Goal: Communication & Community: Answer question/provide support

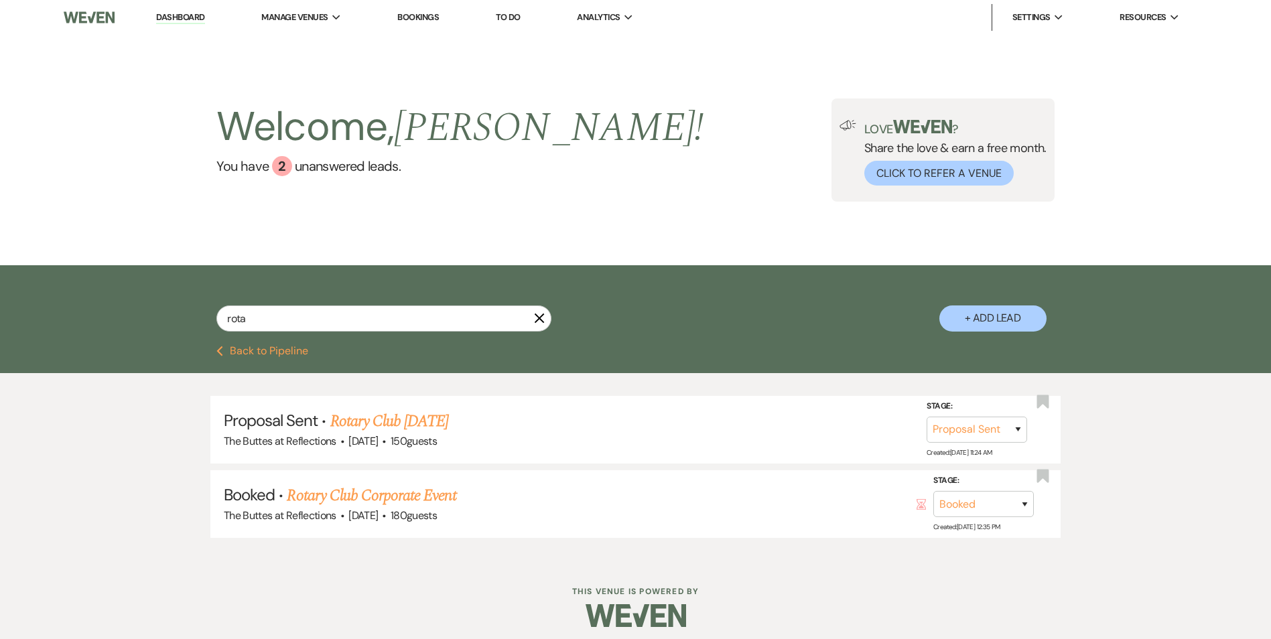
select select "6"
click at [537, 315] on use "button" at bounding box center [540, 318] width 10 height 10
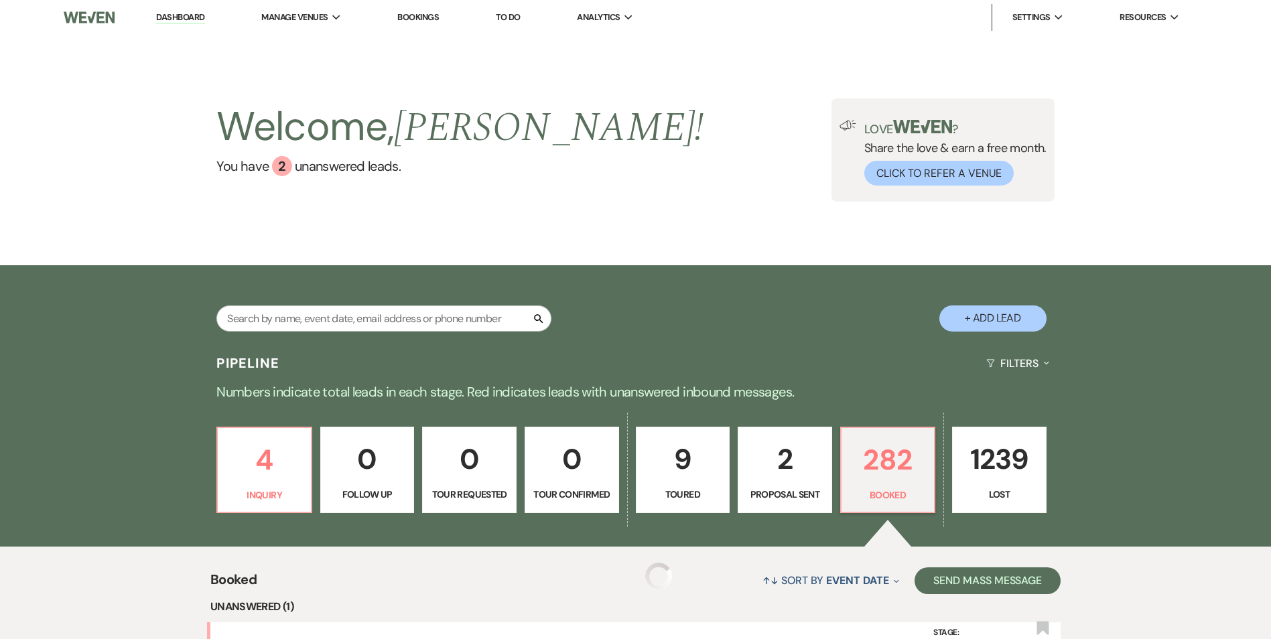
scroll to position [186, 0]
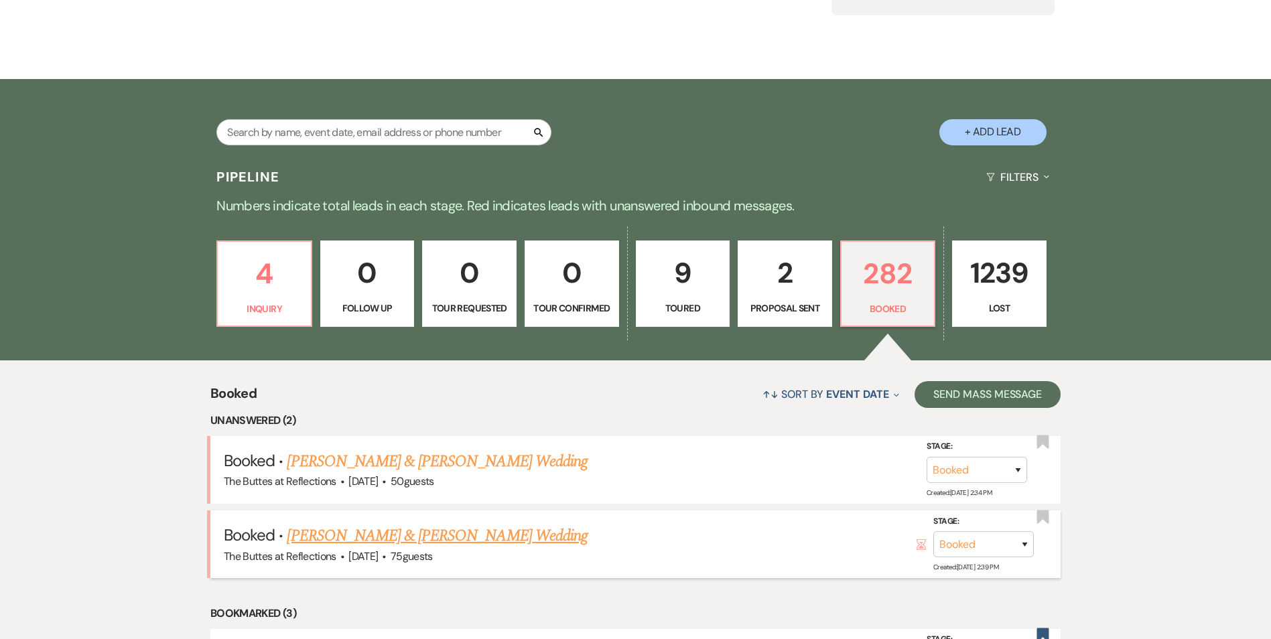
click at [432, 535] on link "[PERSON_NAME] & [PERSON_NAME] Wedding" at bounding box center [437, 536] width 300 height 24
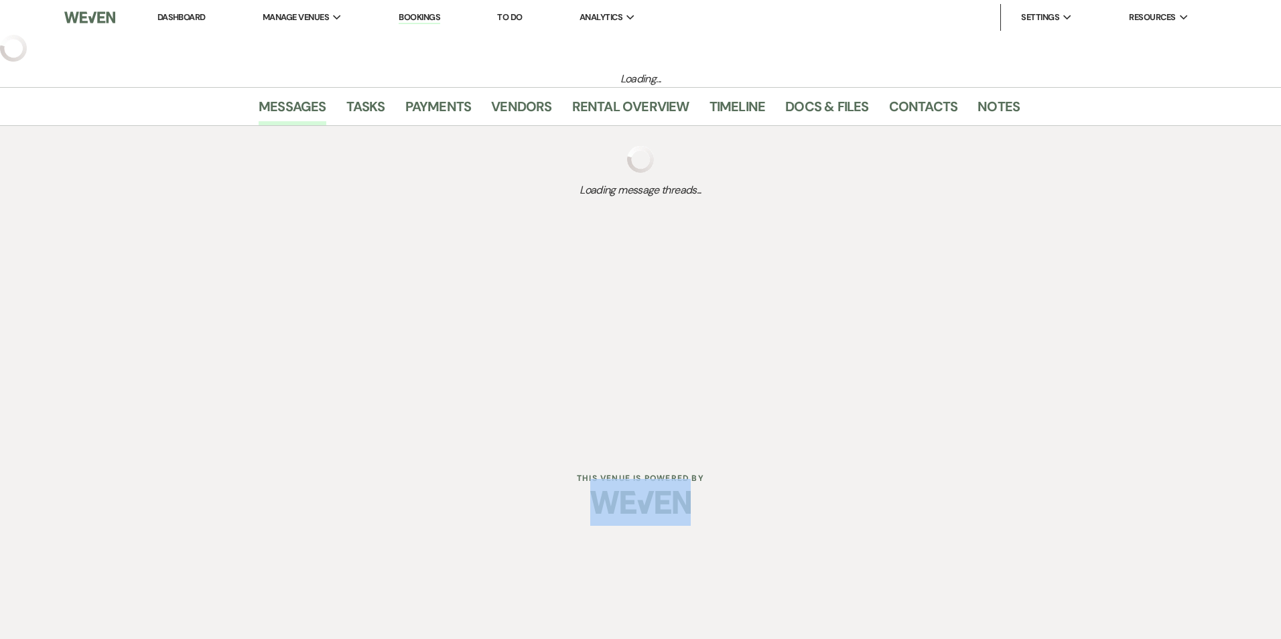
select select "5"
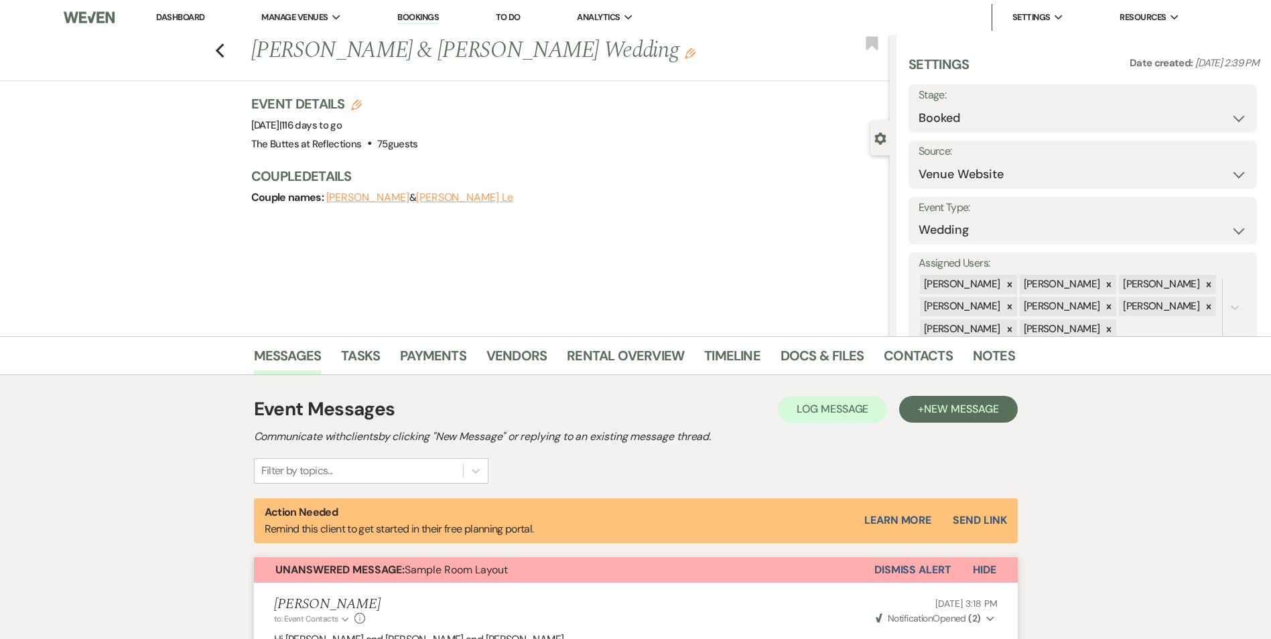
drag, startPoint x: 432, startPoint y: 535, endPoint x: 673, endPoint y: 469, distance: 250.0
click at [673, 469] on div "Event Messages Log Log Message + New Message Communicate with clients by clicki…" at bounding box center [636, 439] width 764 height 88
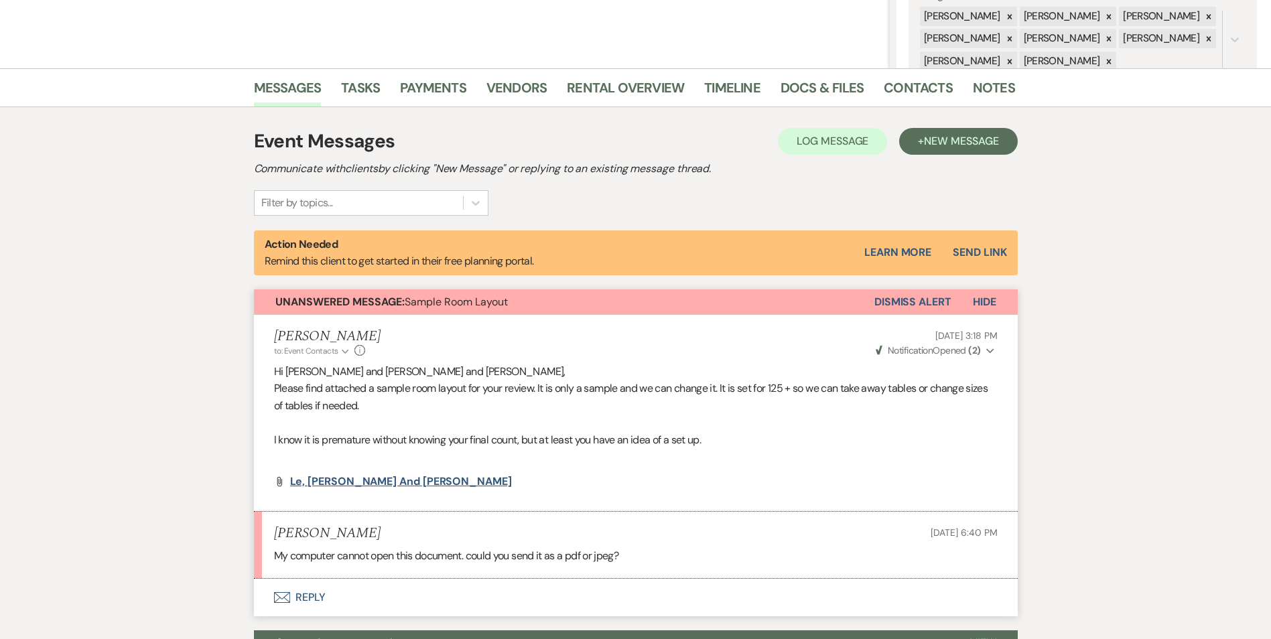
click at [341, 484] on span "Le, [PERSON_NAME] and [PERSON_NAME]" at bounding box center [401, 481] width 222 height 14
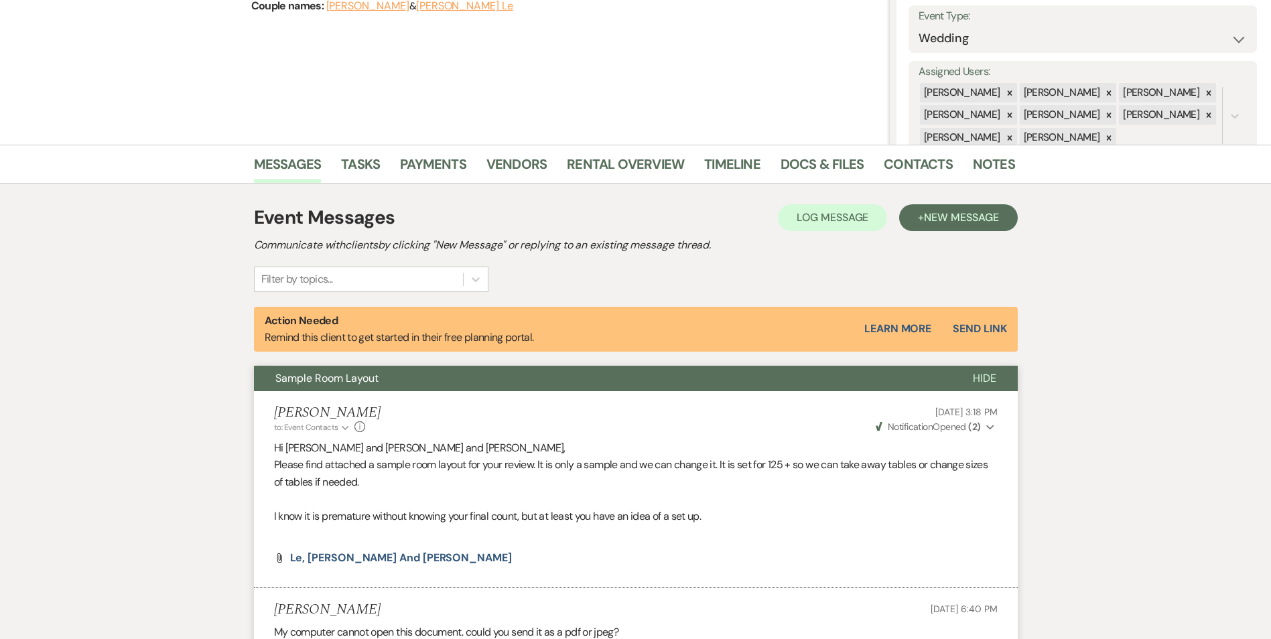
scroll to position [0, 0]
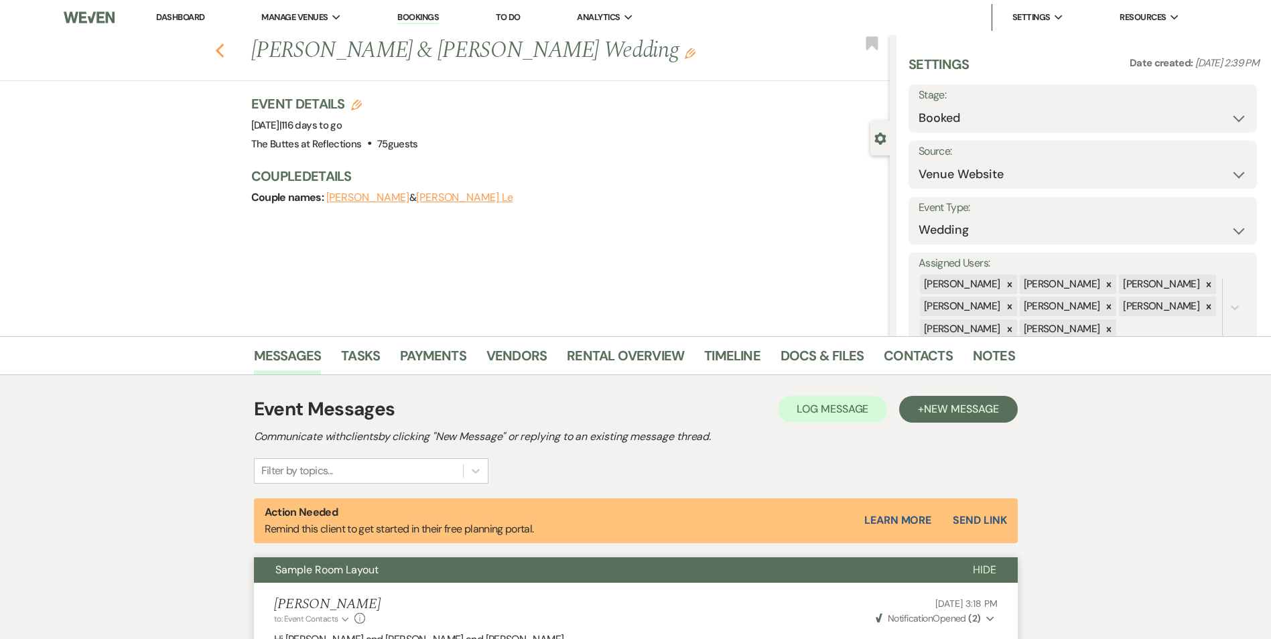
click at [223, 53] on use "button" at bounding box center [219, 51] width 9 height 15
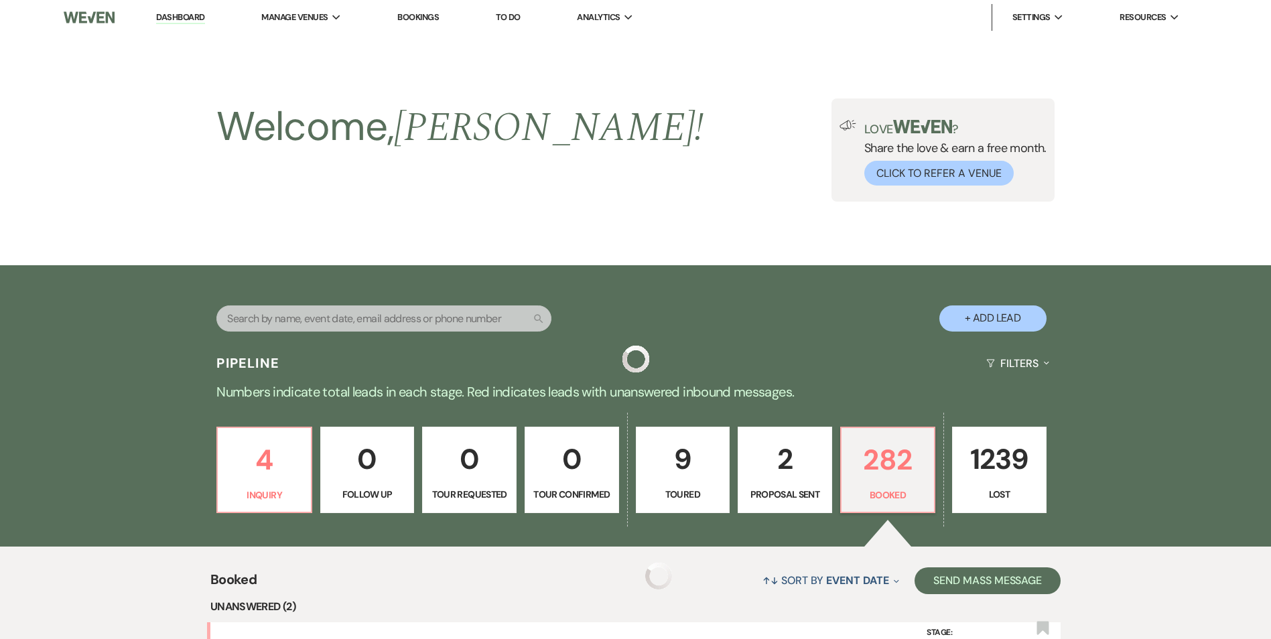
scroll to position [186, 0]
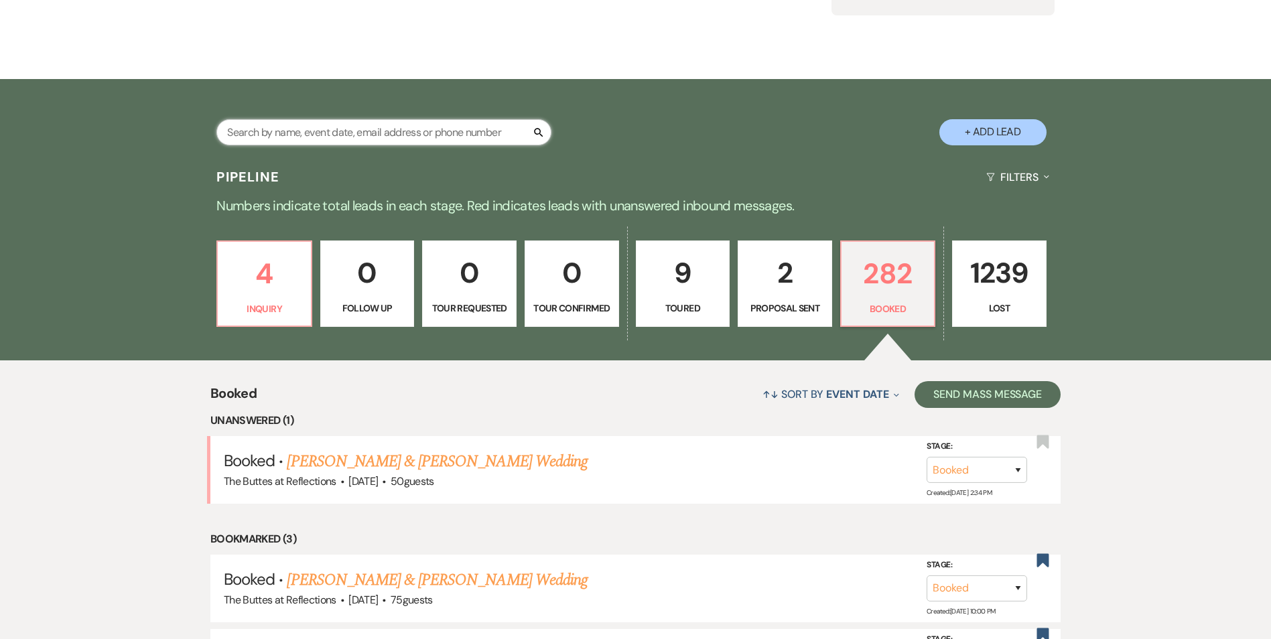
click at [275, 126] on input "text" at bounding box center [383, 132] width 335 height 26
type input "VET"
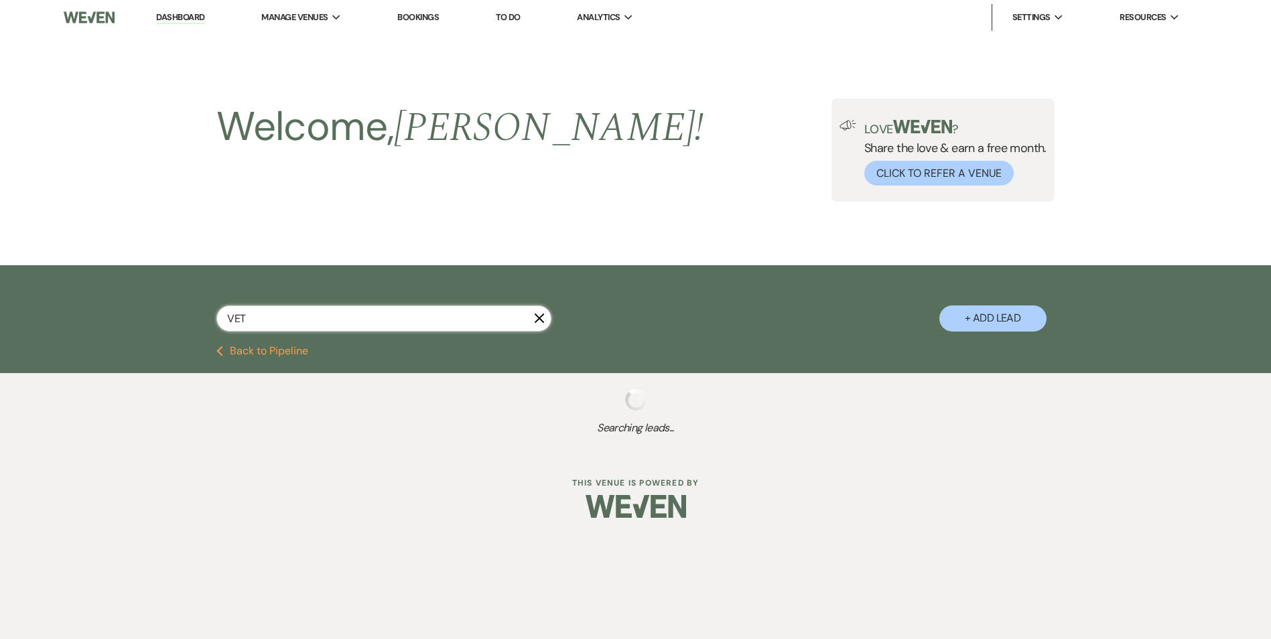
select select "8"
select select "7"
select select "8"
select select "4"
select select "8"
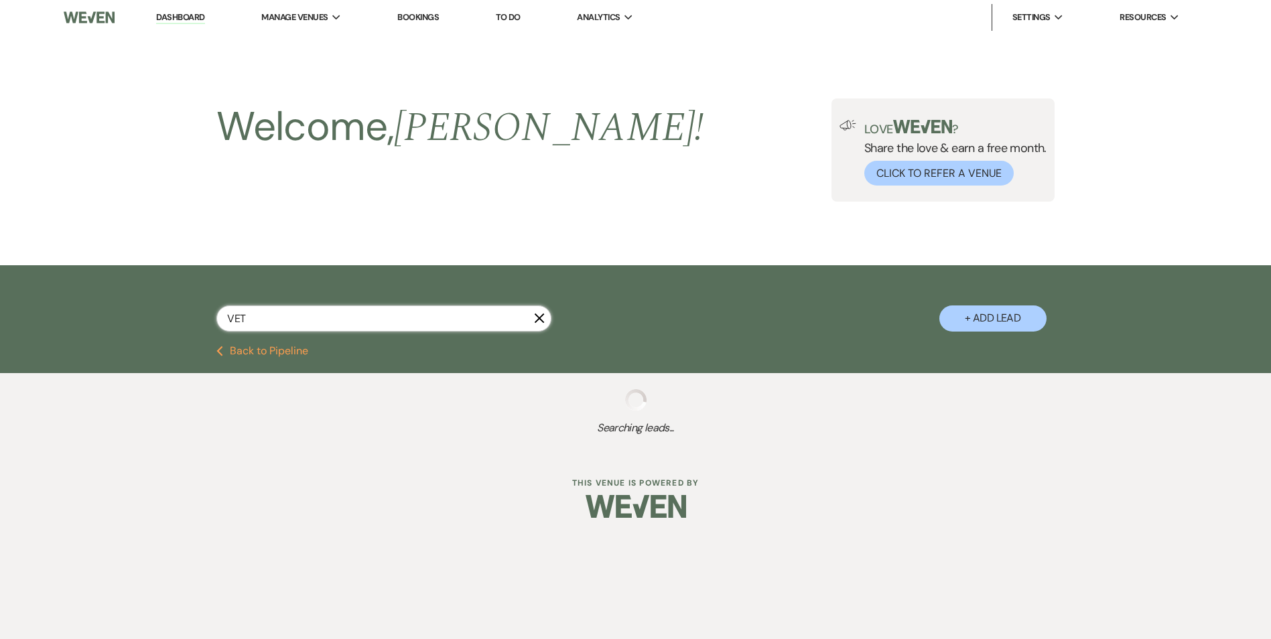
select select "5"
select select "8"
select select "5"
select select "8"
select select "5"
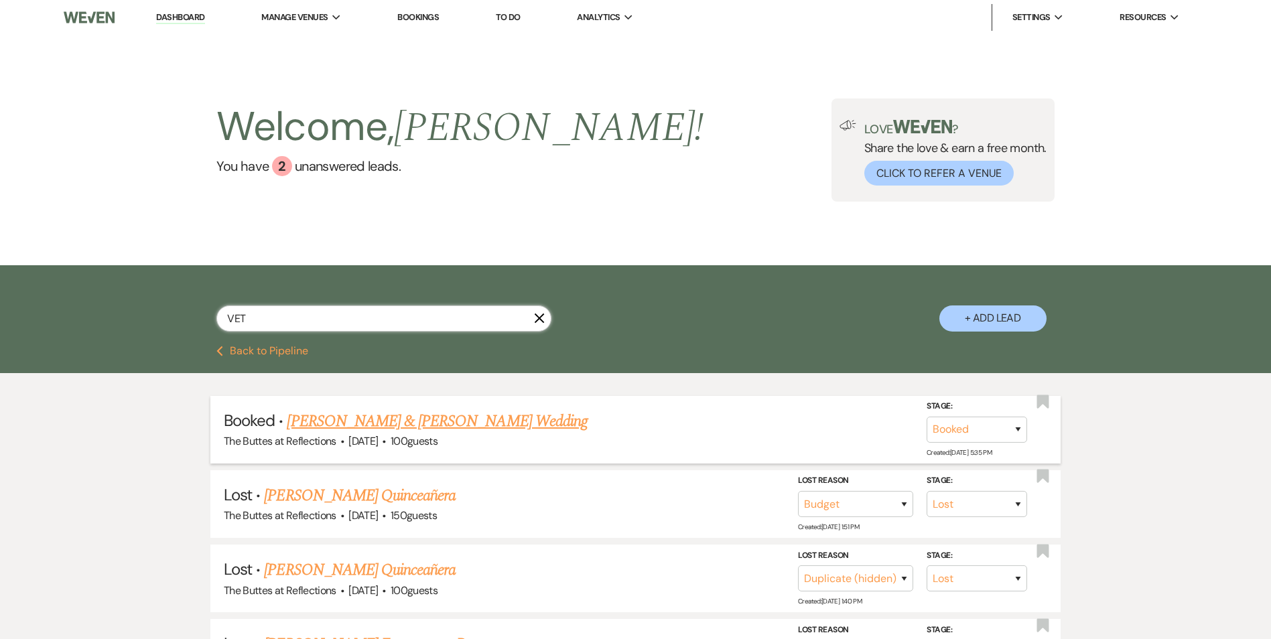
type input "VET"
click at [392, 426] on link "[PERSON_NAME] & [PERSON_NAME] Wedding" at bounding box center [437, 421] width 300 height 24
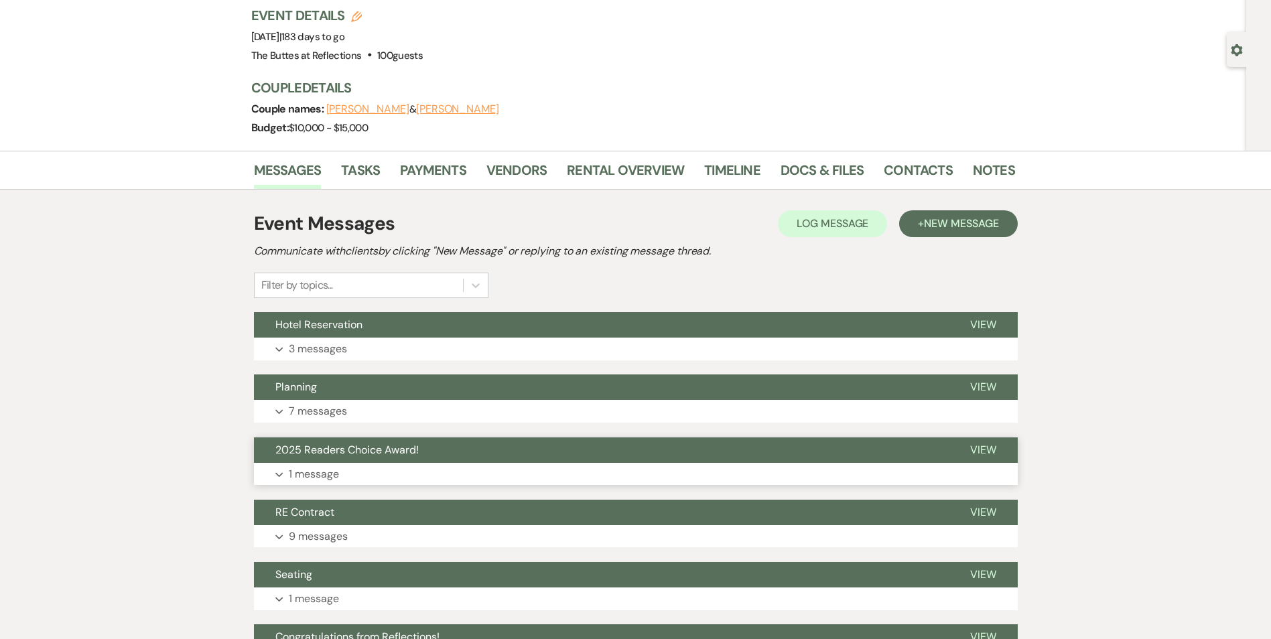
scroll to position [201, 0]
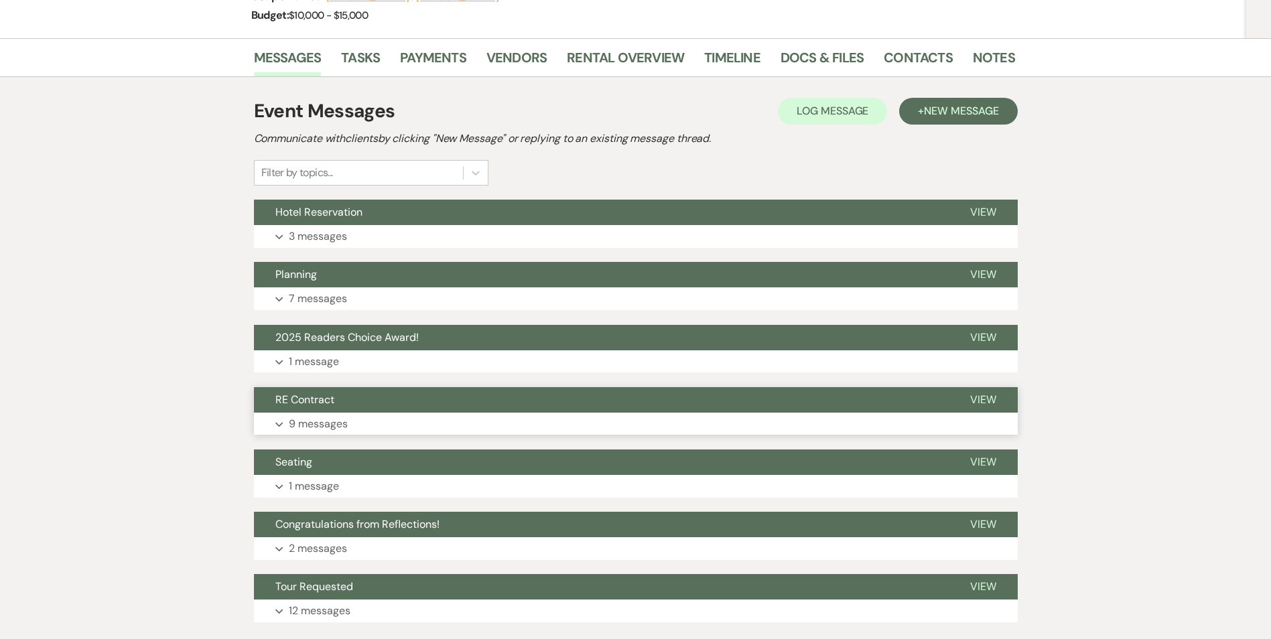
click at [397, 397] on button "RE Contract" at bounding box center [601, 399] width 695 height 25
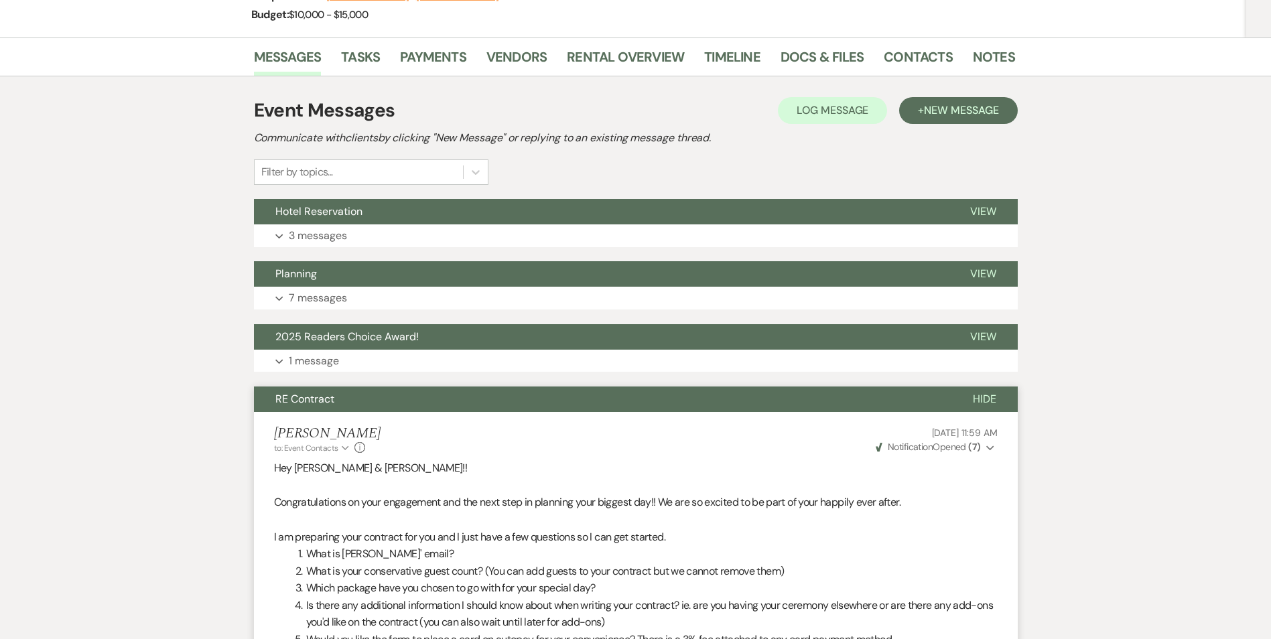
scroll to position [0, 0]
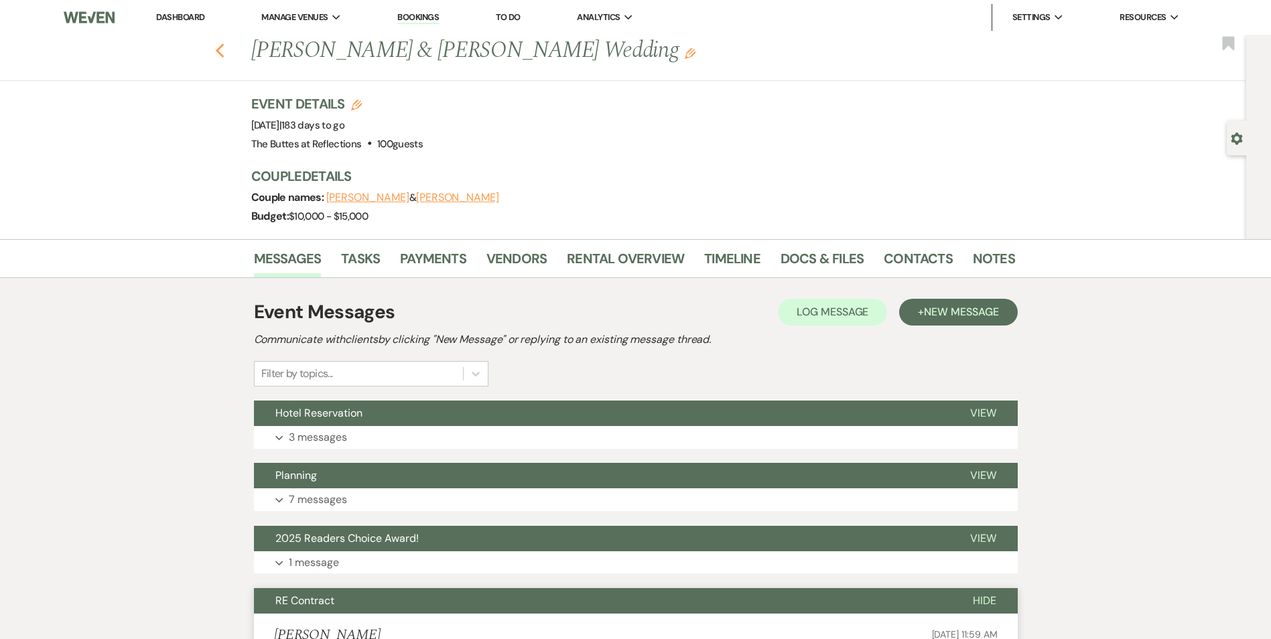
click at [224, 56] on icon "Previous" at bounding box center [220, 51] width 10 height 16
select select "8"
select select "7"
select select "8"
select select "4"
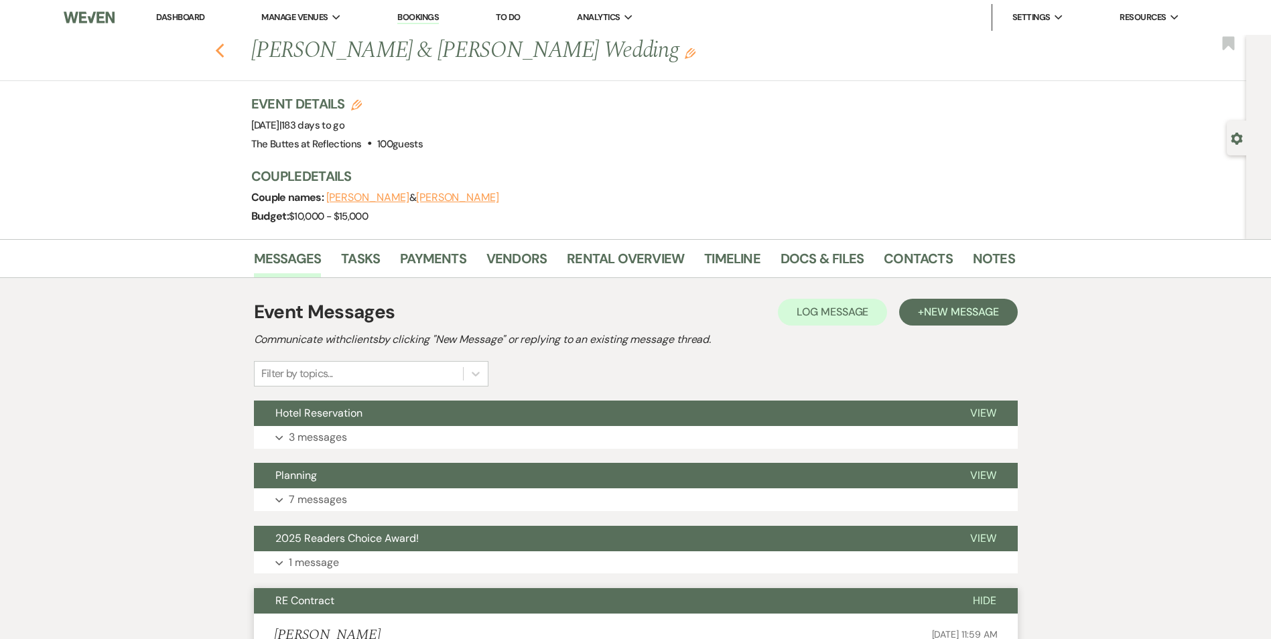
select select "8"
select select "5"
select select "8"
select select "5"
select select "8"
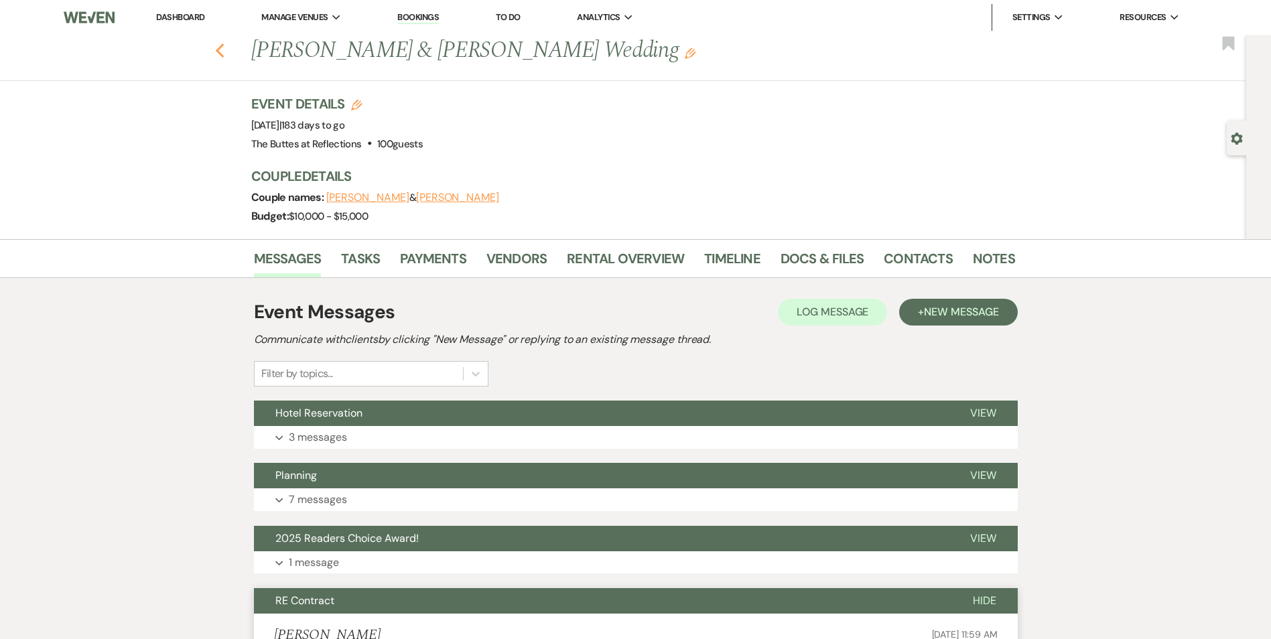
select select "5"
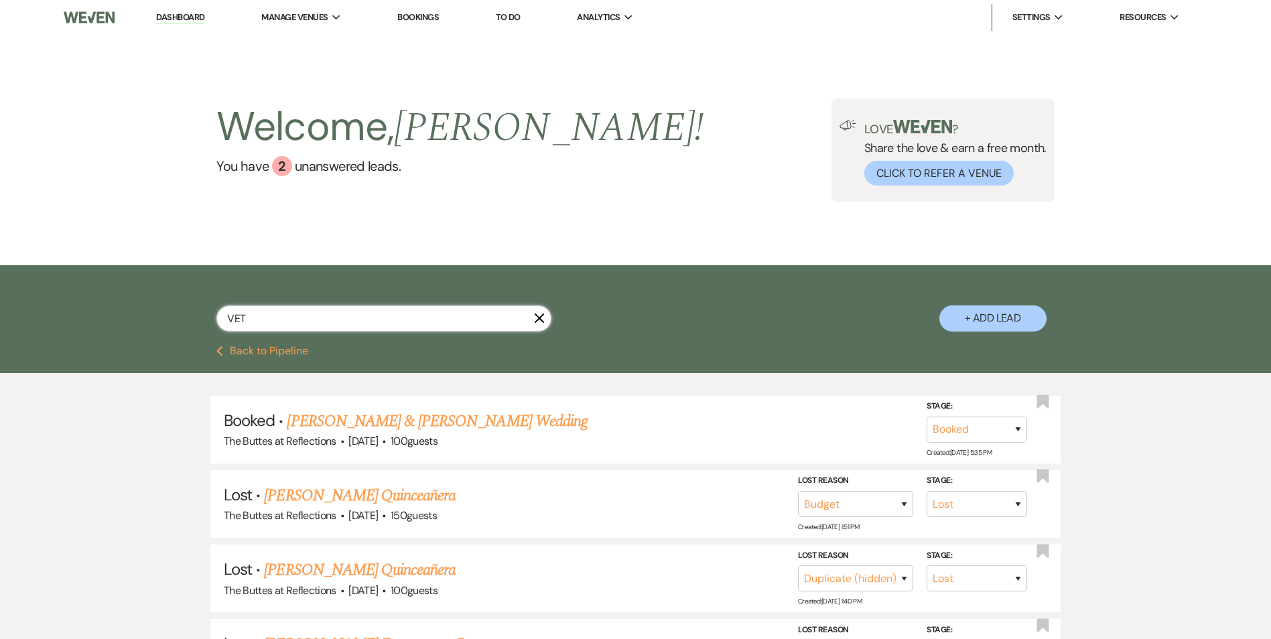
drag, startPoint x: 268, startPoint y: 322, endPoint x: 131, endPoint y: 324, distance: 136.7
click at [143, 324] on div "VET X + Add Lead" at bounding box center [635, 305] width 1271 height 80
type input "THIE"
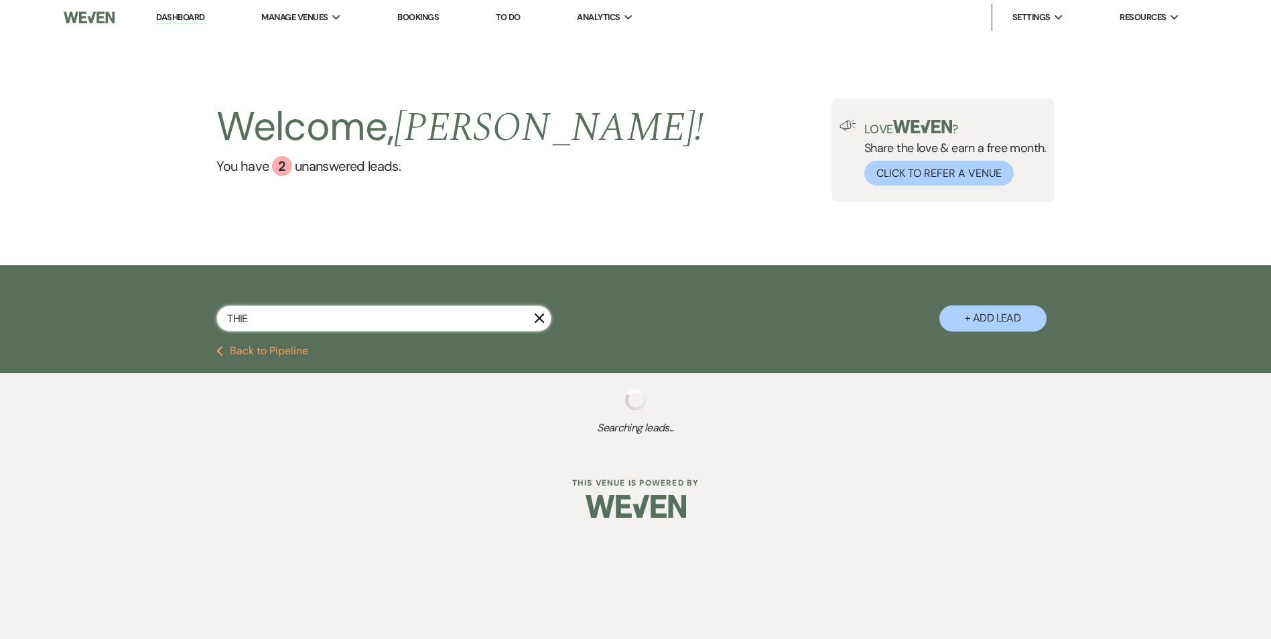
select select "8"
select select "5"
select select "8"
select select "5"
select select "8"
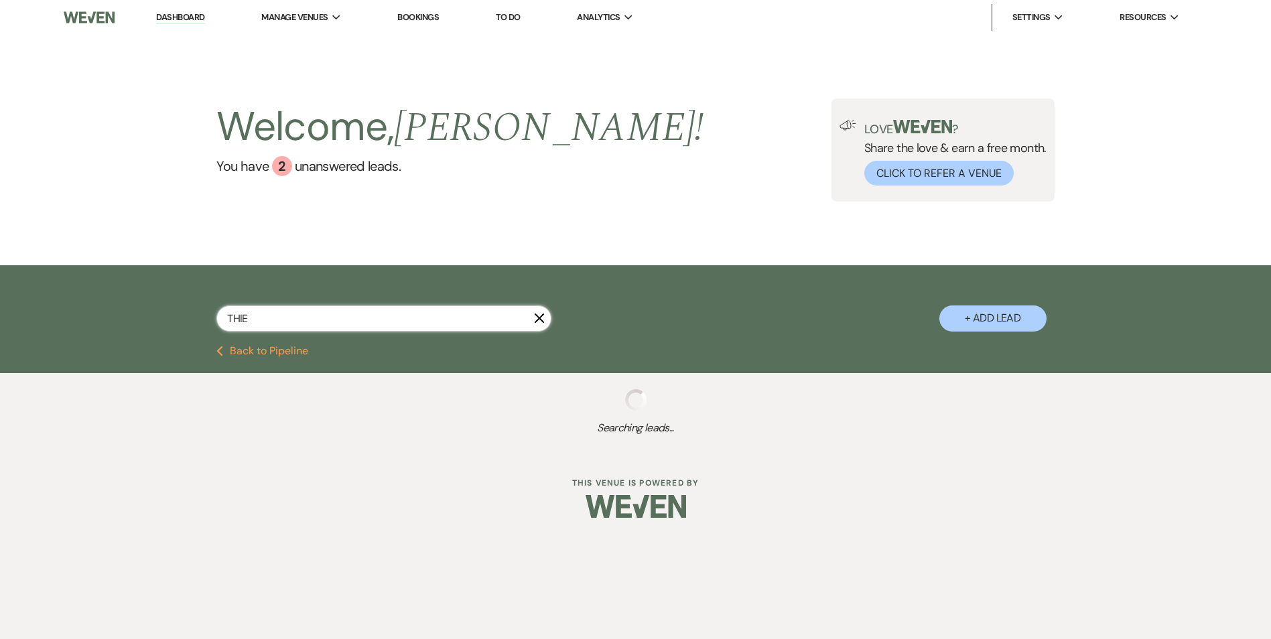
select select "5"
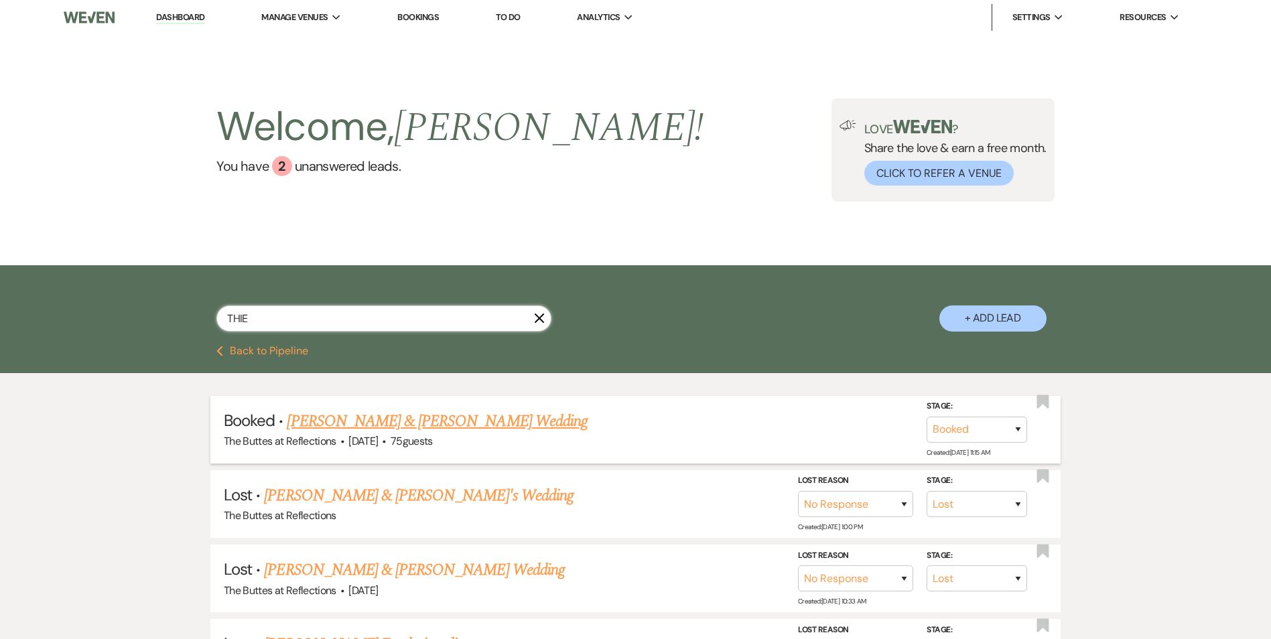
type input "THIE"
click at [409, 428] on link "[PERSON_NAME] & [PERSON_NAME] Wedding" at bounding box center [437, 421] width 300 height 24
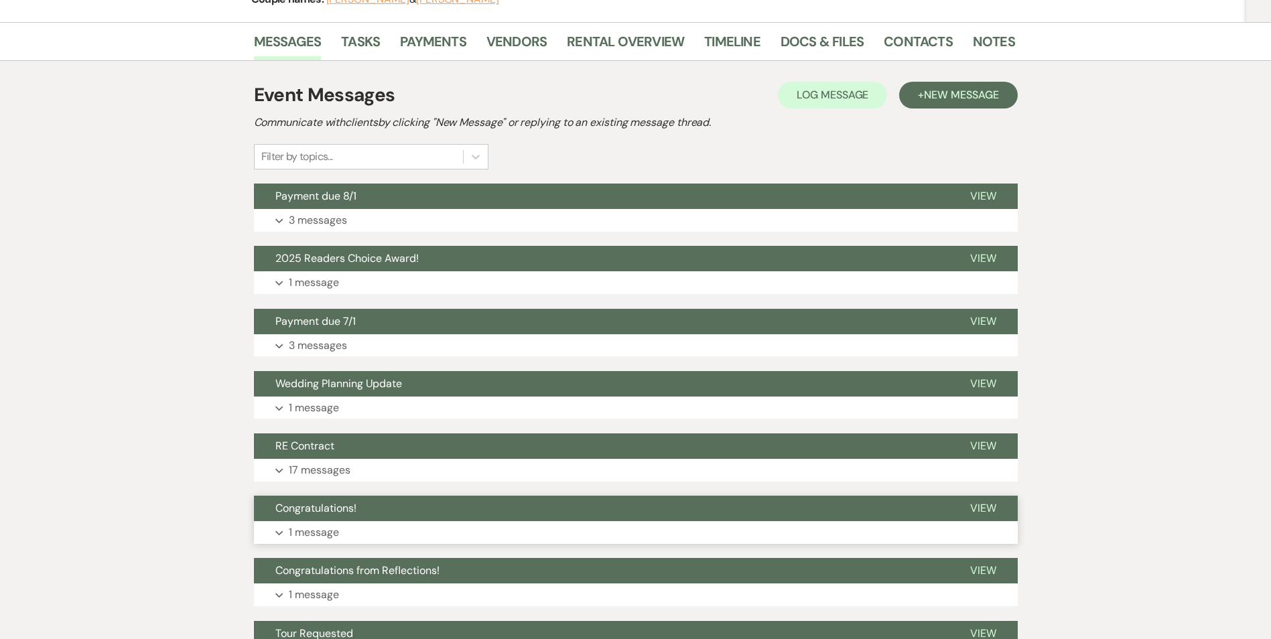
scroll to position [201, 0]
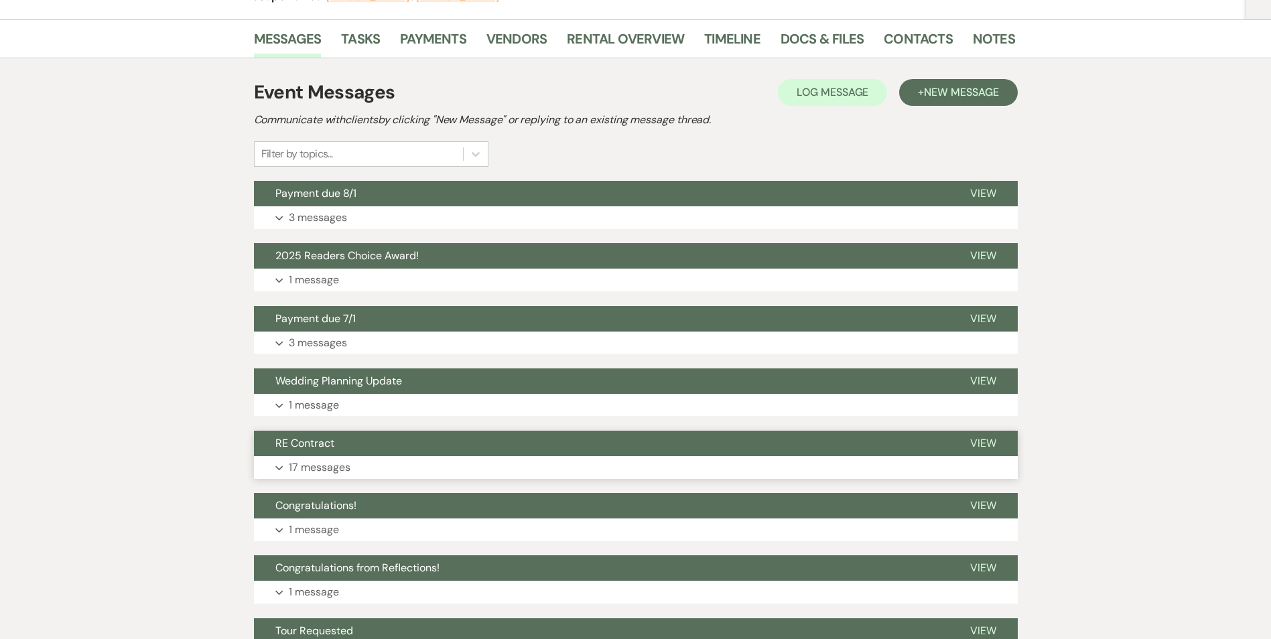
click at [416, 450] on button "RE Contract" at bounding box center [601, 443] width 695 height 25
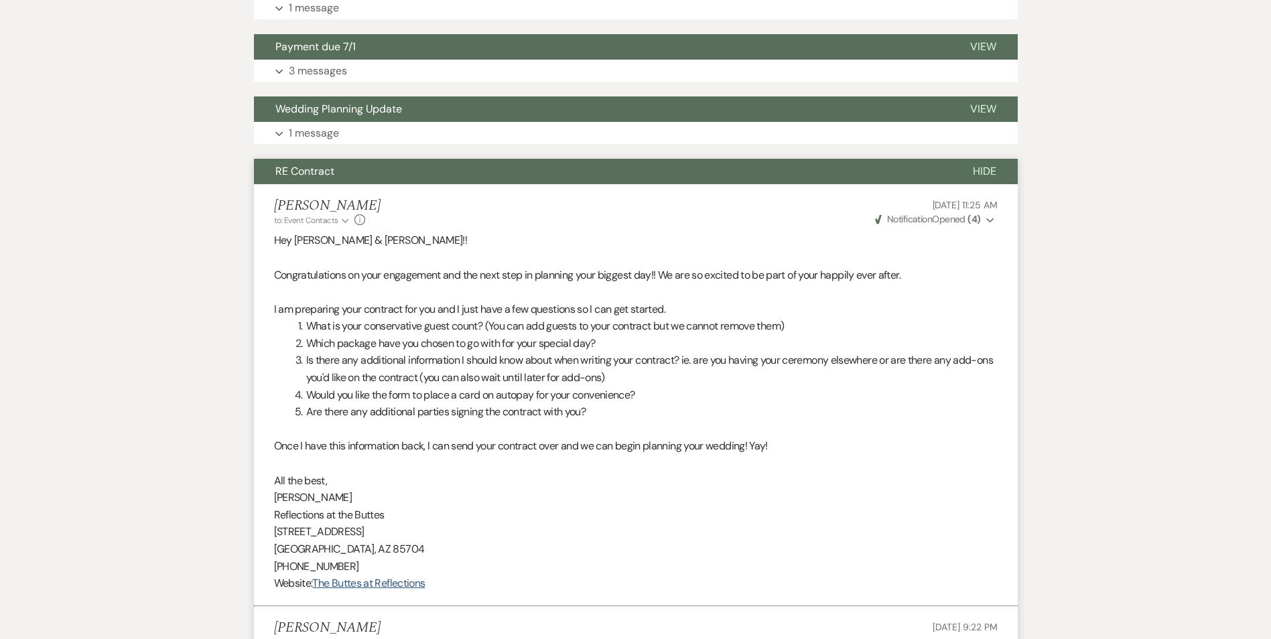
scroll to position [402, 0]
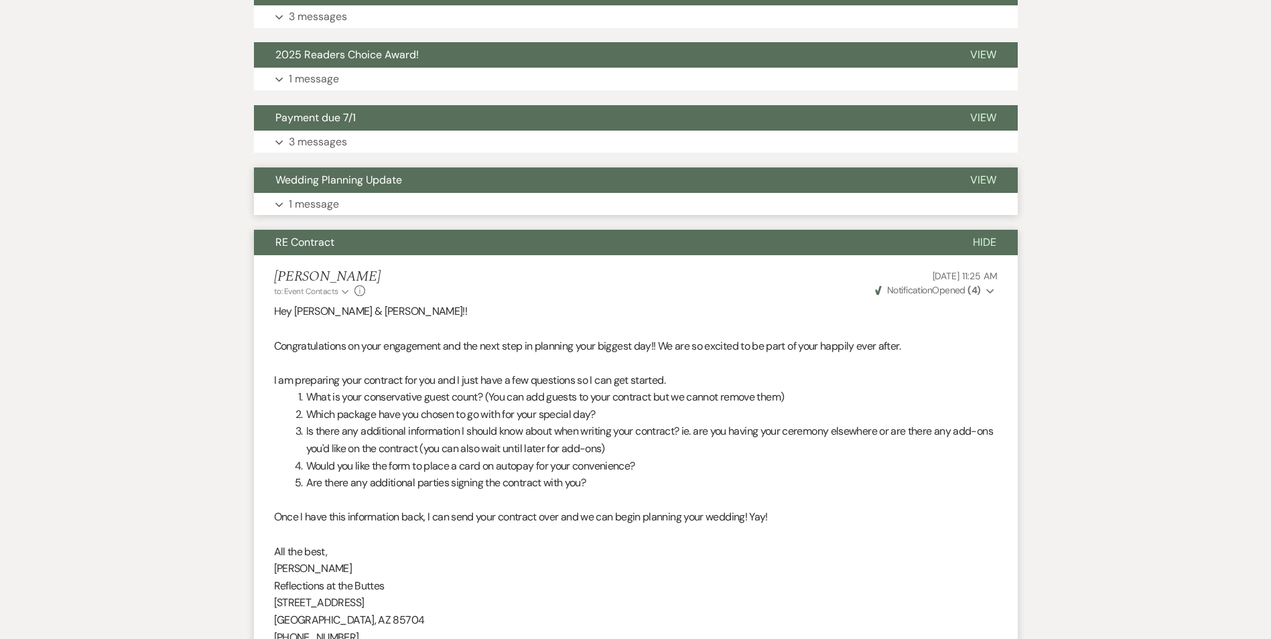
click at [484, 189] on button "Wedding Planning Update" at bounding box center [601, 180] width 695 height 25
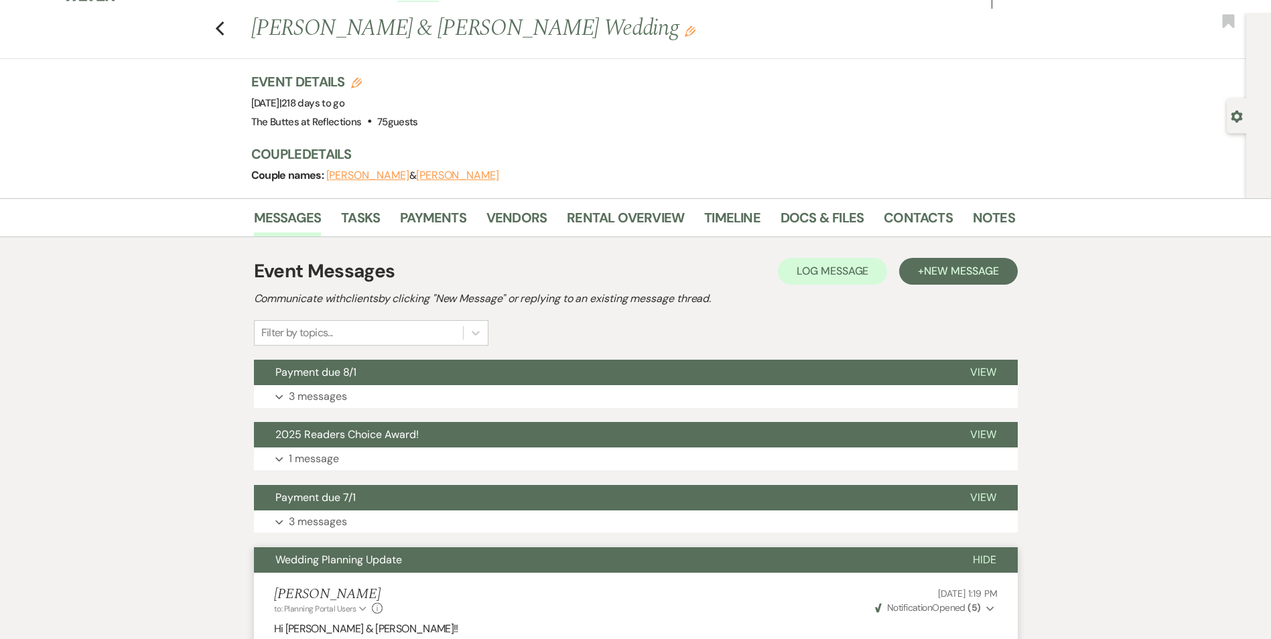
scroll to position [0, 0]
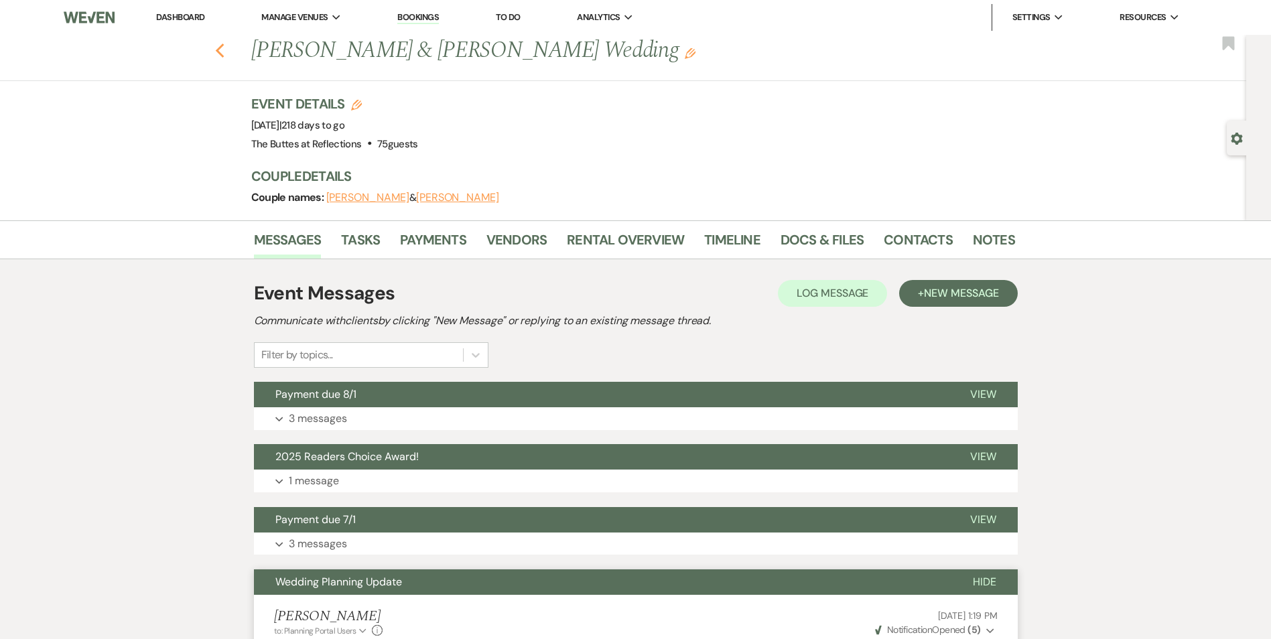
click at [224, 53] on use "button" at bounding box center [219, 51] width 9 height 15
select select "8"
select select "5"
select select "8"
select select "5"
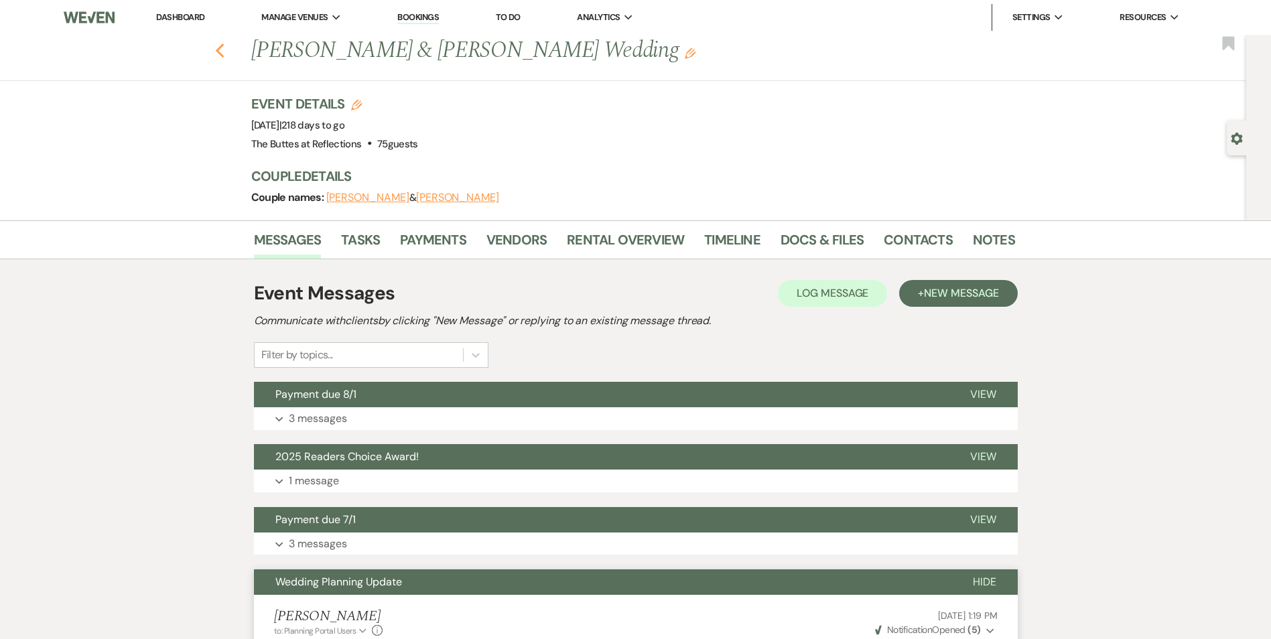
select select "8"
select select "5"
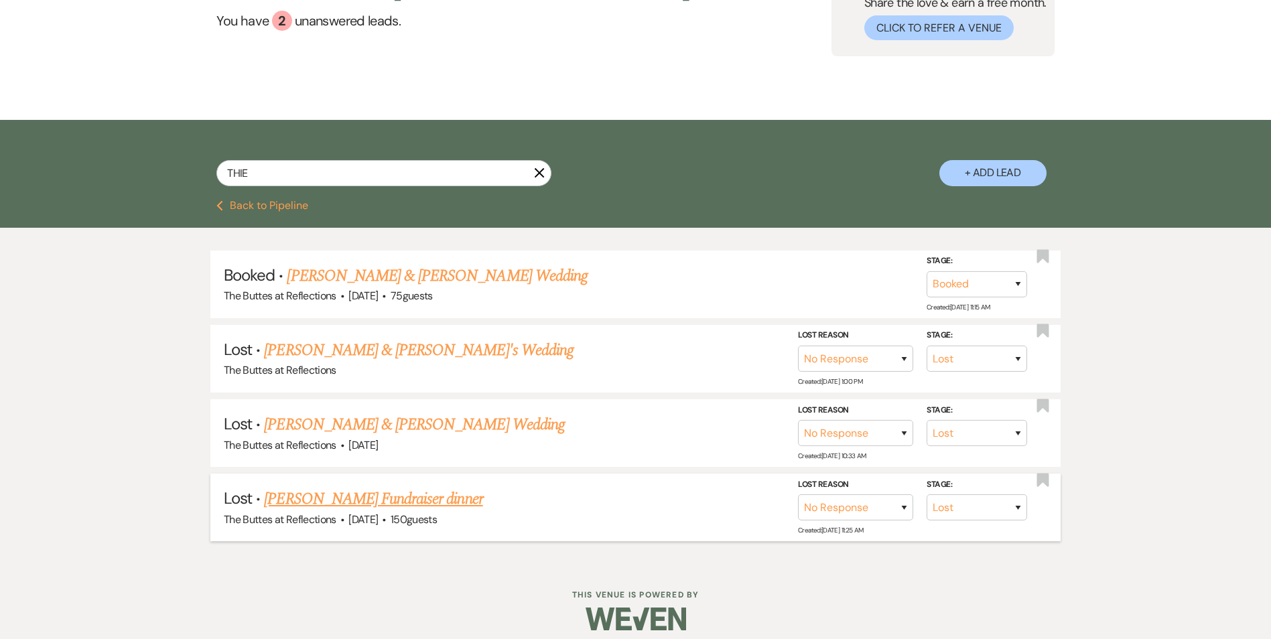
scroll to position [157, 0]
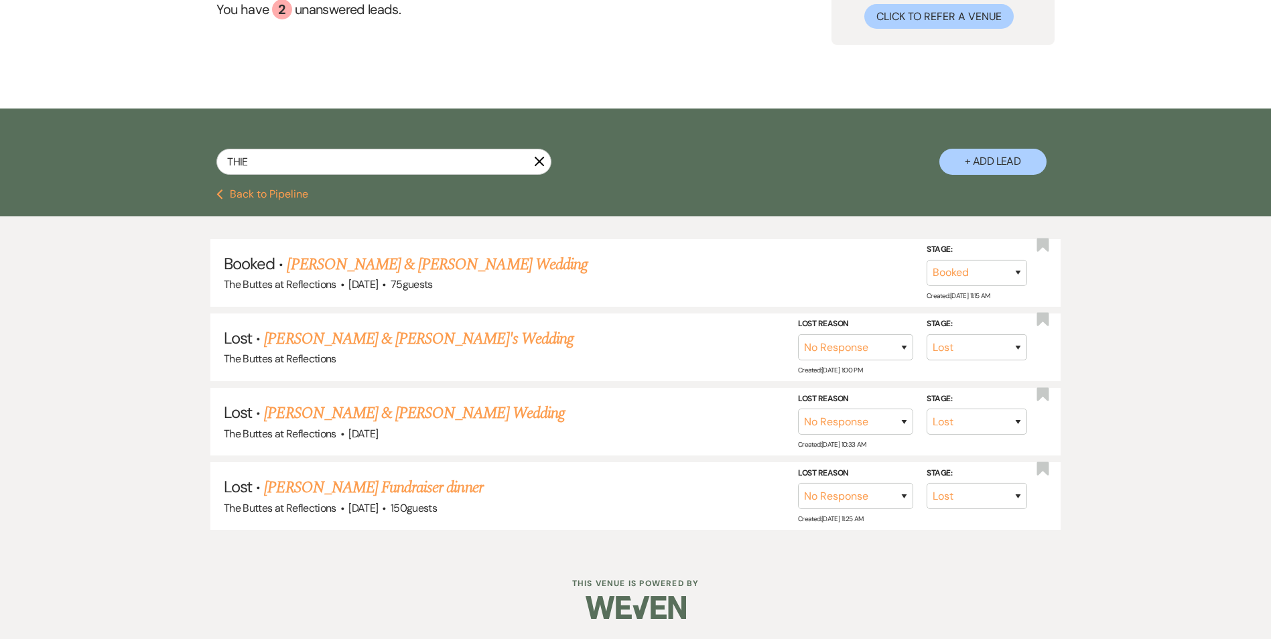
click at [541, 164] on icon "X" at bounding box center [539, 161] width 11 height 11
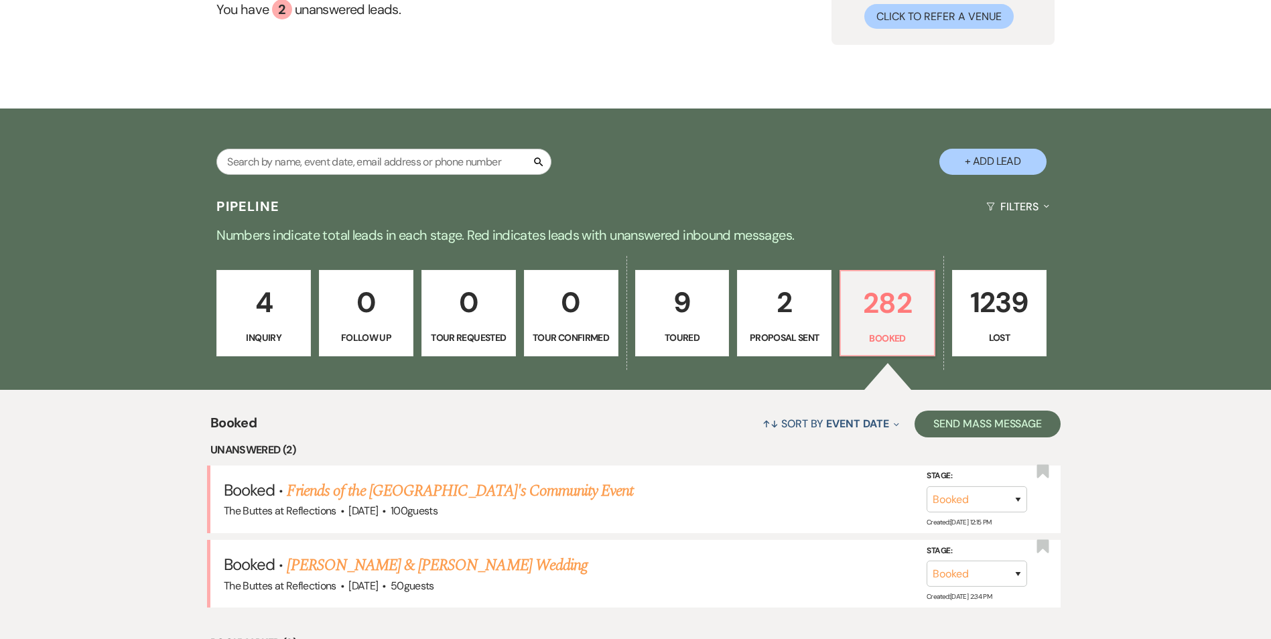
scroll to position [186, 0]
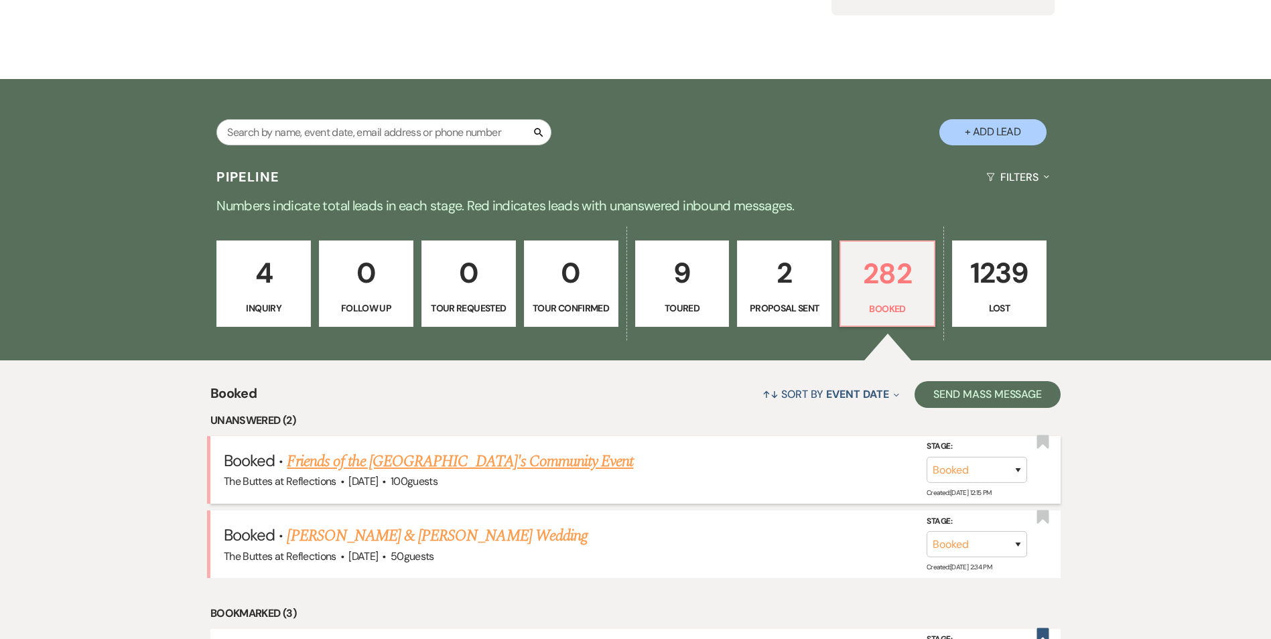
click at [546, 464] on link "Friends of the [GEOGRAPHIC_DATA]'s Community Event" at bounding box center [460, 462] width 346 height 24
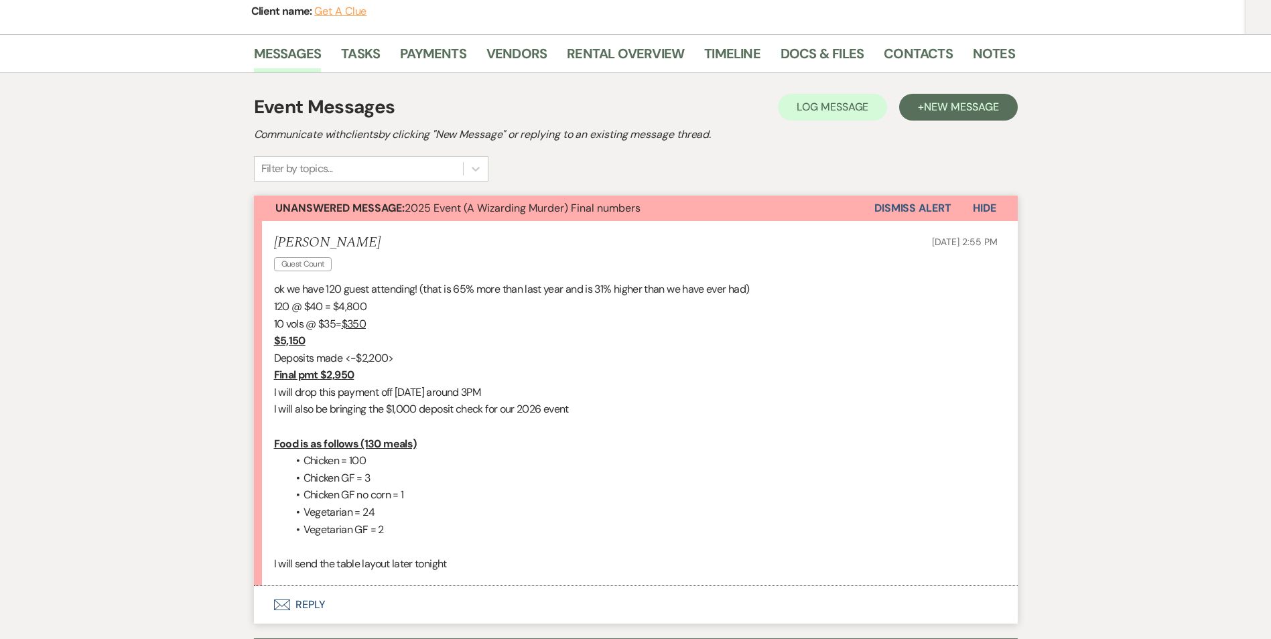
click at [309, 602] on button "Envelope Reply" at bounding box center [636, 605] width 764 height 38
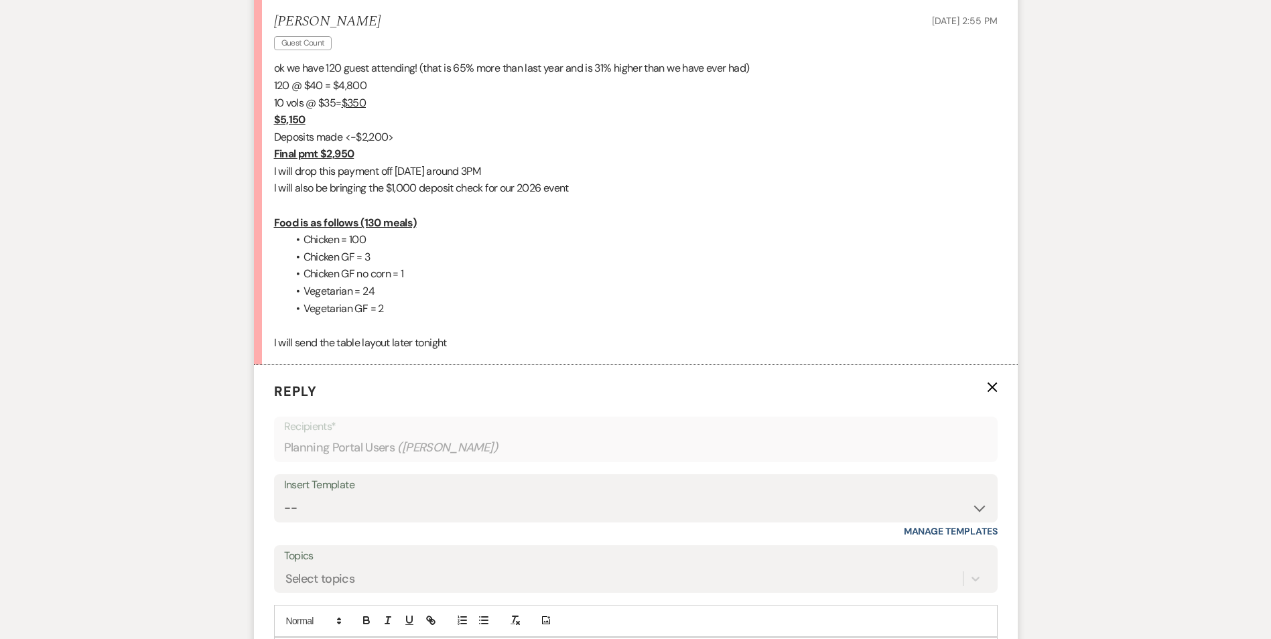
scroll to position [384, 0]
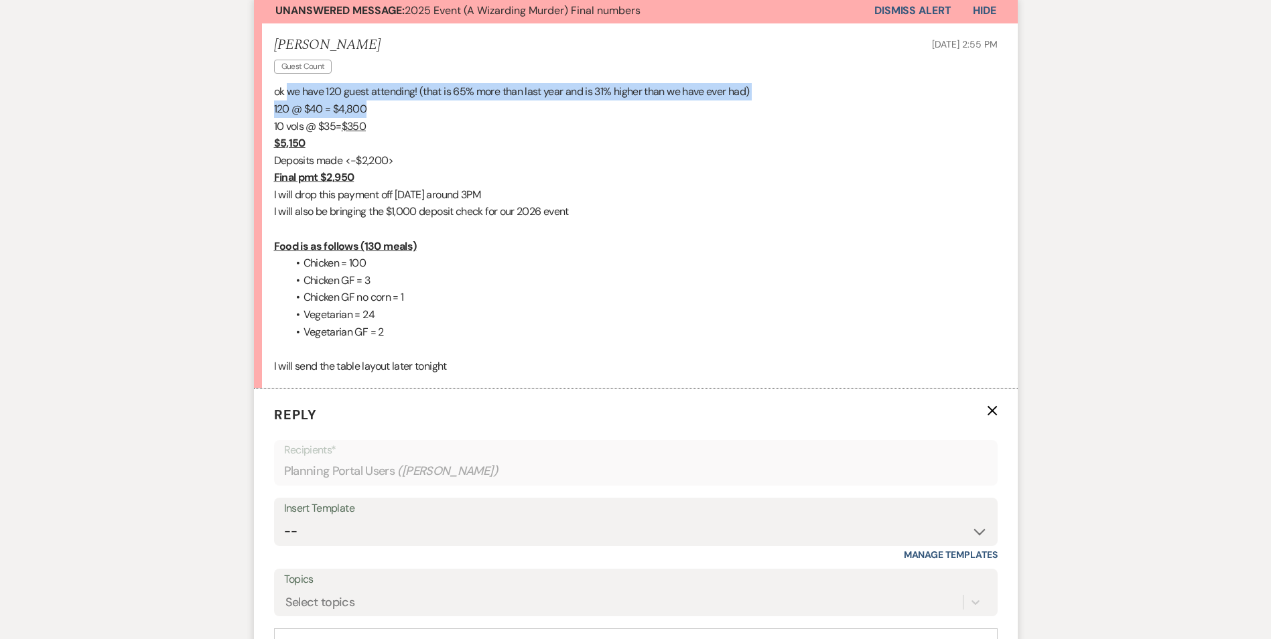
drag, startPoint x: 286, startPoint y: 95, endPoint x: 608, endPoint y: 102, distance: 321.7
click at [608, 102] on div "ok we have 120 guest attending! (that is 65% more than last year and is 31% hig…" at bounding box center [636, 228] width 724 height 291
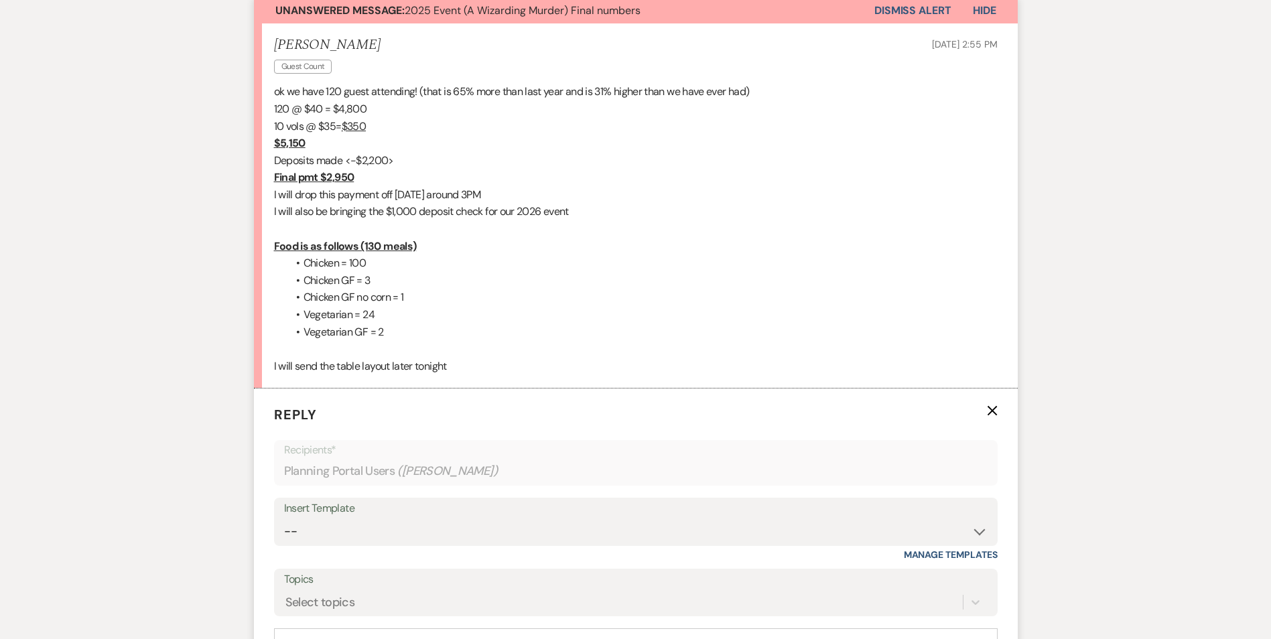
click at [383, 127] on p "10 vols @ $35= $350" at bounding box center [636, 126] width 724 height 17
drag, startPoint x: 358, startPoint y: 245, endPoint x: 383, endPoint y: 245, distance: 24.8
click at [383, 245] on u "Food is as follows (130 meals)" at bounding box center [345, 246] width 143 height 14
drag, startPoint x: 369, startPoint y: 265, endPoint x: 355, endPoint y: 270, distance: 15.1
click at [355, 270] on li "Chicken = 100" at bounding box center [642, 263] width 710 height 17
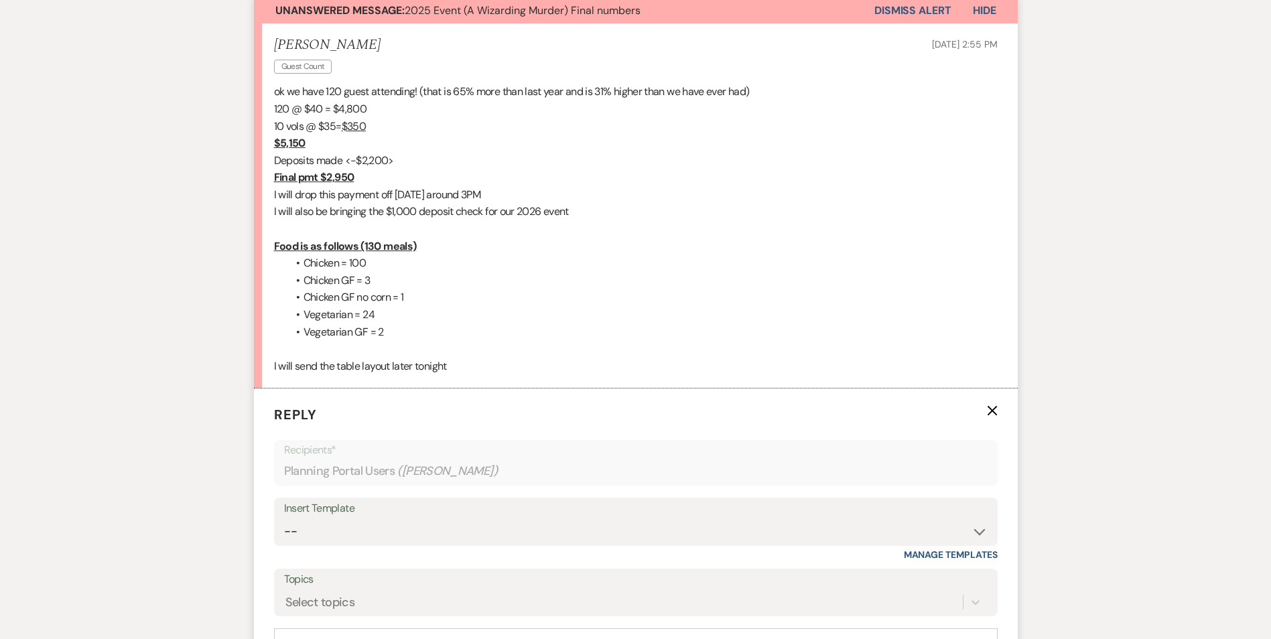
drag, startPoint x: 355, startPoint y: 270, endPoint x: 375, endPoint y: 284, distance: 24.5
click at [375, 284] on li "Chicken GF = 3" at bounding box center [642, 280] width 710 height 17
click at [369, 286] on li "Chicken GF = 3" at bounding box center [642, 280] width 710 height 17
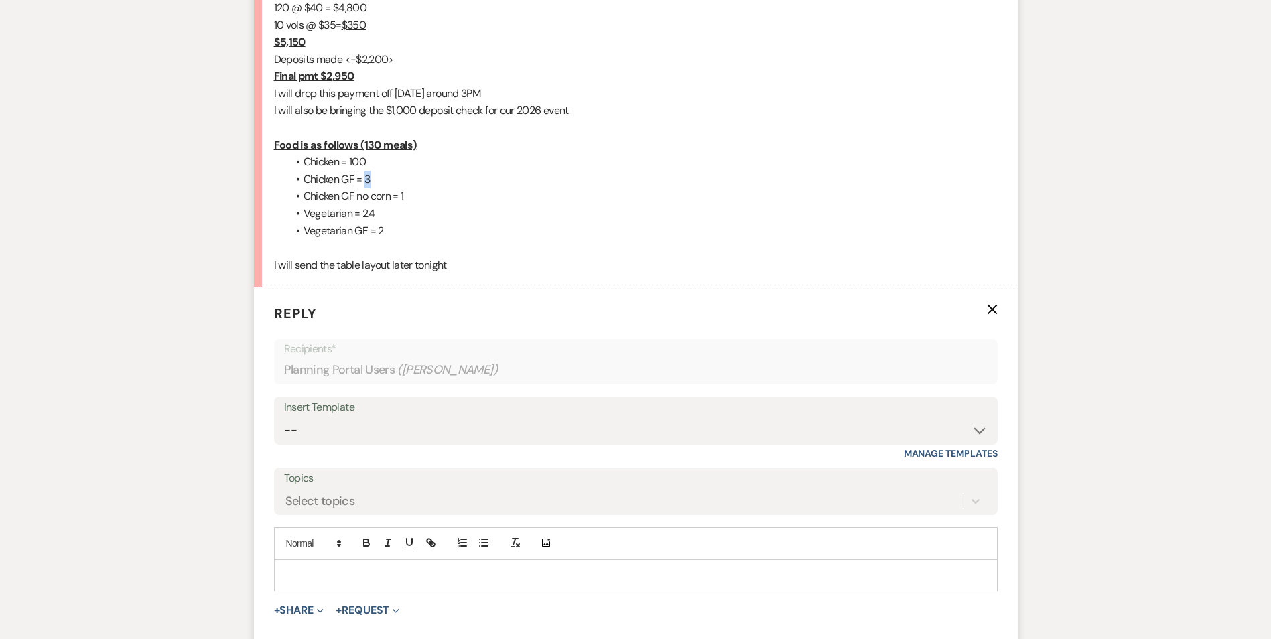
scroll to position [518, 0]
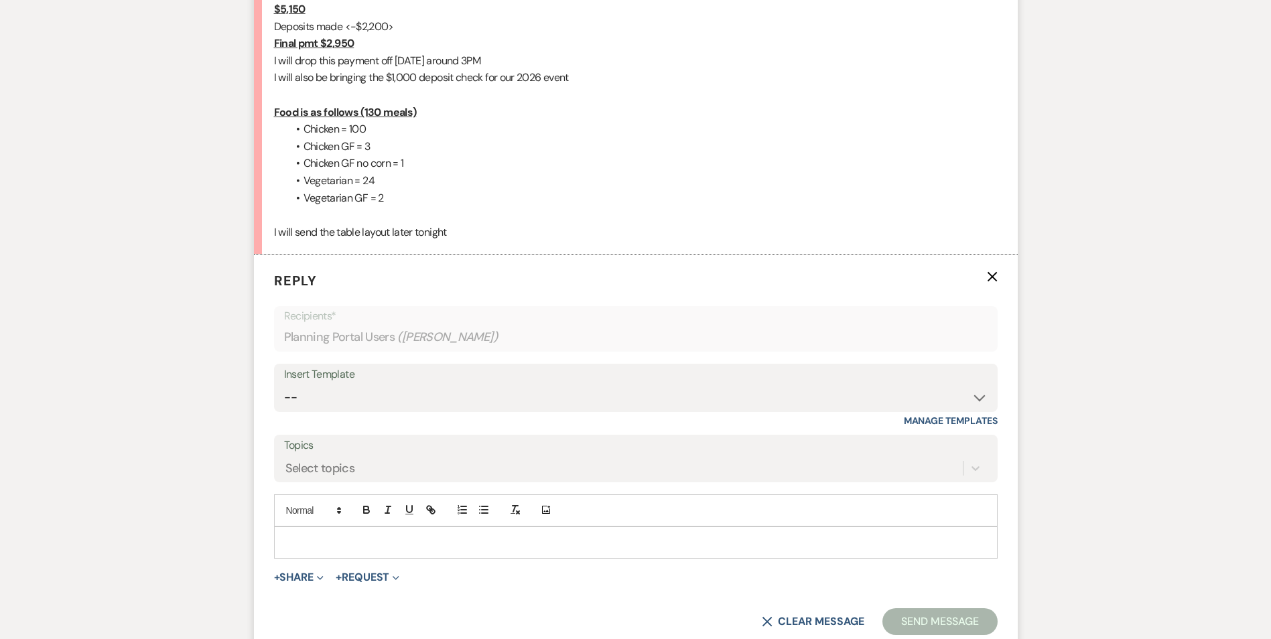
click at [306, 544] on p at bounding box center [636, 542] width 702 height 15
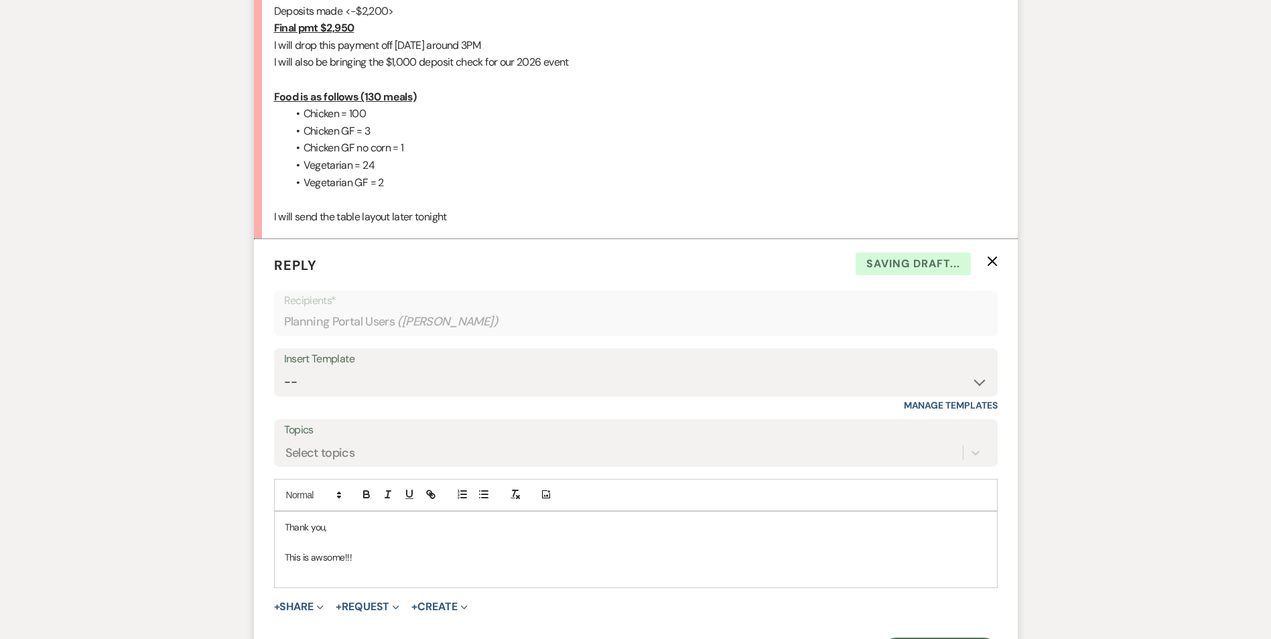
scroll to position [726, 0]
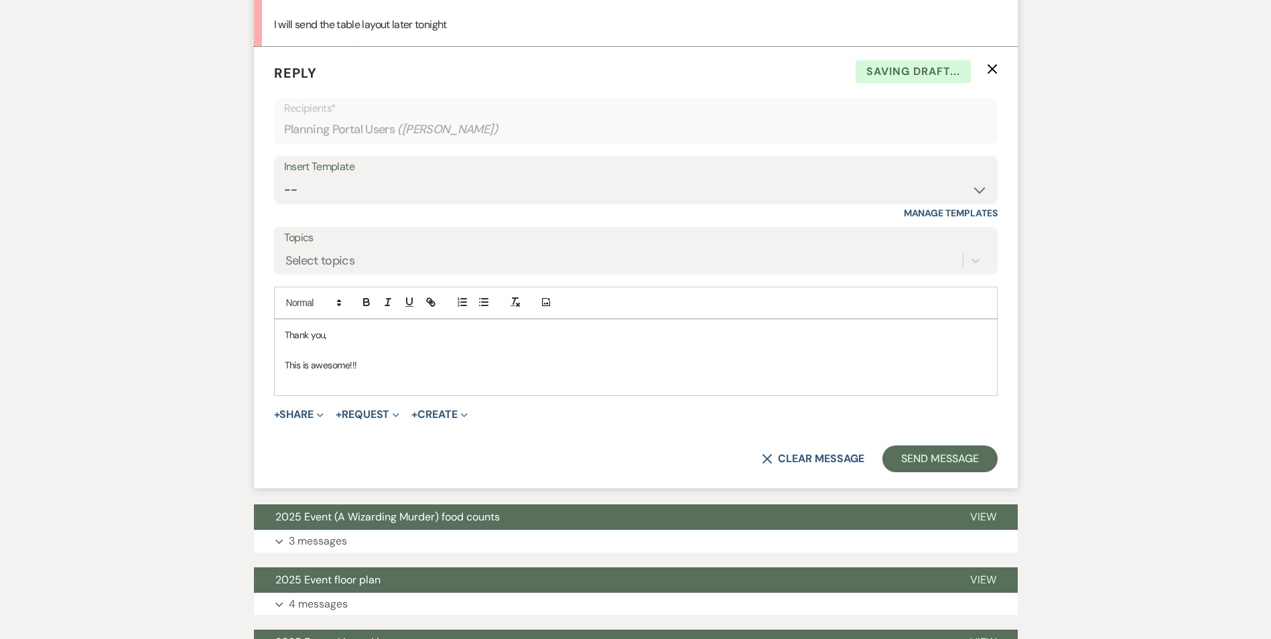
click at [386, 378] on p at bounding box center [636, 380] width 702 height 15
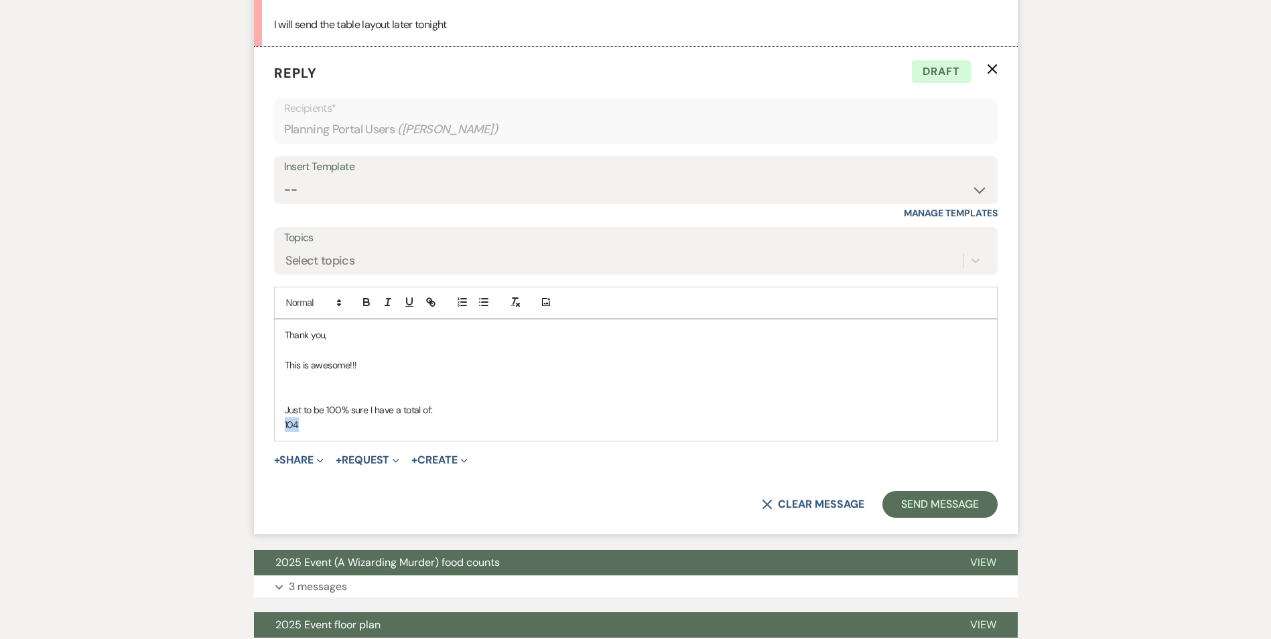
drag, startPoint x: 302, startPoint y: 430, endPoint x: 256, endPoint y: 423, distance: 46.6
click at [256, 423] on form "Reply X Draft Recipients* Planning Portal Users ( [PERSON_NAME] ) Insert Templa…" at bounding box center [636, 290] width 764 height 486
drag, startPoint x: 485, startPoint y: 424, endPoint x: 304, endPoint y: 433, distance: 181.8
click at [304, 433] on div "Thank you, This is awesome!!! Just to be 100% sure I have a total of: 104 Grill…" at bounding box center [636, 380] width 722 height 121
click at [681, 360] on p "This is awesome!!!" at bounding box center [636, 365] width 702 height 15
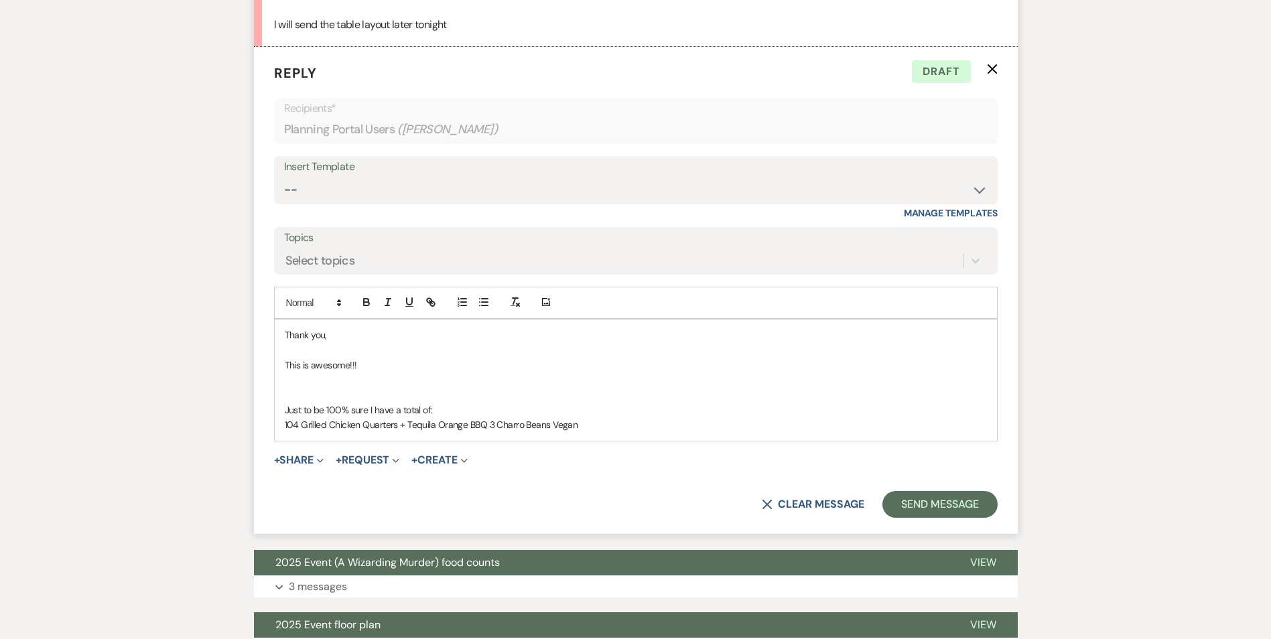
click at [491, 423] on p "104 Grilled Chicken Quarters + Tequila Orange BBQ 3 Charro Beans Vegan" at bounding box center [636, 424] width 702 height 15
click at [488, 424] on p "104 Grilled Chicken Quarters + Tequila Orange BBQ 3 Charro Beans Vegan" at bounding box center [636, 424] width 702 height 15
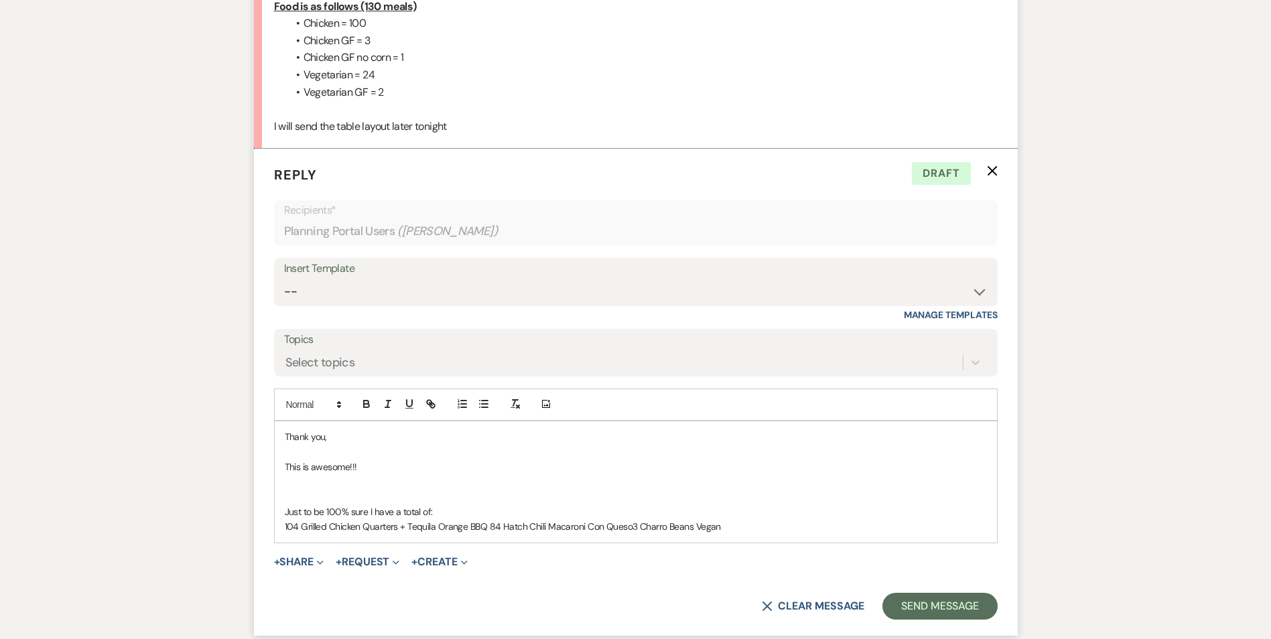
scroll to position [793, 0]
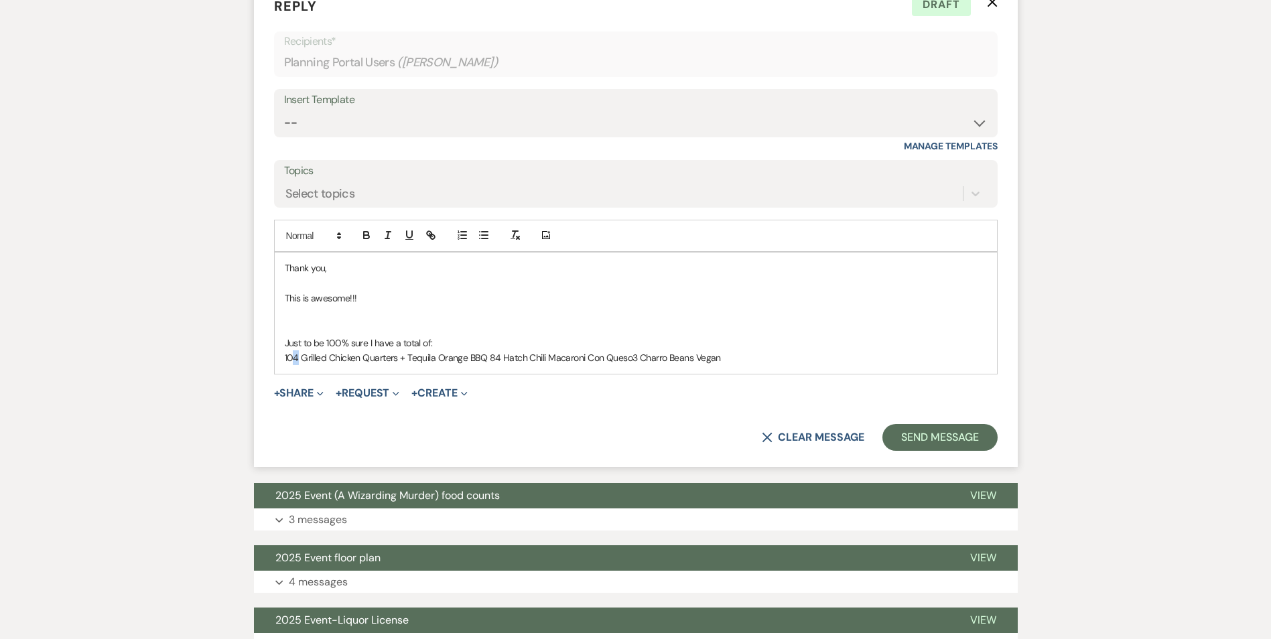
click at [295, 360] on p "104 Grilled Chicken Quarters + Tequila Orange BBQ 84 Hatch Chili Macaroni Con Q…" at bounding box center [636, 357] width 702 height 15
drag, startPoint x: 499, startPoint y: 358, endPoint x: 489, endPoint y: 357, distance: 9.4
click at [489, 357] on p "100 Grilled Chicken Quarters + Tequila Orange BBQ 84 Hatch Chili Macaroni Con Q…" at bounding box center [636, 357] width 702 height 15
click at [641, 359] on p "100 Grilled Chicken Quarters + Tequila Orange BBQ With Hatch Chili Macaroni Con…" at bounding box center [636, 357] width 702 height 15
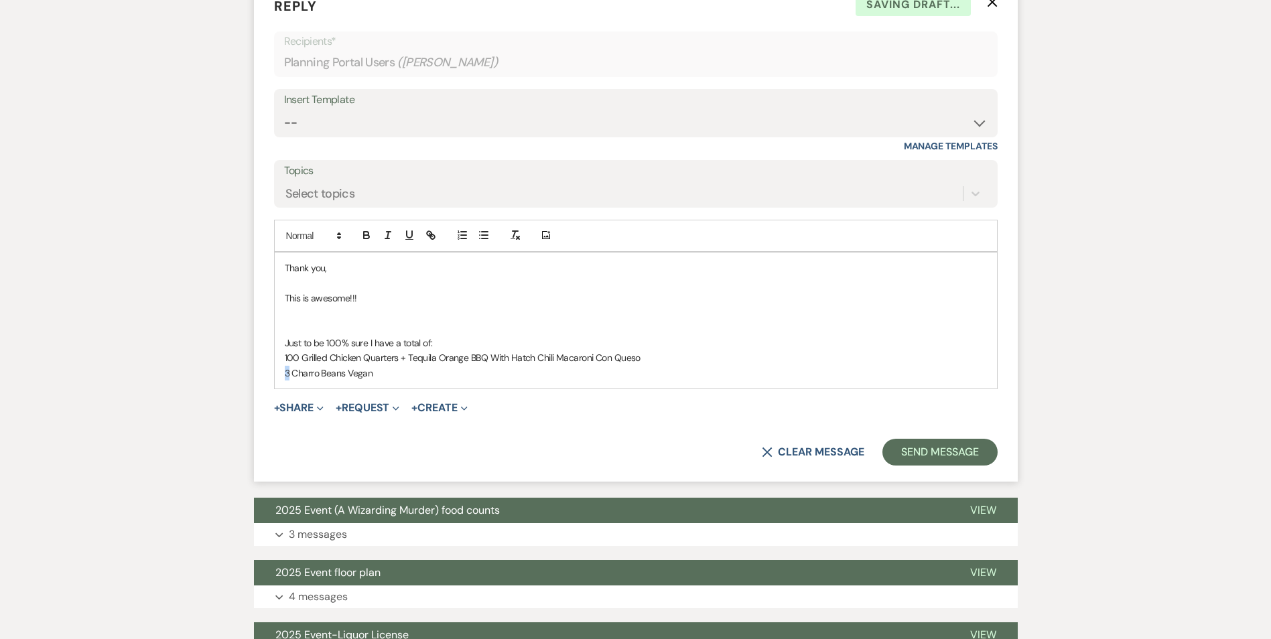
click at [283, 373] on div "Thank you, This is awesome!!! Just to be 100% sure I have a total of: 100 Grill…" at bounding box center [636, 321] width 722 height 136
click at [388, 371] on p "3 Charro Beans Vegan" at bounding box center [636, 373] width 702 height 15
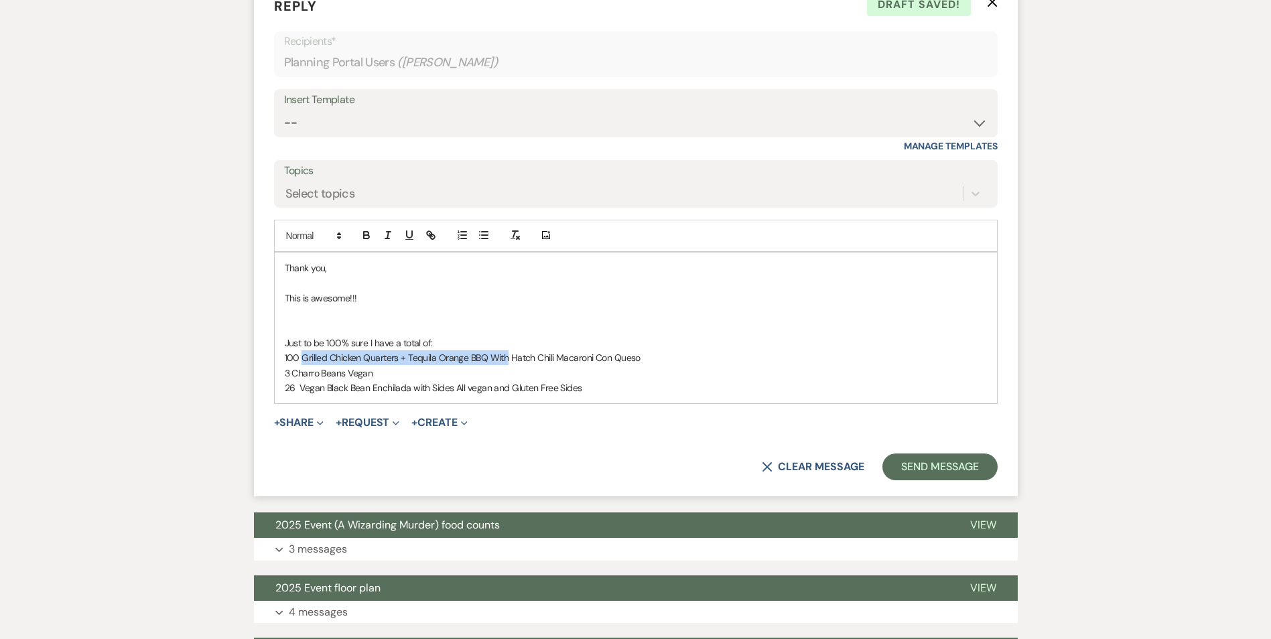
drag, startPoint x: 506, startPoint y: 361, endPoint x: 303, endPoint y: 363, distance: 203.0
click at [303, 363] on p "100 Grilled Chicken Quarters + Tequila Orange BBQ With Hatch Chili Macaroni Con…" at bounding box center [636, 357] width 702 height 15
copy p "Grilled Chicken Quarters + Tequila Orange BBQ With"
click at [293, 374] on p "3 Charro Beans Vegan" at bounding box center [636, 373] width 702 height 15
click at [287, 375] on p "3 Grilled Chicken Quarters + Tequila Orange BBQ With Charro Beans Vegan" at bounding box center [636, 373] width 702 height 15
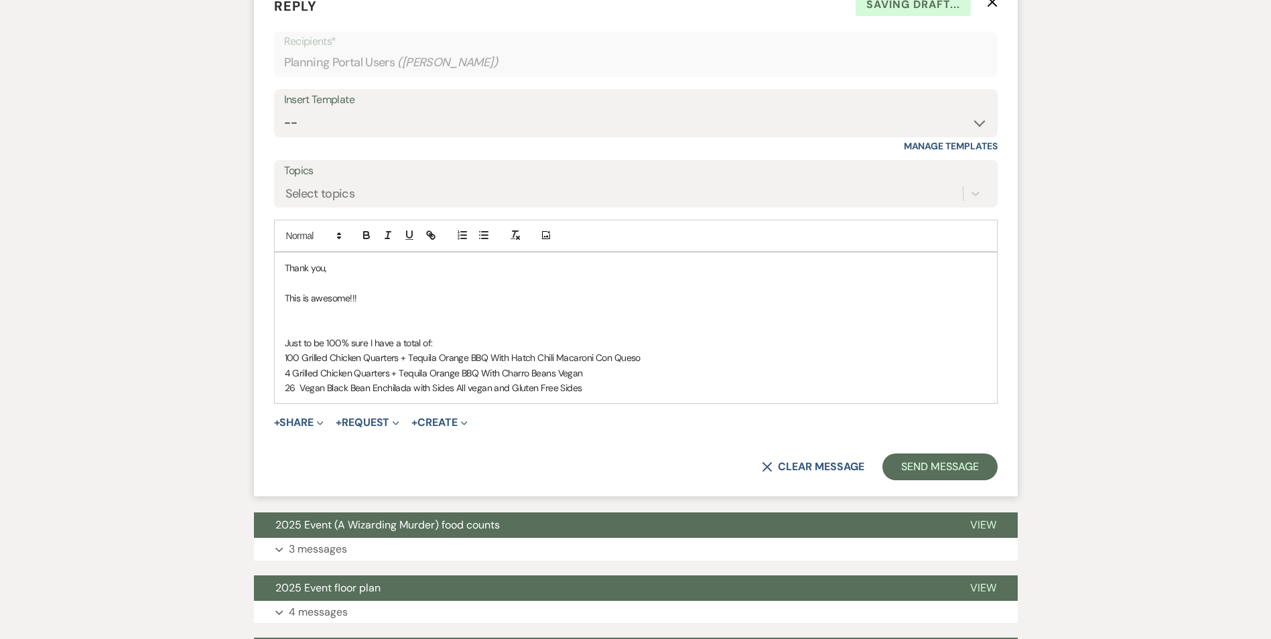
click at [605, 377] on p "4 Grilled Chicken Quarters + Tequila Orange BBQ With Charro Beans Vegan" at bounding box center [636, 373] width 702 height 15
drag, startPoint x: 582, startPoint y: 377, endPoint x: 558, endPoint y: 376, distance: 24.1
click at [558, 376] on p "4 Grilled Chicken Quarters + Tequila Orange BBQ With Charro Beans Vegan (1 of t…" at bounding box center [636, 373] width 702 height 15
click at [503, 377] on p "4 Grilled Chicken Quarters + Tequila Orange BBQ With Charro Beans (1 of these n…" at bounding box center [636, 373] width 702 height 15
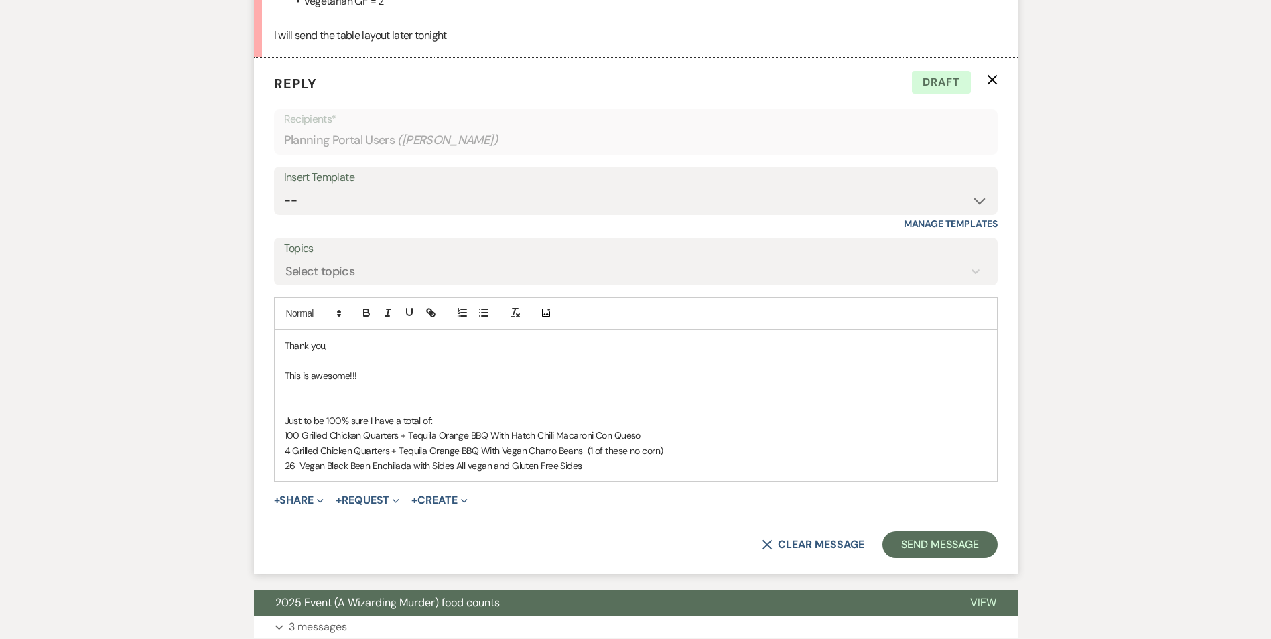
scroll to position [726, 0]
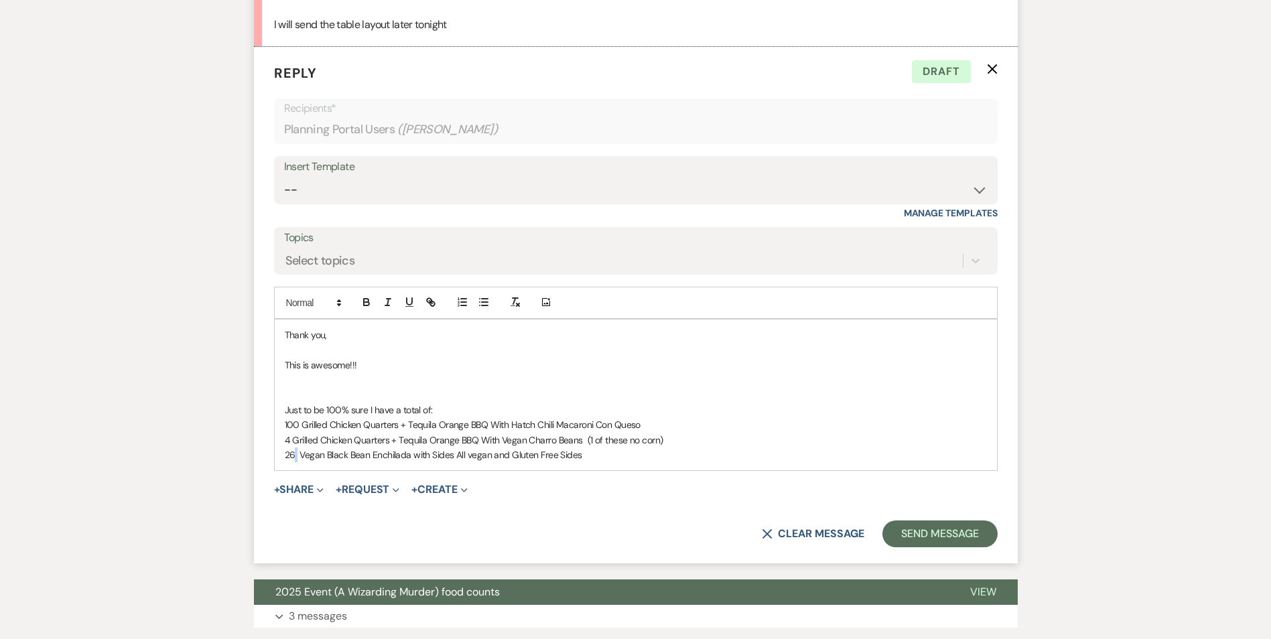
click at [294, 458] on p "26 Vegan Black Bean Enchilada with Sides All vegan and Gluten Free Sides" at bounding box center [636, 455] width 702 height 15
drag, startPoint x: 301, startPoint y: 456, endPoint x: 326, endPoint y: 455, distance: 24.8
click at [326, 455] on p "26 Vegan Black Bean Enchilada with Sides All vegan and Gluten Free Sides" at bounding box center [636, 455] width 702 height 15
click at [427, 455] on p "26 Vegetarian Black Bean Enchilada with Sides All vegan and Gluten Free Sides" at bounding box center [636, 455] width 702 height 15
click at [476, 453] on p "26 Vegetarian Black Bean Enchiladas with Sides All vegan and Gluten Free Sides" at bounding box center [636, 455] width 702 height 15
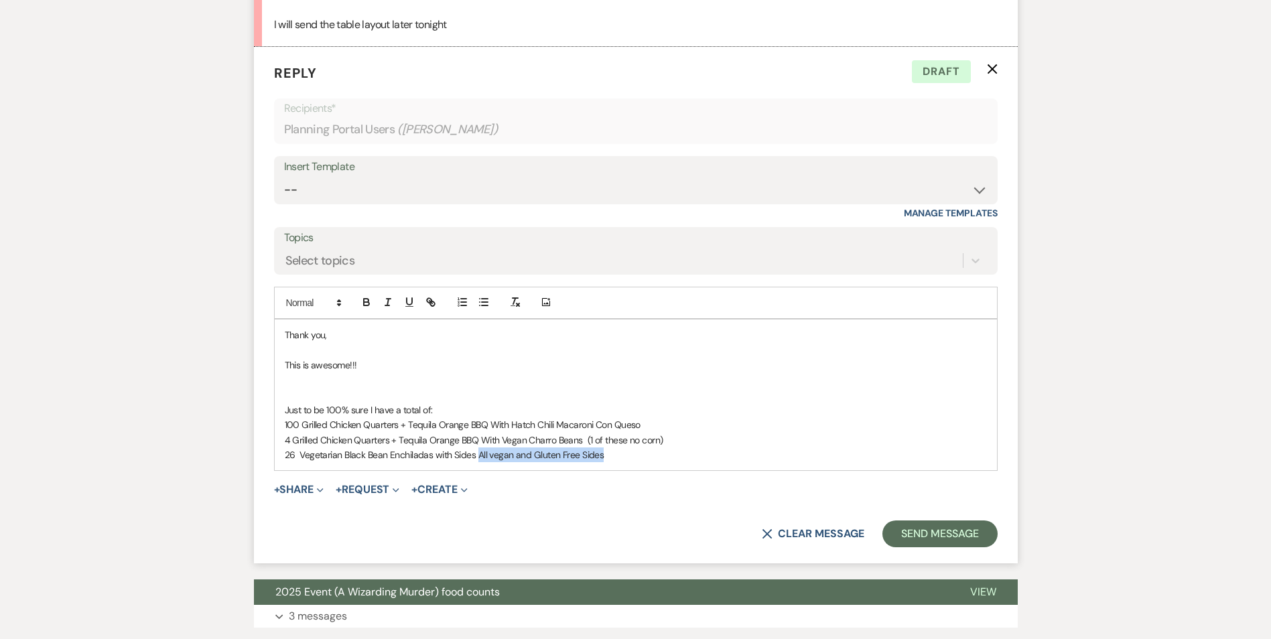
drag, startPoint x: 476, startPoint y: 457, endPoint x: 601, endPoint y: 452, distance: 124.8
click at [601, 452] on p "26 Vegetarian Black Bean Enchiladas with Sides All vegan and Gluten Free Sides" at bounding box center [636, 455] width 702 height 15
click at [454, 455] on p "26 Vegetarian Black Bean Enchiladas with Side" at bounding box center [636, 455] width 702 height 15
click at [482, 456] on p "26 Vegetarian Black Bean Enchiladas with a Side" at bounding box center [636, 455] width 702 height 15
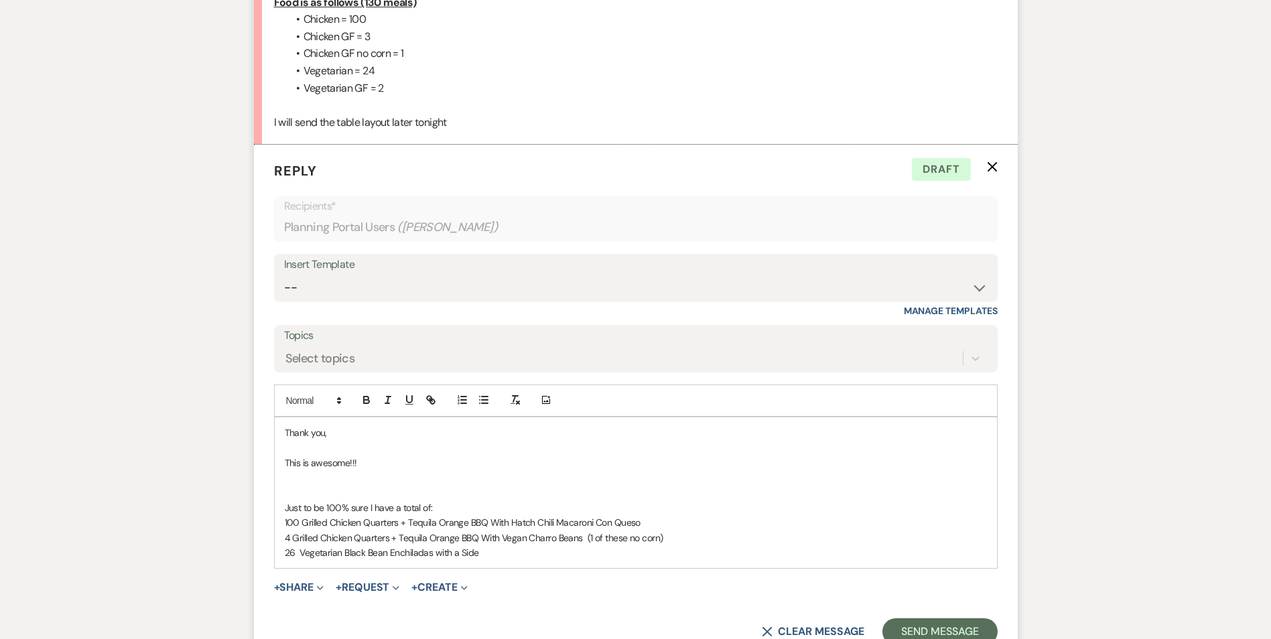
scroll to position [659, 0]
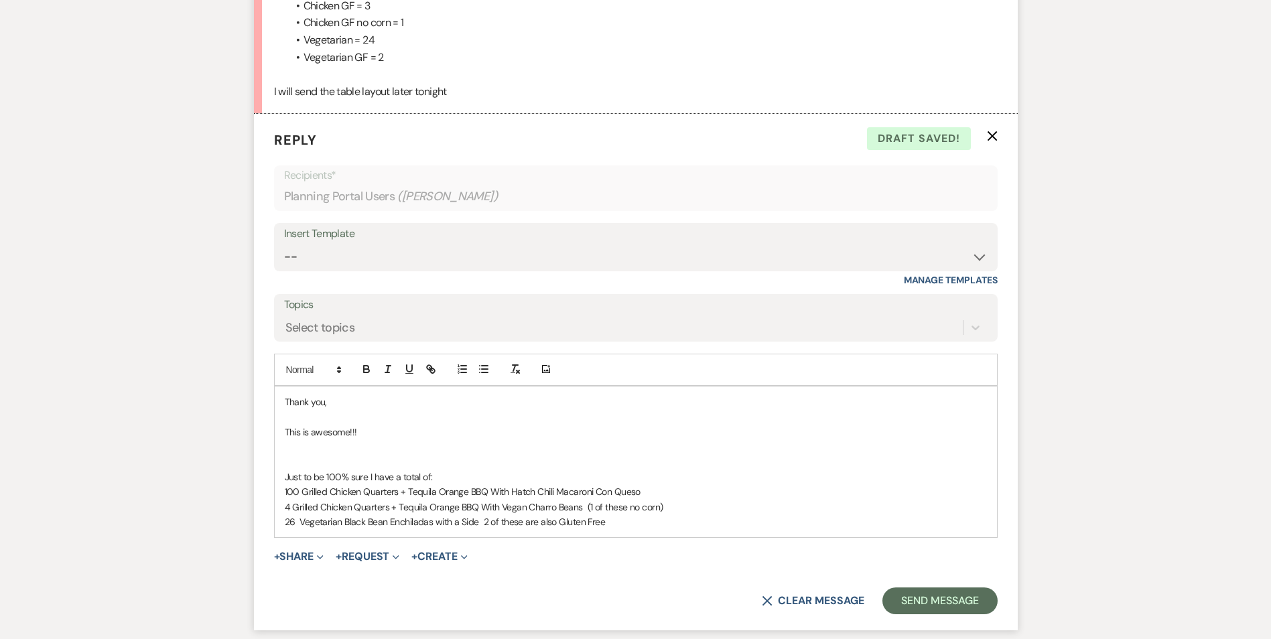
click at [619, 518] on p "26 Vegetarian Black Bean Enchiladas with a Side 2 of these are also Gluten Free" at bounding box center [636, 522] width 702 height 15
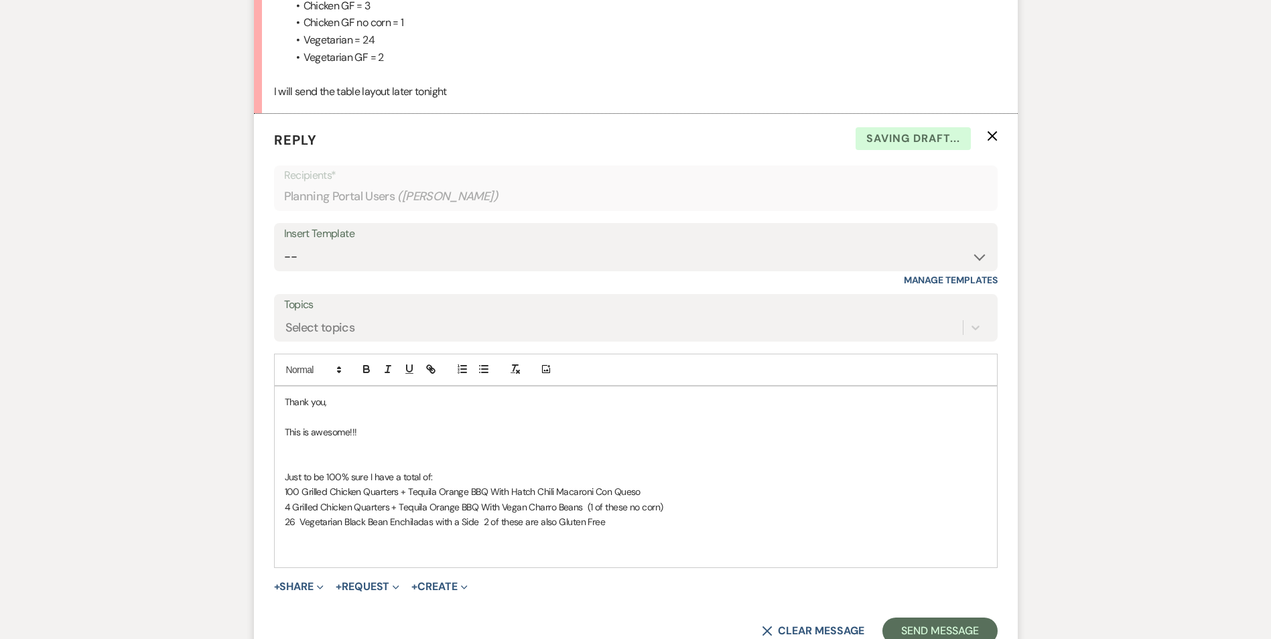
click at [289, 540] on p at bounding box center [636, 536] width 702 height 15
click at [284, 539] on div "Thank you, This is awesome!!! Just to be 100% sure I have a total of: 100 Grill…" at bounding box center [636, 477] width 722 height 181
click at [433, 537] on p "With Jalapeño-Cheddar Cornbread" at bounding box center [636, 536] width 702 height 15
click at [442, 477] on p "Just to be 100% sure I have a total of:" at bounding box center [636, 477] width 702 height 15
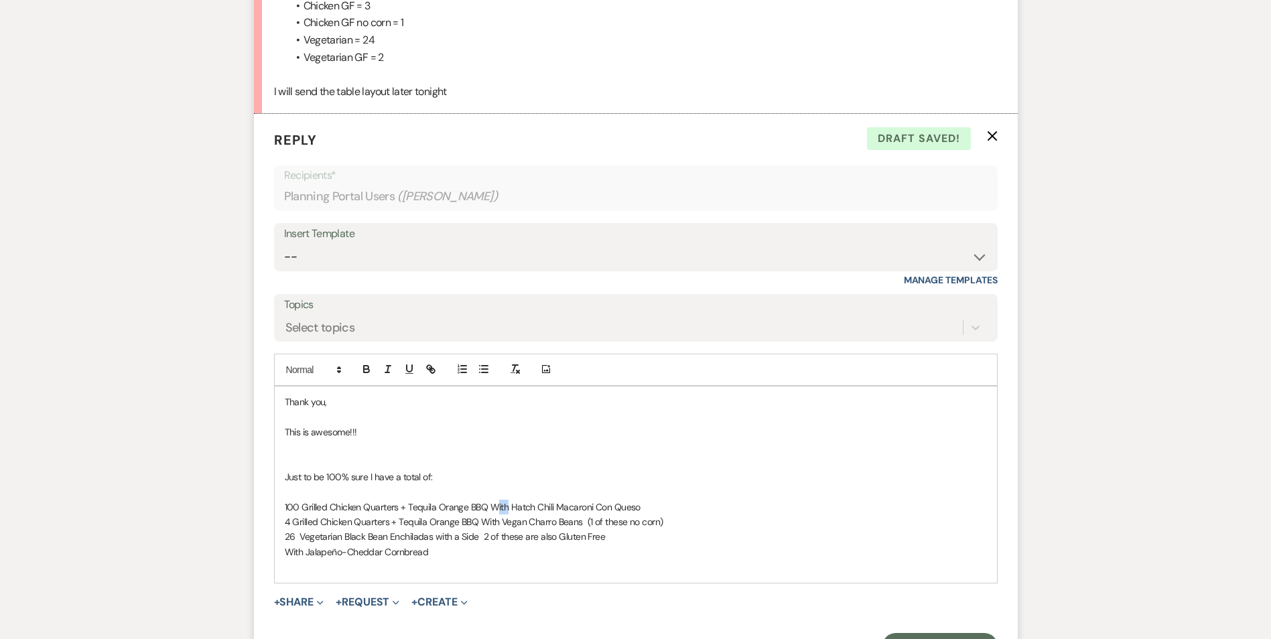
drag, startPoint x: 507, startPoint y: 507, endPoint x: 496, endPoint y: 508, distance: 11.4
click at [496, 508] on p "100 Grilled Chicken Quarters + Tequila Orange BBQ With Hatch Chili Macaroni Con…" at bounding box center [636, 507] width 702 height 15
click at [677, 520] on p "4 Grilled Chicken Quarters + Tequila Orange BBQ With Vegan Charro Beans (1 of t…" at bounding box center [636, 522] width 702 height 15
click at [655, 521] on p "4 Grilled Chicken Quarters + Tequila Orange BBQ With Vegan Charro Beans (1 of t…" at bounding box center [636, 522] width 702 height 15
click at [290, 524] on p "4 Grilled Chicken Quarters + Tequila Orange BBQ With Vegan Charro Beans (1 of t…" at bounding box center [636, 522] width 702 height 15
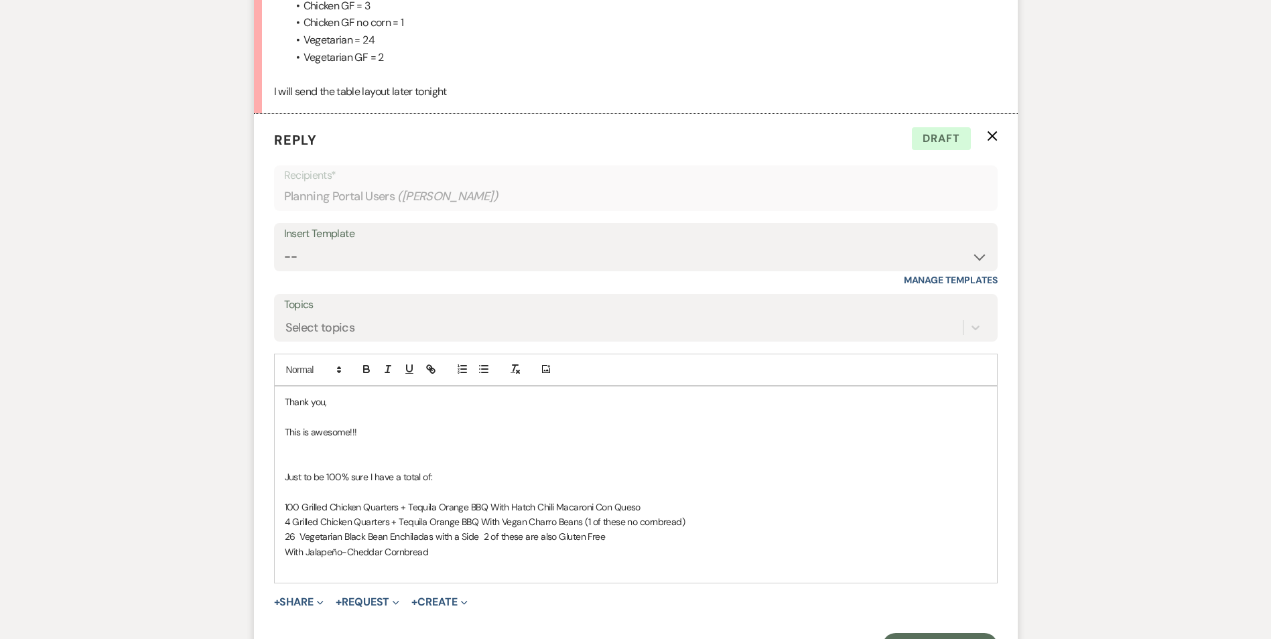
click at [526, 523] on p "4 Grilled Chicken Quarters + Tequila Orange BBQ With Vegan Charro Beans (1 of t…" at bounding box center [636, 522] width 702 height 15
drag, startPoint x: 630, startPoint y: 525, endPoint x: 663, endPoint y: 525, distance: 33.5
click at [663, 525] on p "4 Grilled Chicken Quarters + Tequila Orange BBQ With Vegan Gluten Free Charro B…" at bounding box center [636, 522] width 702 height 15
click at [698, 520] on p "4 Grilled Chicken Quarters + Tequila Orange BBQ With Vegan Gluten Free Charro B…" at bounding box center [636, 522] width 702 height 15
drag, startPoint x: 728, startPoint y: 521, endPoint x: 704, endPoint y: 526, distance: 25.2
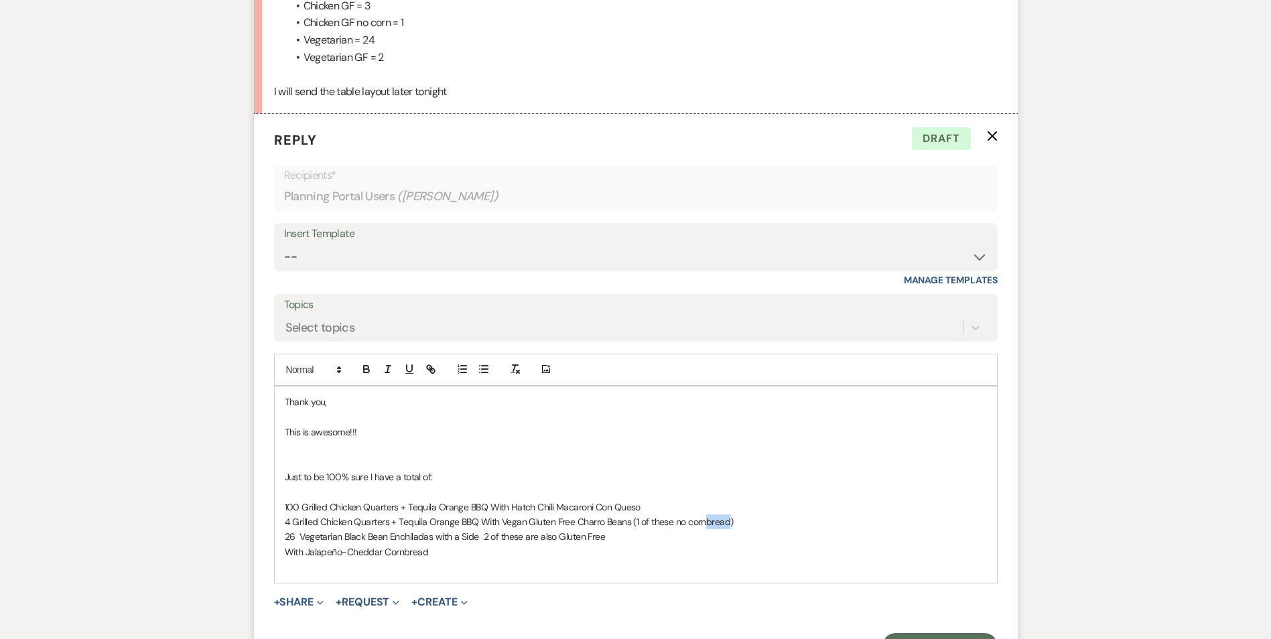
click at [704, 526] on p "4 Grilled Chicken Quarters + Tequila Orange BBQ With Vegan Gluten Free Charro B…" at bounding box center [636, 522] width 702 height 15
click at [597, 561] on p at bounding box center [636, 567] width 702 height 15
click at [294, 523] on p "4 Grilled Chicken Quarters + Tequila Orange BBQ With Vegan Gluten Free Charro B…" at bounding box center [636, 522] width 702 height 15
click at [756, 520] on p "4 Grilled Chicken Quarters + Tequila Orange BBQ With Vegan Gluten Free Charro B…" at bounding box center [636, 522] width 702 height 15
click at [629, 524] on p "4 Grilled Chicken Quarters + Tequila Orange BBQ With Vegan Gluten Free Charro B…" at bounding box center [636, 522] width 702 height 15
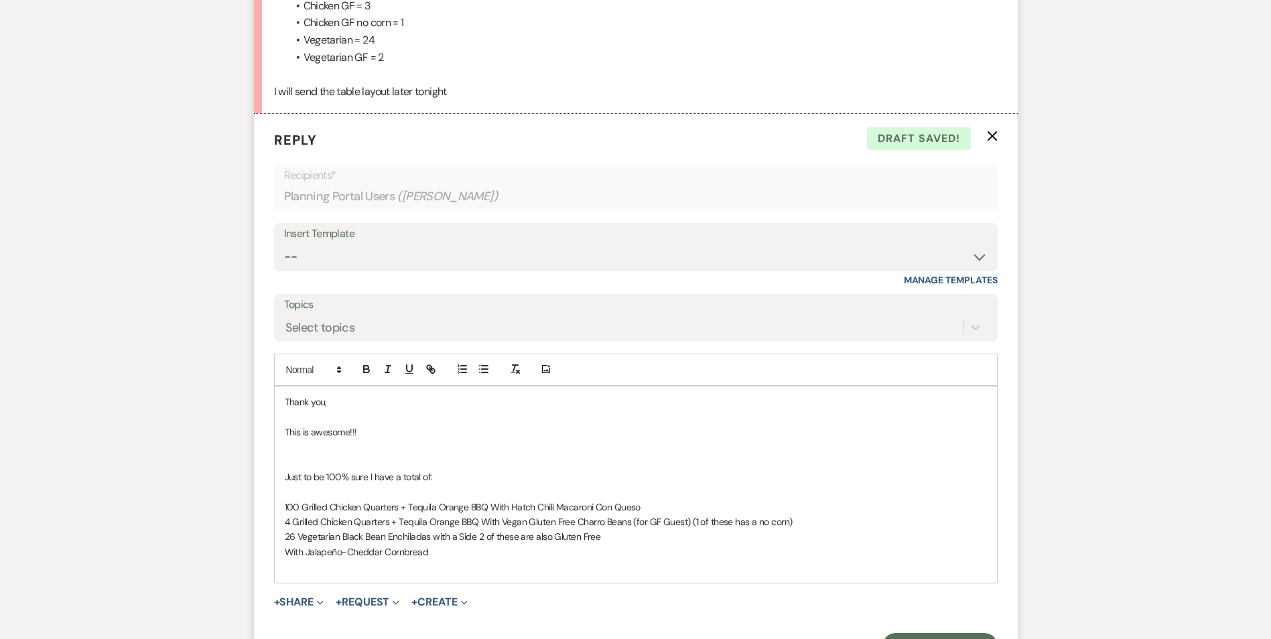
click at [476, 537] on p "26 Vegetarian Black Bean Enchiladas with a Side 2 of these are also Gluten Free" at bounding box center [636, 536] width 702 height 15
click at [478, 537] on p "26 Vegetarian Black Bean Enchiladas with a Side 2 of these are also Gluten Free" at bounding box center [636, 536] width 702 height 15
click at [604, 540] on p "26 Vegetarian Black Bean Enchiladas with a Side (2 of these are also Gluten Free" at bounding box center [636, 536] width 702 height 15
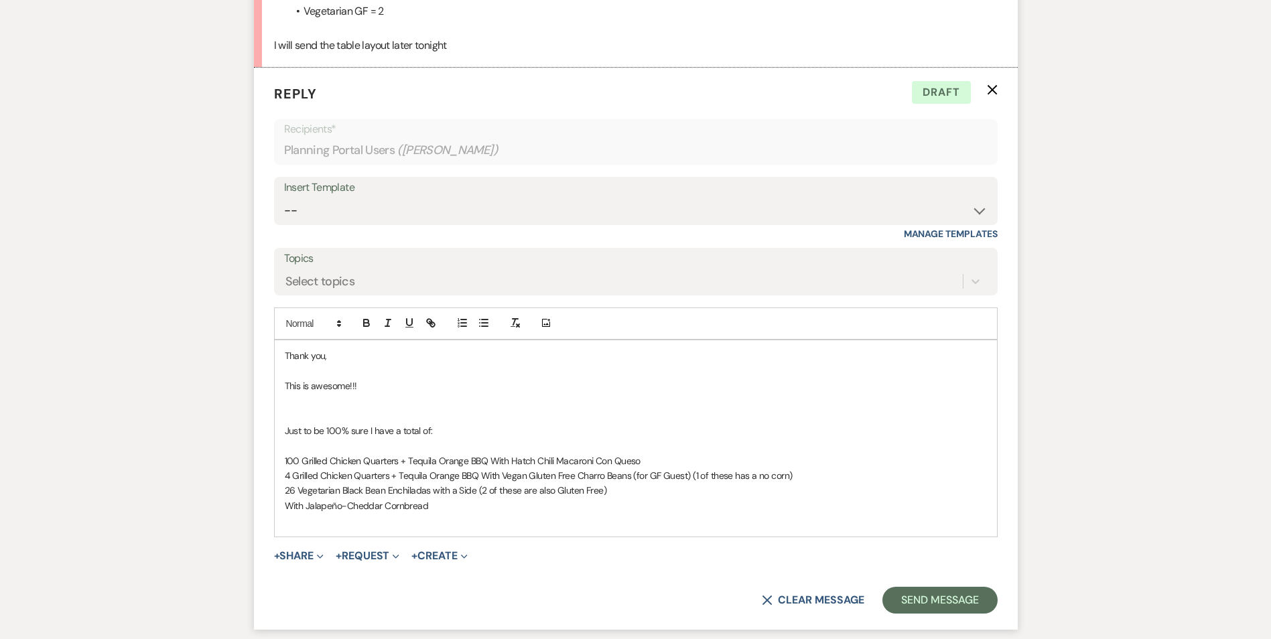
scroll to position [726, 0]
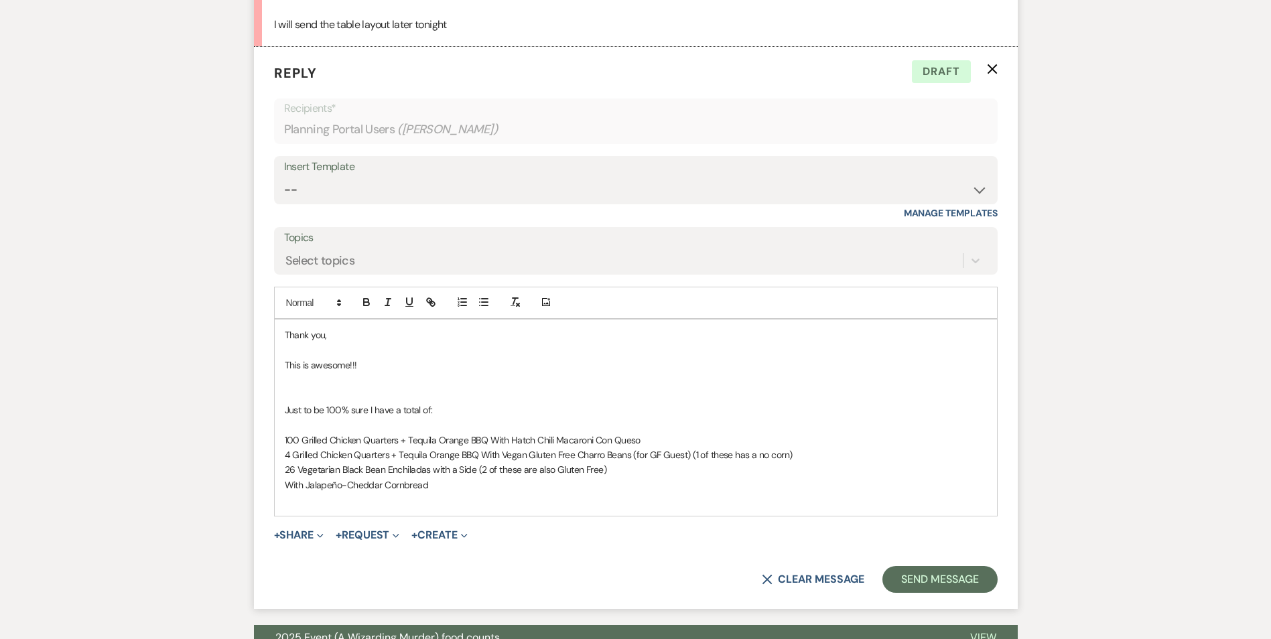
click at [286, 501] on p at bounding box center [636, 500] width 702 height 15
click at [701, 501] on p "Vaquero Salad - Artisan Greens | Corn + Chili Salsa, Lime Pepitas All GF NO Tum…" at bounding box center [636, 500] width 702 height 15
click at [552, 499] on p "Vaquero Salad - Artisan Greens | Corn + Chili Salsa, Lime Pepitas All GF NO Tum…" at bounding box center [636, 500] width 702 height 15
click at [679, 498] on p "Vaquero Salad - Artisan Greens | Corn + Chili Salsa, Lime Pepitas All GF NO Tum…" at bounding box center [636, 500] width 702 height 15
click at [536, 497] on p "Vaquero Salad - Artisan Greens | Corn + Chili Salsa, Lime Pepitas All GF NO Tum…" at bounding box center [636, 500] width 702 height 15
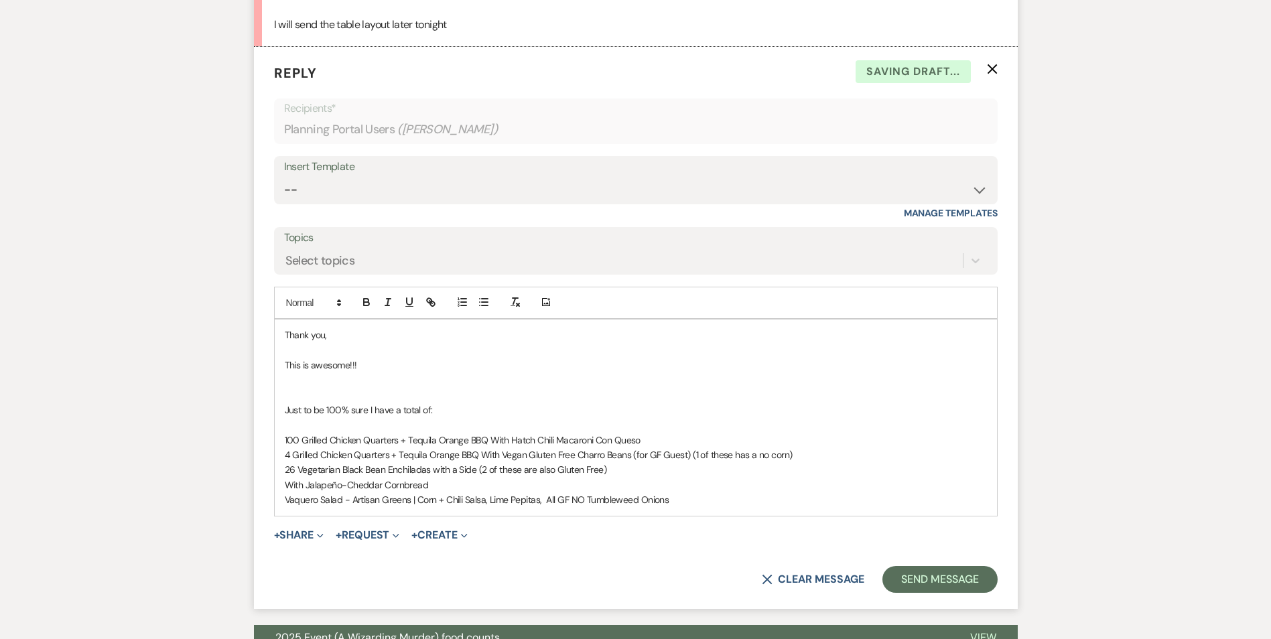
click at [698, 500] on p "Vaquero Salad - Artisan Greens | Corn + Chili Salsa, Lime Pepitas, All GF NO Tu…" at bounding box center [636, 500] width 702 height 15
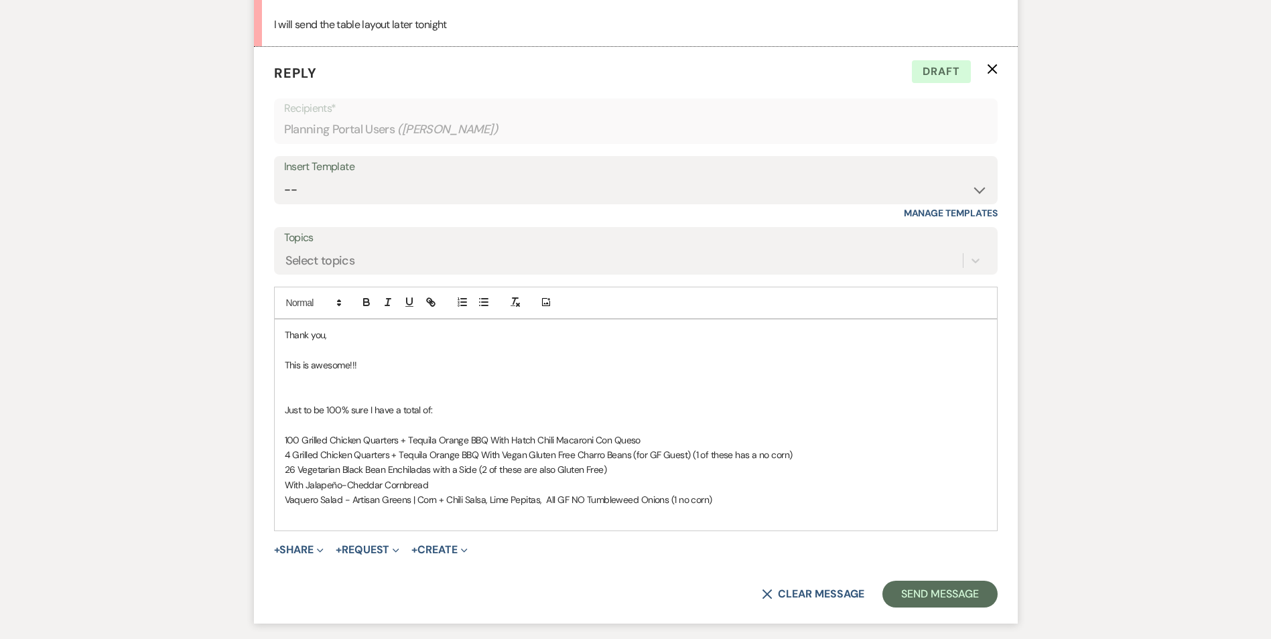
click at [346, 515] on p at bounding box center [636, 515] width 702 height 15
click at [418, 515] on p "Green Chili-Cilantro Caesar and" at bounding box center [636, 515] width 702 height 15
click at [283, 501] on div "Thank you, This is awesome!!! Just to be 100% sure I have a total of: 100 Grill…" at bounding box center [636, 425] width 722 height 211
click at [616, 521] on p "Green Chili-Cilantro Caesar and Jalapeño -Cilantro Vinaigrette Salad Dressings" at bounding box center [636, 515] width 702 height 15
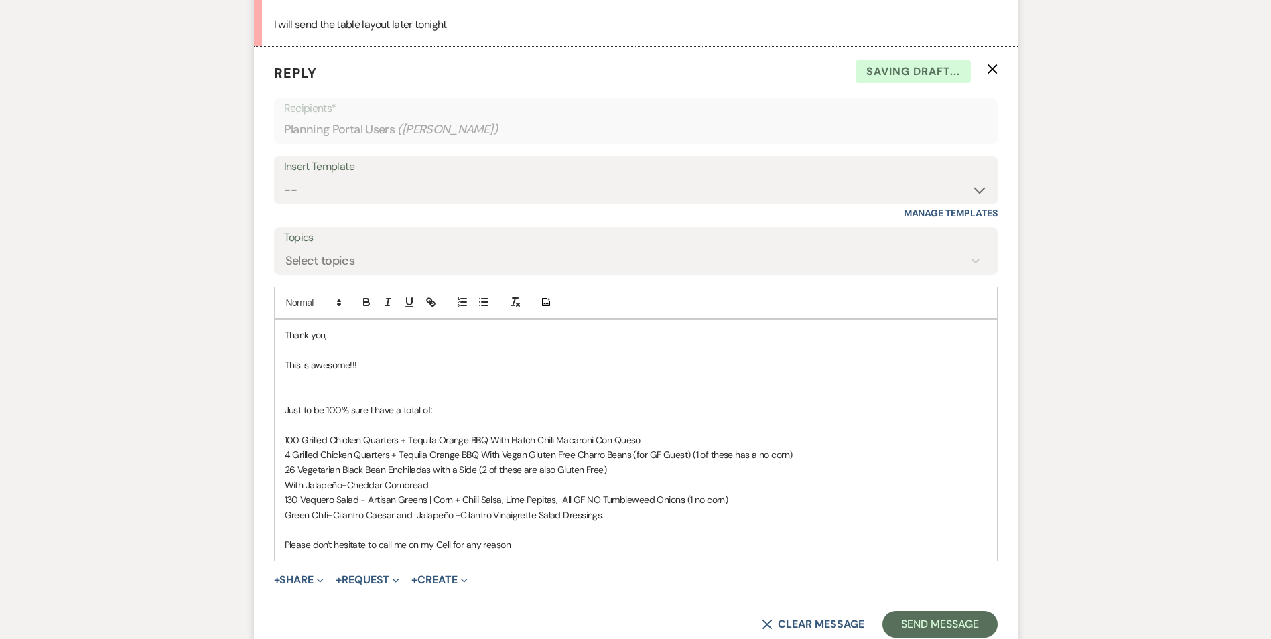
click at [531, 551] on p "Please don't hesitate to call me on my Cell for any reason" at bounding box center [636, 544] width 702 height 15
click at [614, 525] on p at bounding box center [636, 530] width 702 height 15
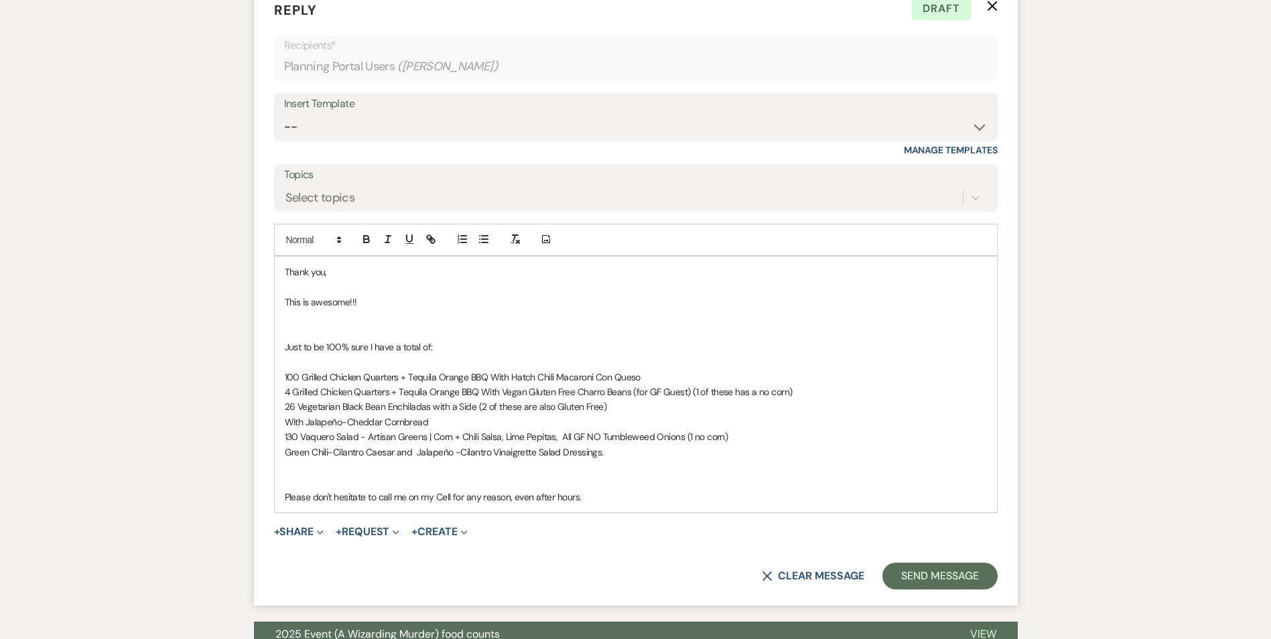
scroll to position [793, 0]
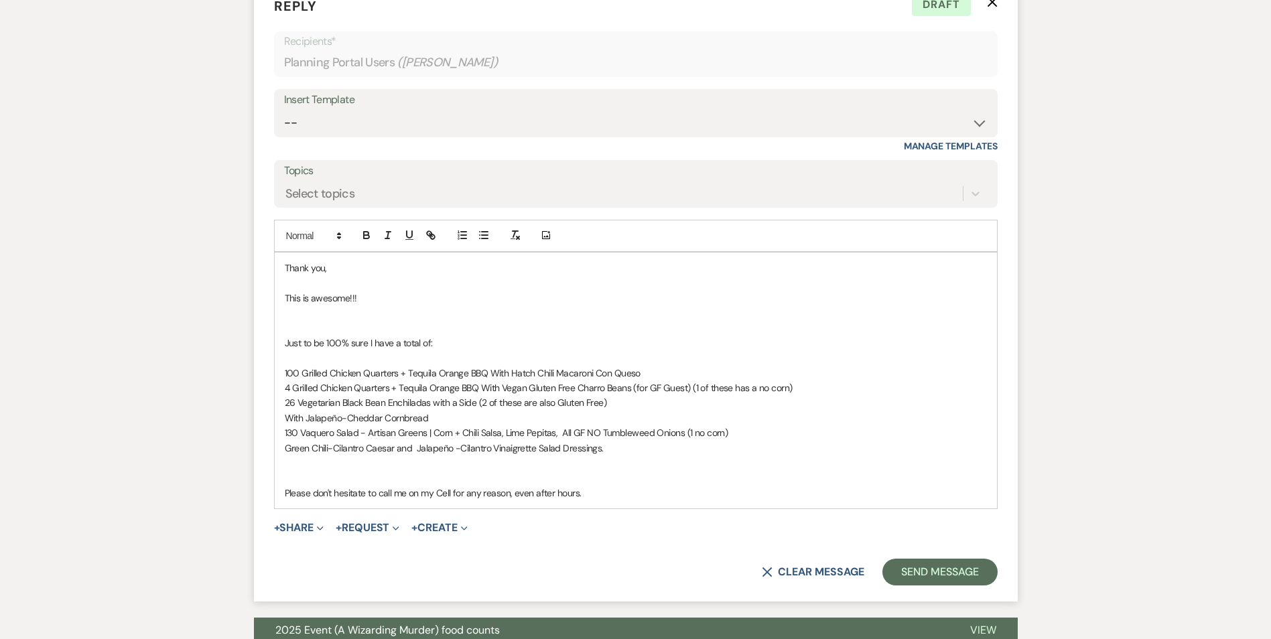
click at [608, 494] on p "Please don't hesitate to call me on my Cell for any reason, even after hours." at bounding box center [636, 493] width 702 height 15
click at [306, 479] on p at bounding box center [636, 477] width 702 height 15
click at [293, 472] on p at bounding box center [636, 477] width 702 height 15
click at [588, 476] on p "If this needs any correction between now and [DATE], please let me know" at bounding box center [636, 477] width 702 height 15
click at [281, 493] on div "Thank you, This is awesome!!! Just to be 100% sure I have a total of: 100 Grill…" at bounding box center [636, 381] width 722 height 256
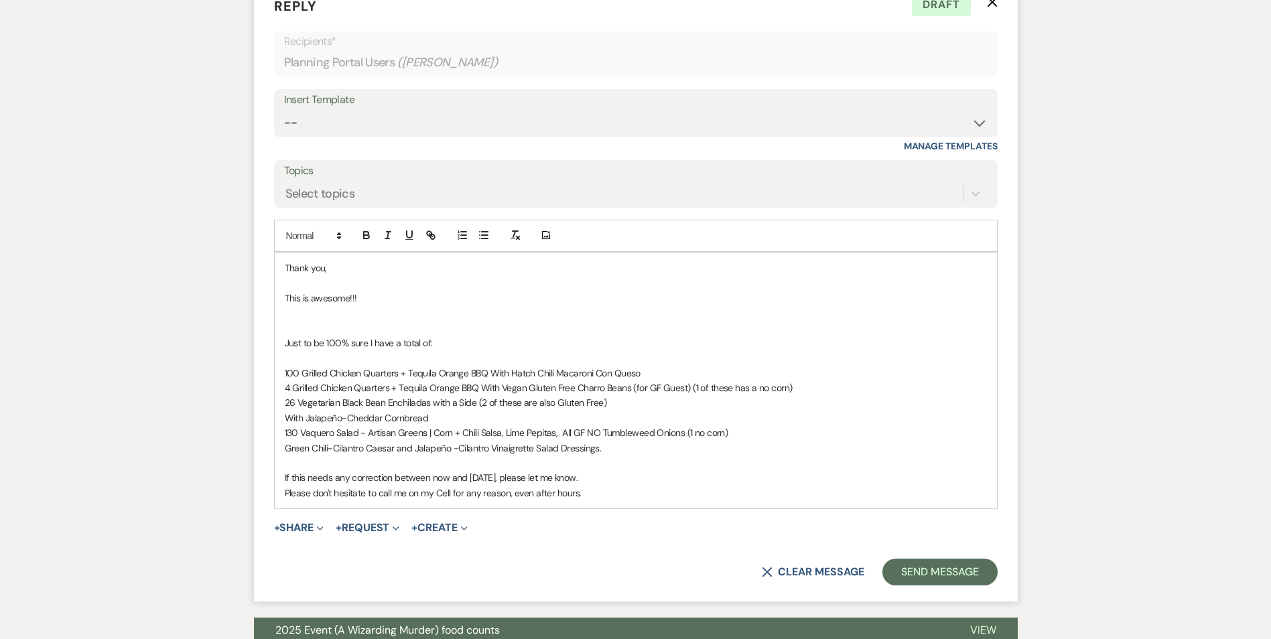
click at [286, 346] on p "Just to be 100% sure I have a total of:" at bounding box center [636, 343] width 702 height 15
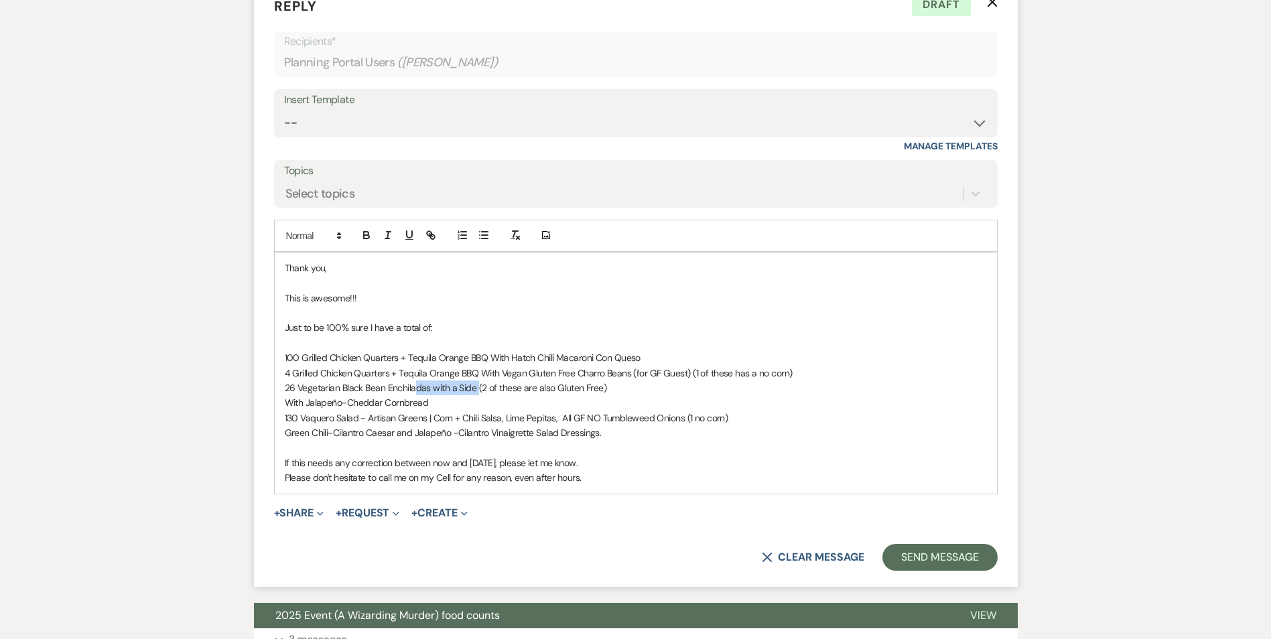
drag, startPoint x: 418, startPoint y: 391, endPoint x: 478, endPoint y: 391, distance: 59.6
click at [478, 391] on p "26 Vegetarian Black Bean Enchiladas with a Side (2 of these are also Gluten Fre…" at bounding box center [636, 388] width 702 height 15
click at [606, 387] on p "26 Vegetarian Black Bean Enchiladas with a Side (2 of these are also Gluten Fre…" at bounding box center [636, 388] width 702 height 15
click at [475, 392] on p "26 Vegetarian Black Bean Enchiladas with a Side (2 of these are also Gluten Fre…" at bounding box center [636, 388] width 702 height 15
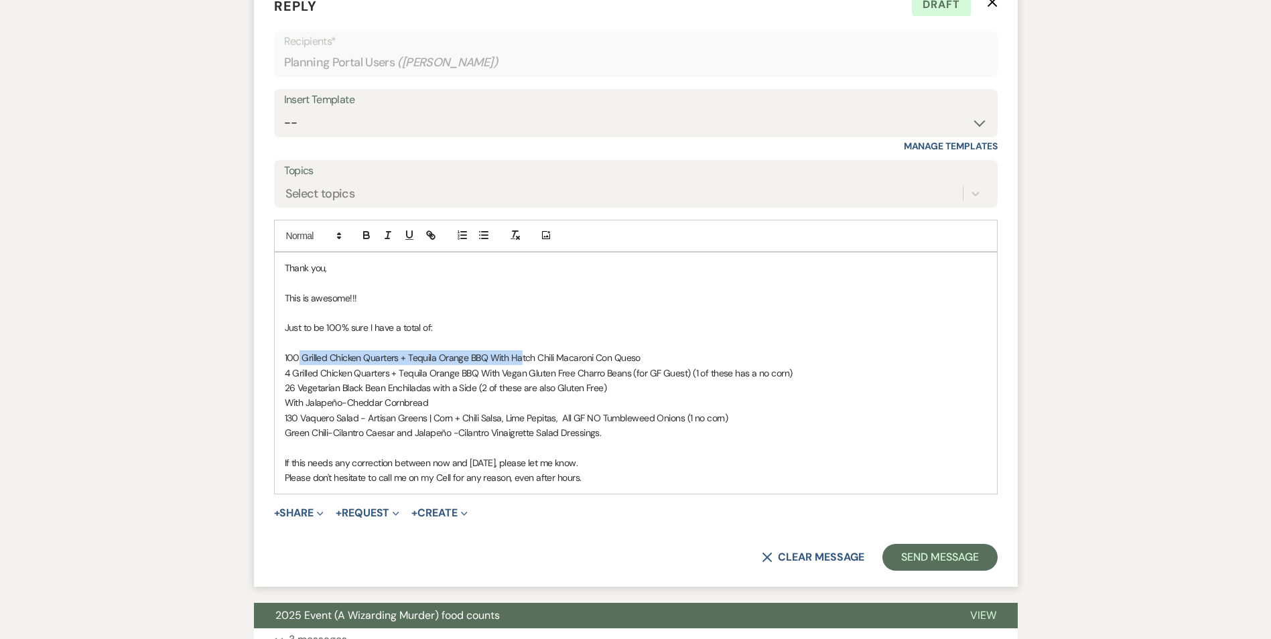
drag, startPoint x: 299, startPoint y: 356, endPoint x: 521, endPoint y: 352, distance: 221.9
click at [521, 352] on p "100 Grilled Chicken Quarters + Tequila Orange BBQ With Hatch Chili Macaroni Con…" at bounding box center [636, 357] width 702 height 15
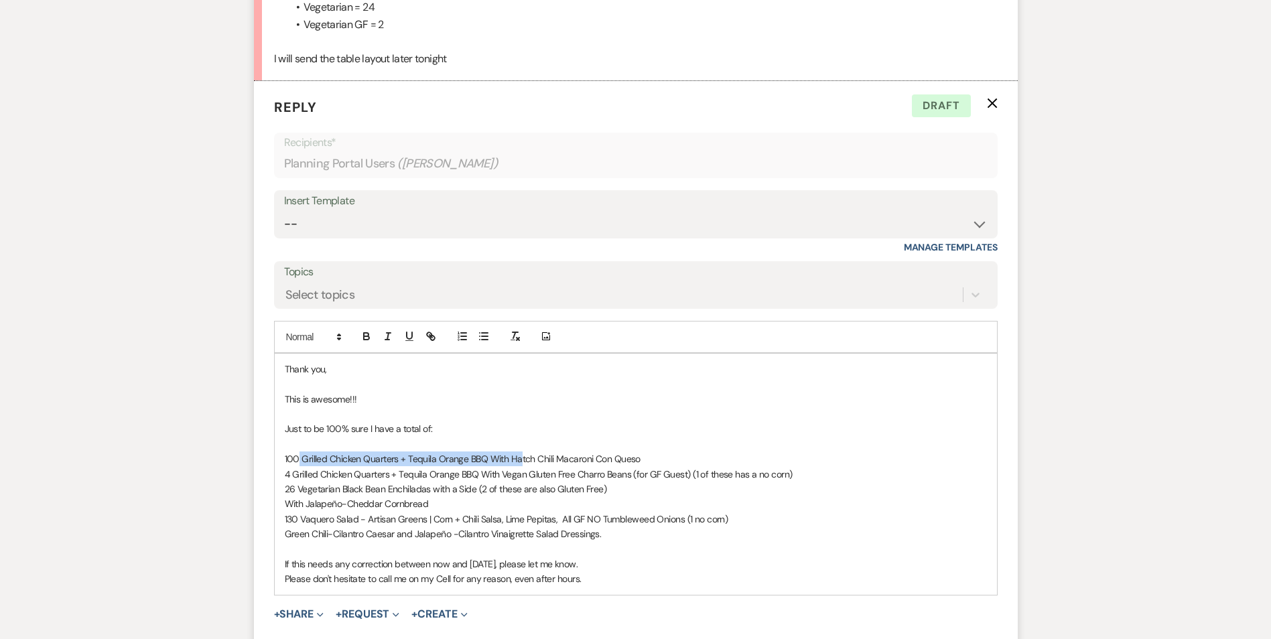
scroll to position [659, 0]
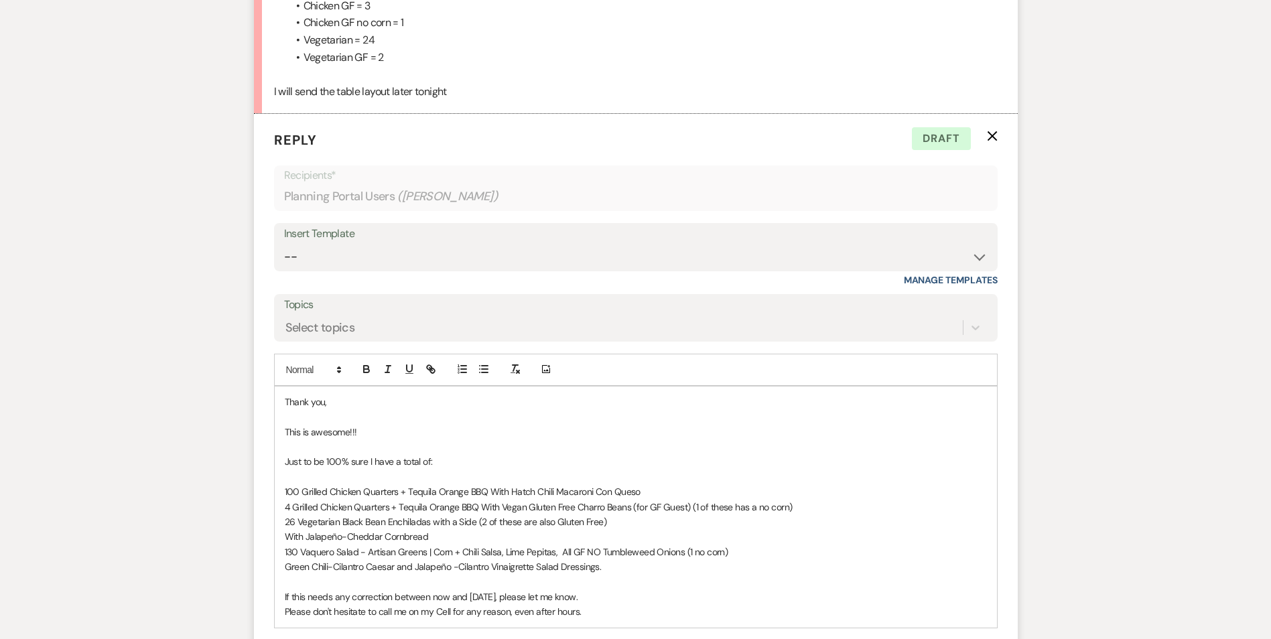
click at [437, 537] on p "With Jalapeño-Cheddar Cornbread" at bounding box center [636, 536] width 702 height 15
drag, startPoint x: 584, startPoint y: 556, endPoint x: 560, endPoint y: 558, distance: 23.6
click at [560, 558] on p "130 Vaquero Salad - Artisan Greens | Corn + Chili Salsa, Lime Pepitas, All GF N…" at bounding box center [636, 552] width 702 height 15
click at [662, 551] on p "130 Vaquero Salad - Artisan Greens | Corn + Chili Salsa, Lime Pepitas, NO Tumbl…" at bounding box center [636, 552] width 702 height 15
click at [458, 579] on p at bounding box center [636, 582] width 702 height 15
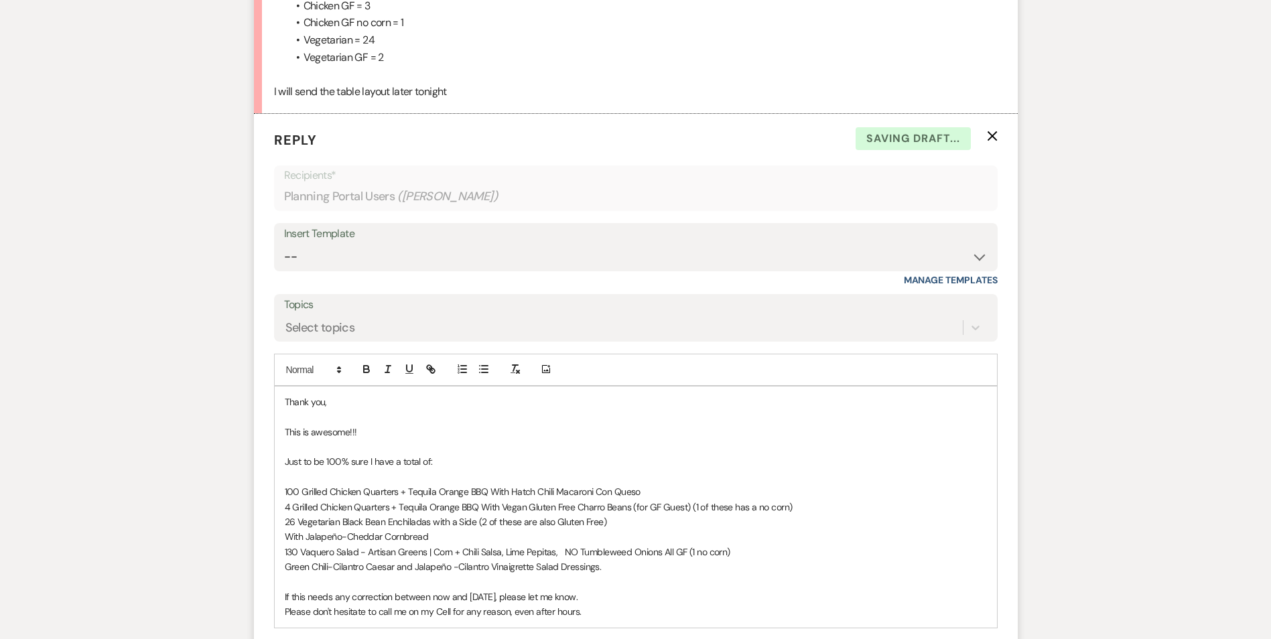
click at [663, 555] on p "130 Vaquero Salad - Artisan Greens | Corn + Chili Salsa, Lime Pepitas, NO Tumbl…" at bounding box center [636, 552] width 702 height 15
click at [716, 583] on p at bounding box center [636, 582] width 702 height 15
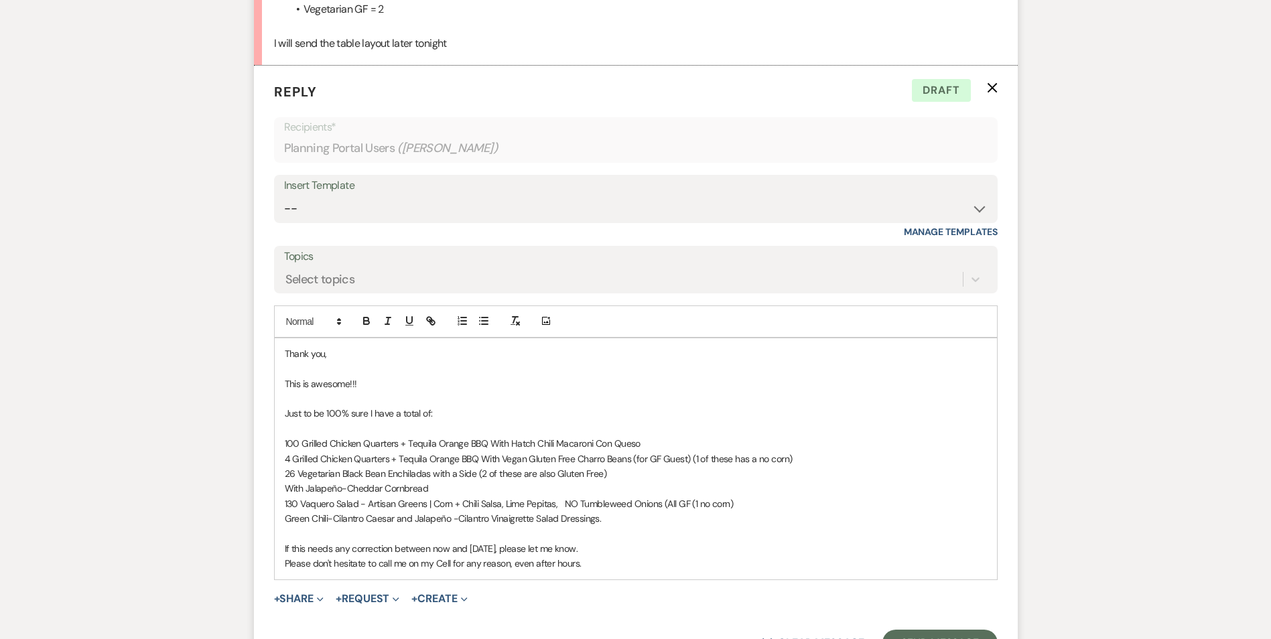
scroll to position [726, 0]
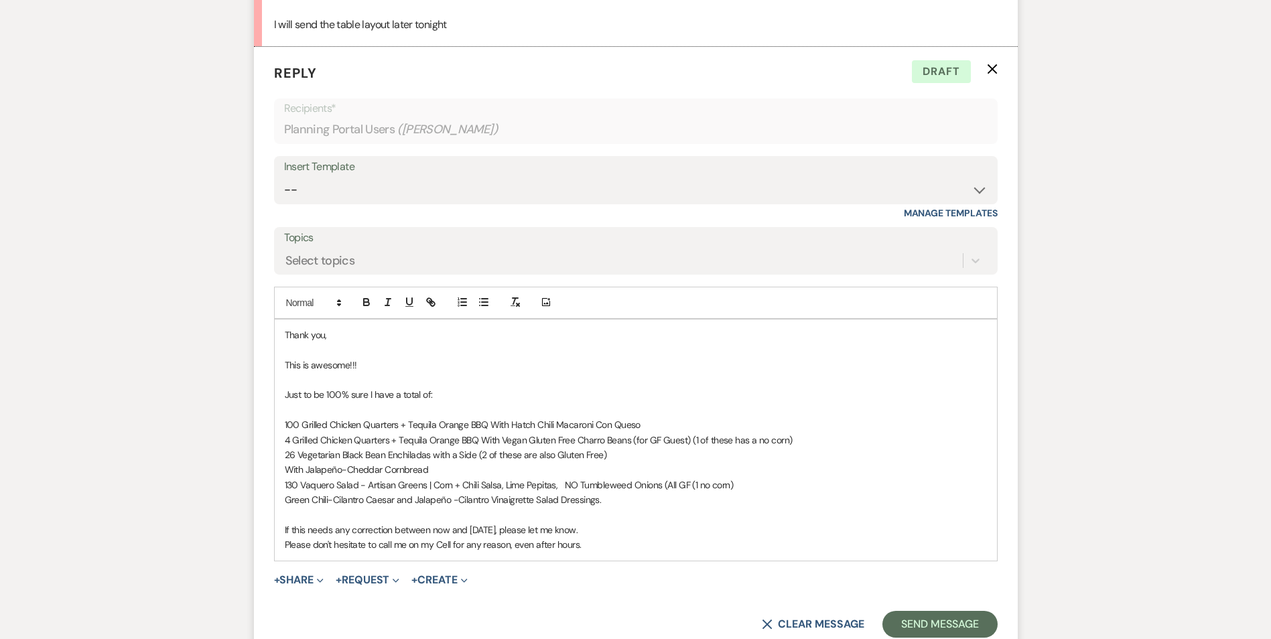
click at [595, 546] on p "Please don't hesitate to call me on my Cell for any reason, even after hours." at bounding box center [636, 544] width 702 height 15
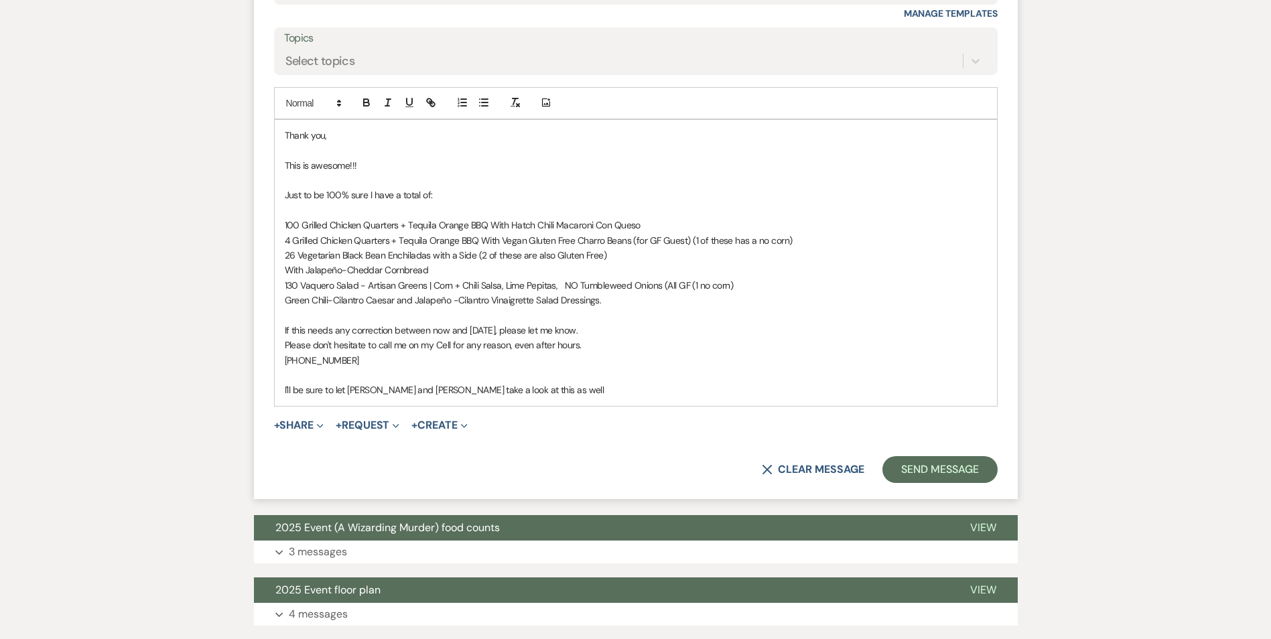
scroll to position [927, 0]
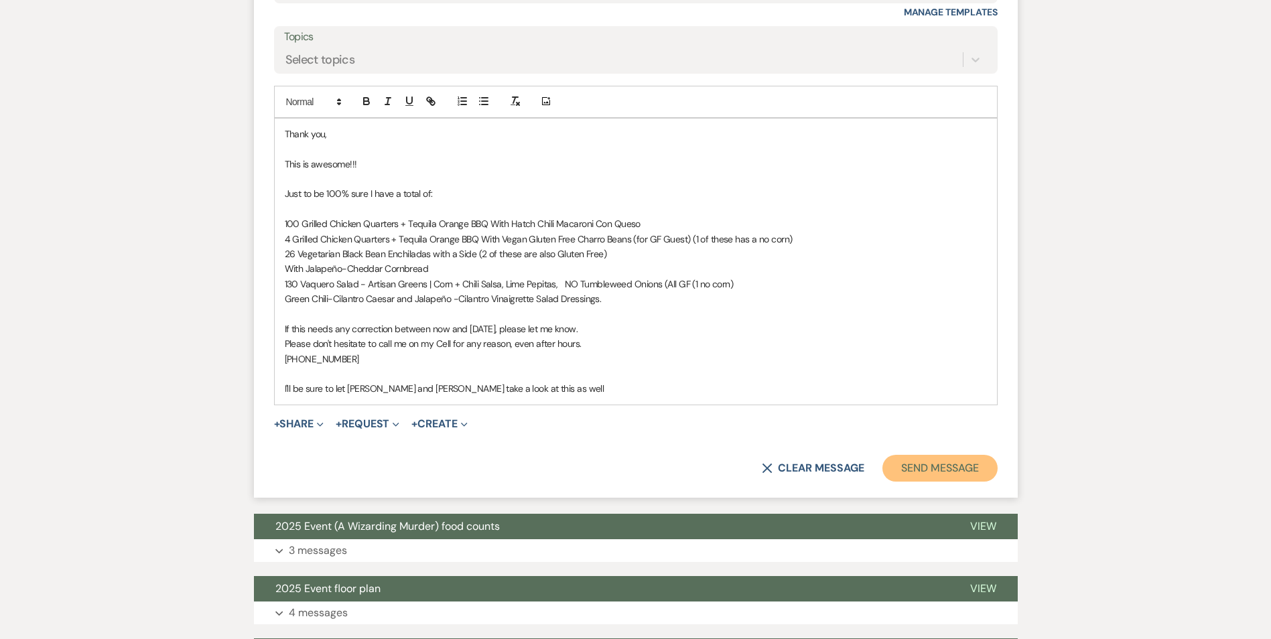
click at [926, 480] on button "Send Message" at bounding box center [940, 468] width 115 height 27
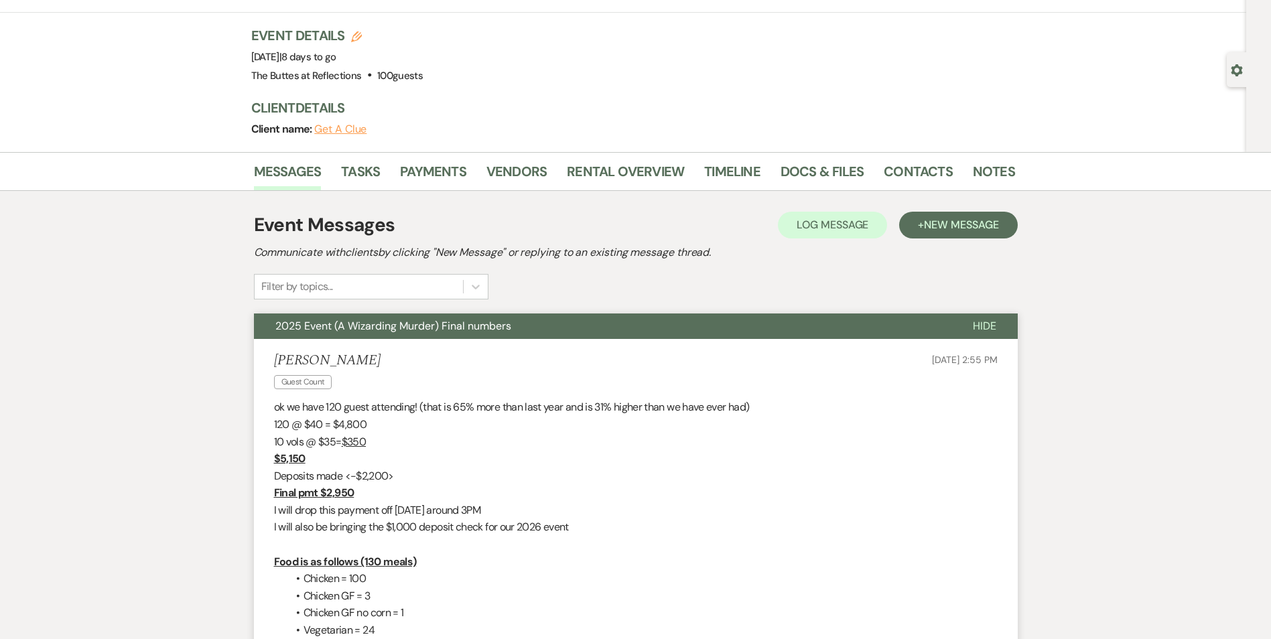
scroll to position [0, 0]
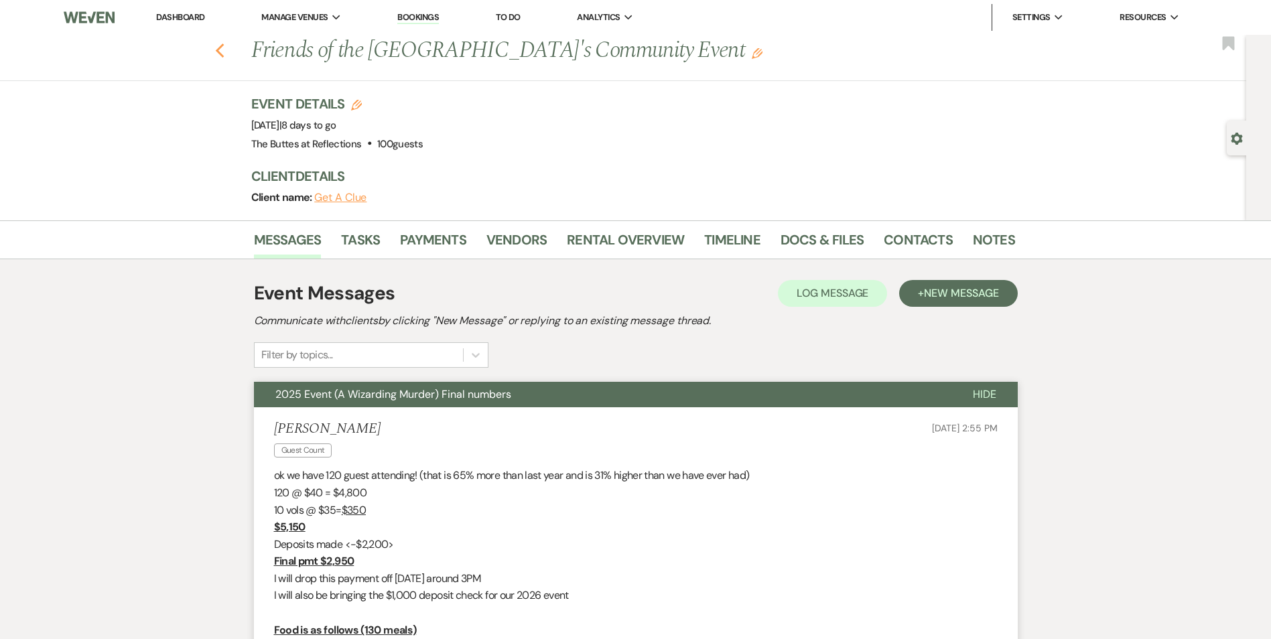
click at [225, 49] on icon "Previous" at bounding box center [220, 51] width 10 height 16
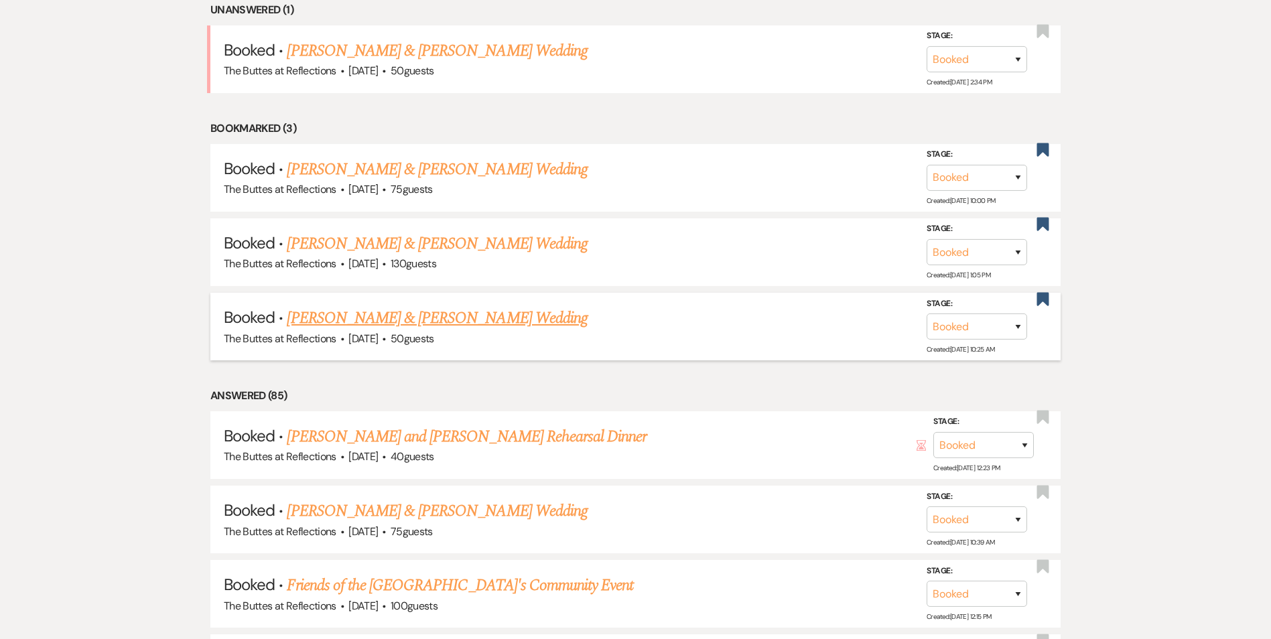
scroll to position [722, 0]
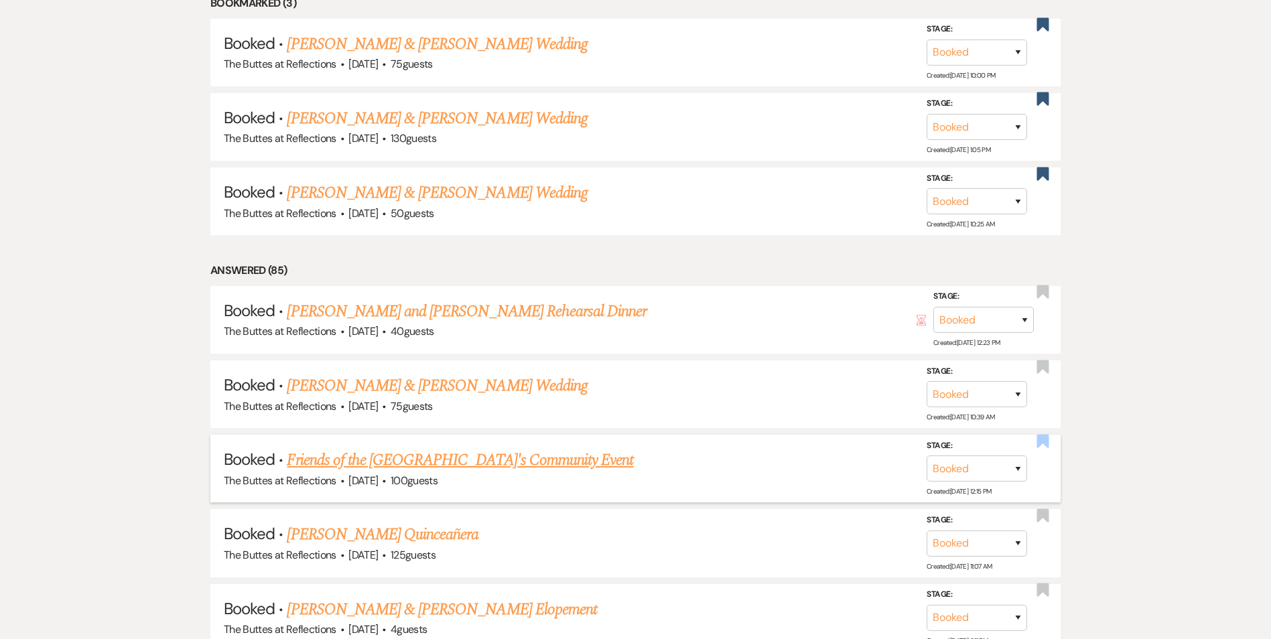
click at [1039, 445] on use "button" at bounding box center [1043, 440] width 12 height 13
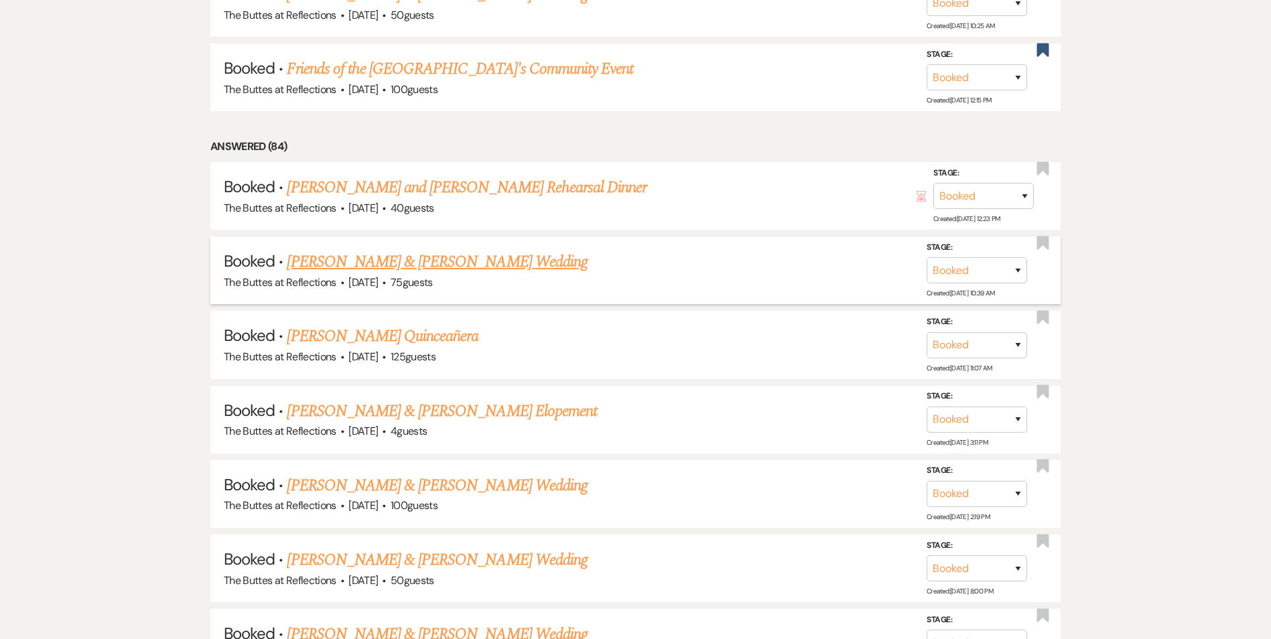
scroll to position [923, 0]
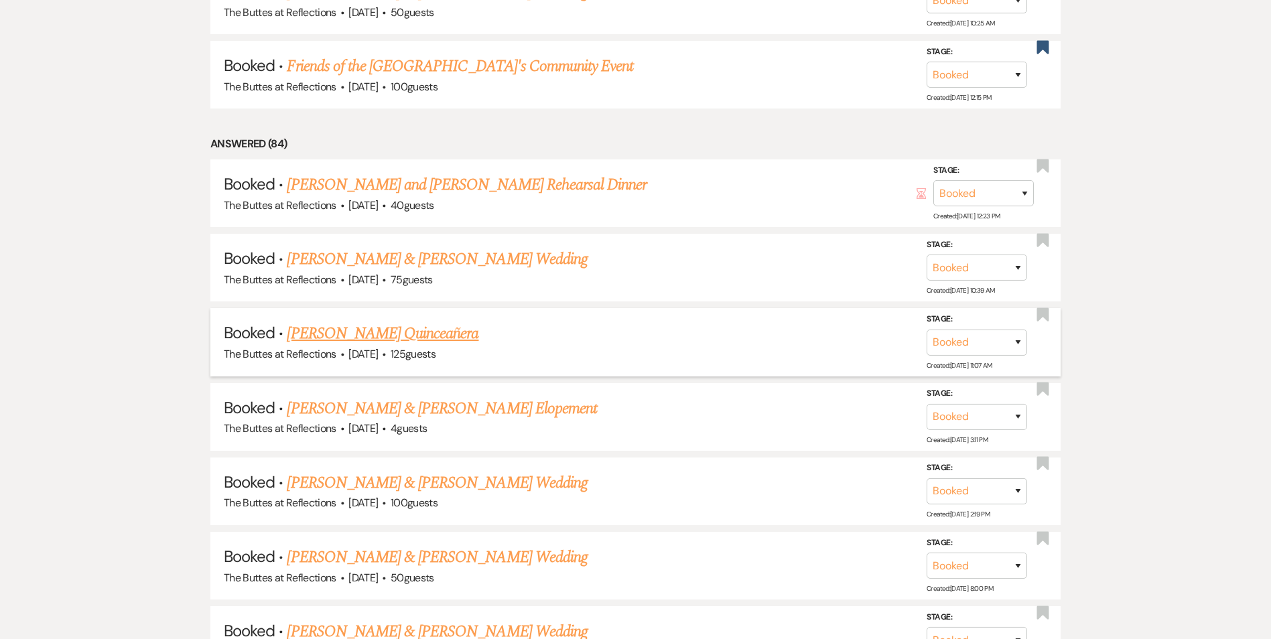
click at [352, 334] on link "[PERSON_NAME] Quinceañera" at bounding box center [383, 334] width 192 height 24
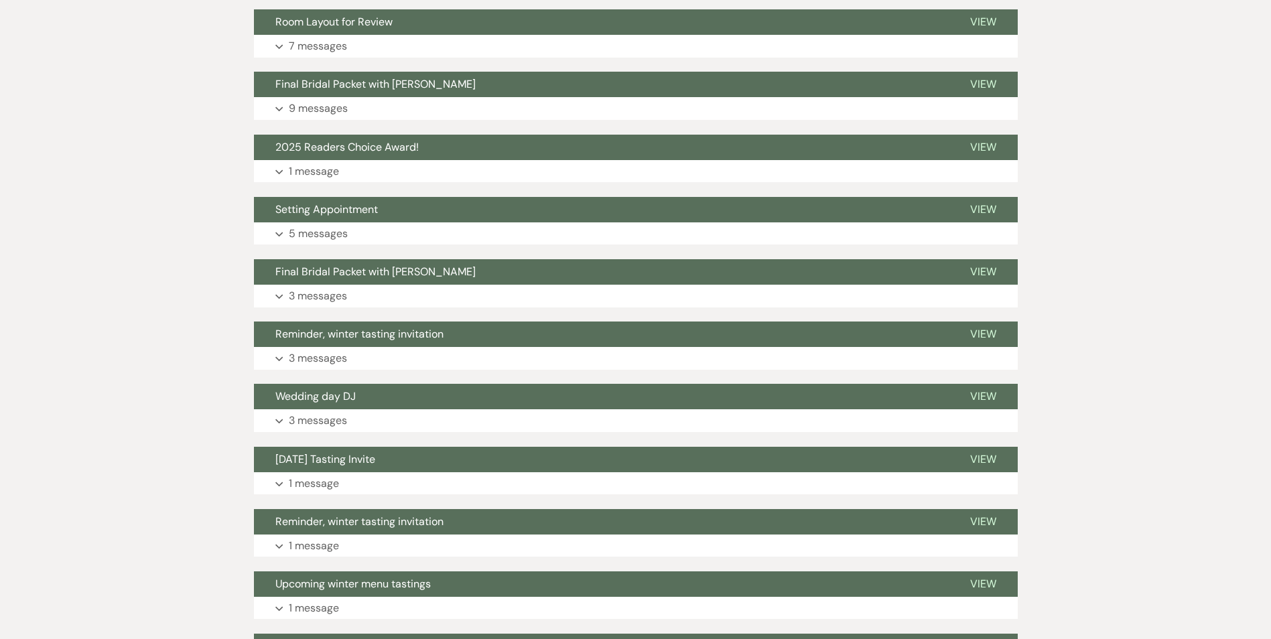
scroll to position [192, 0]
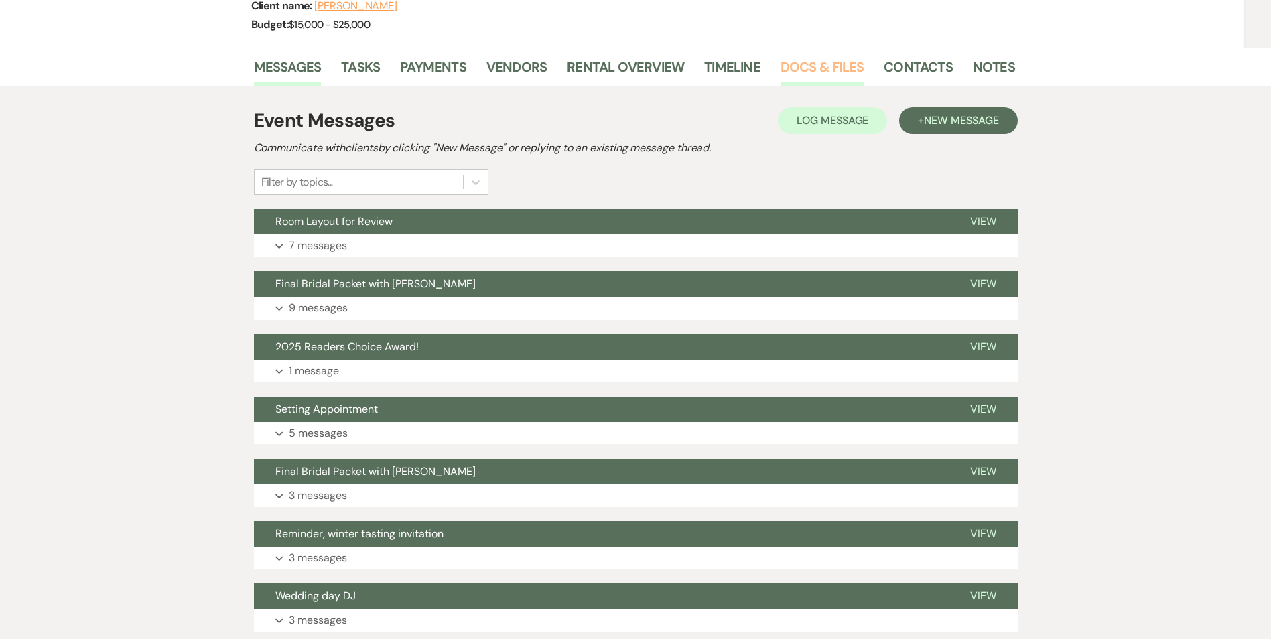
click at [800, 70] on link "Docs & Files" at bounding box center [822, 70] width 83 height 29
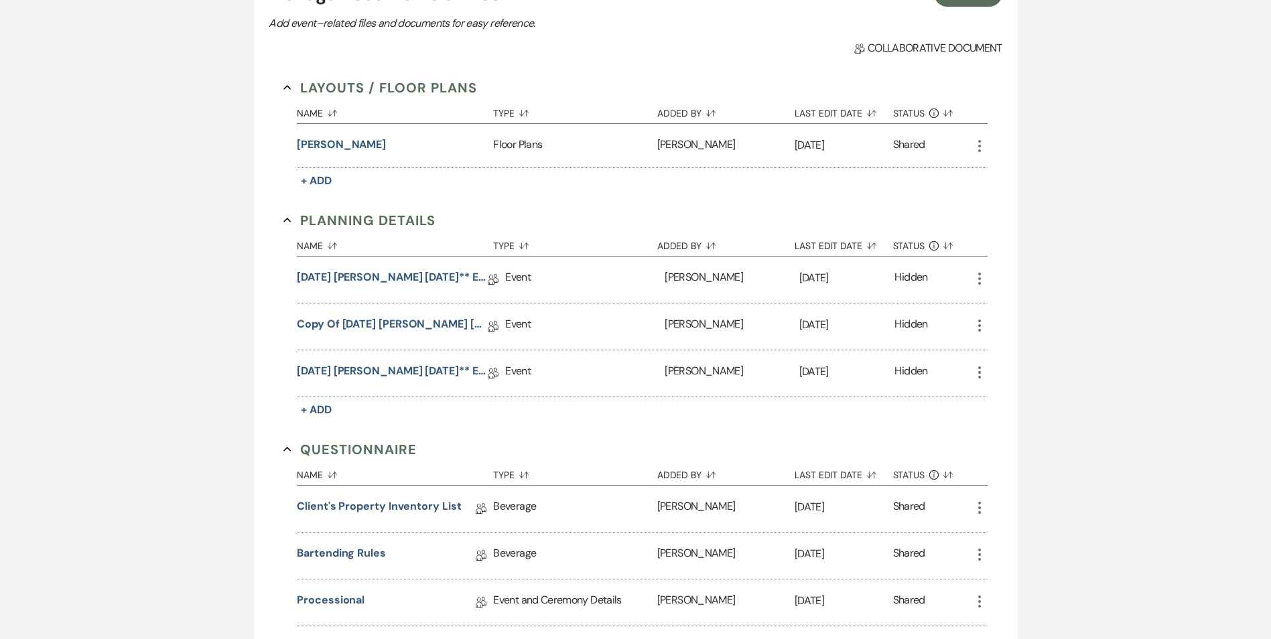
scroll to position [393, 0]
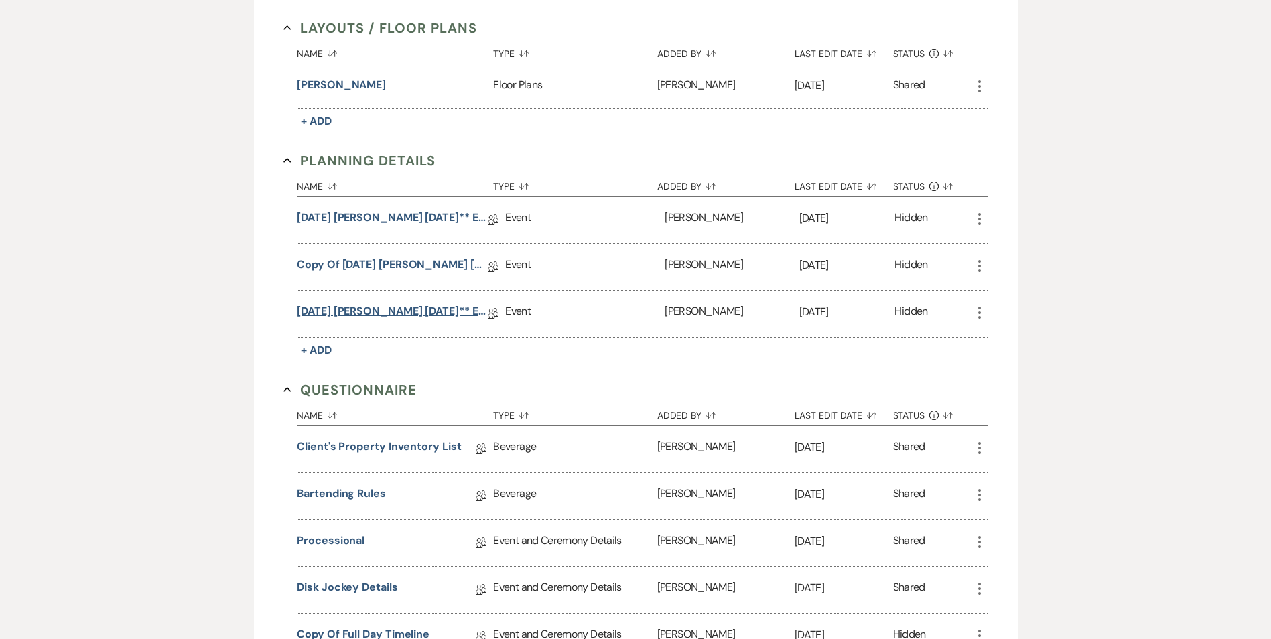
click at [407, 310] on link "[DATE] [PERSON_NAME] [DATE]** Eucalyptus Wedding Details" at bounding box center [392, 314] width 191 height 21
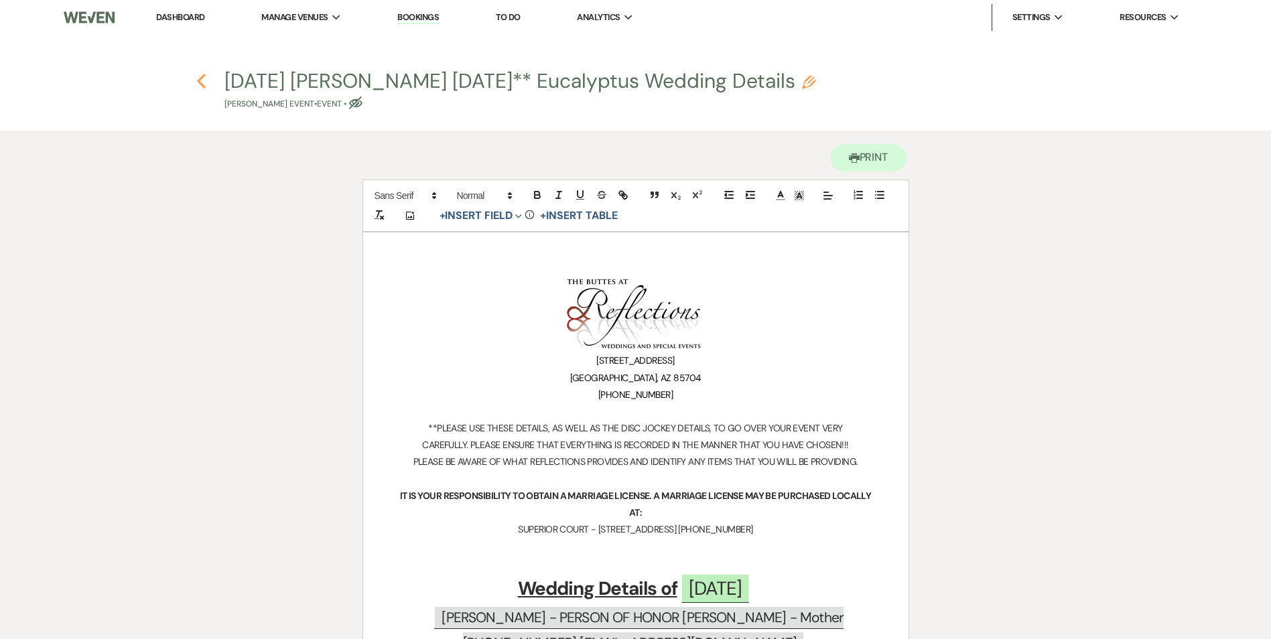
click at [201, 79] on use "button" at bounding box center [201, 81] width 9 height 15
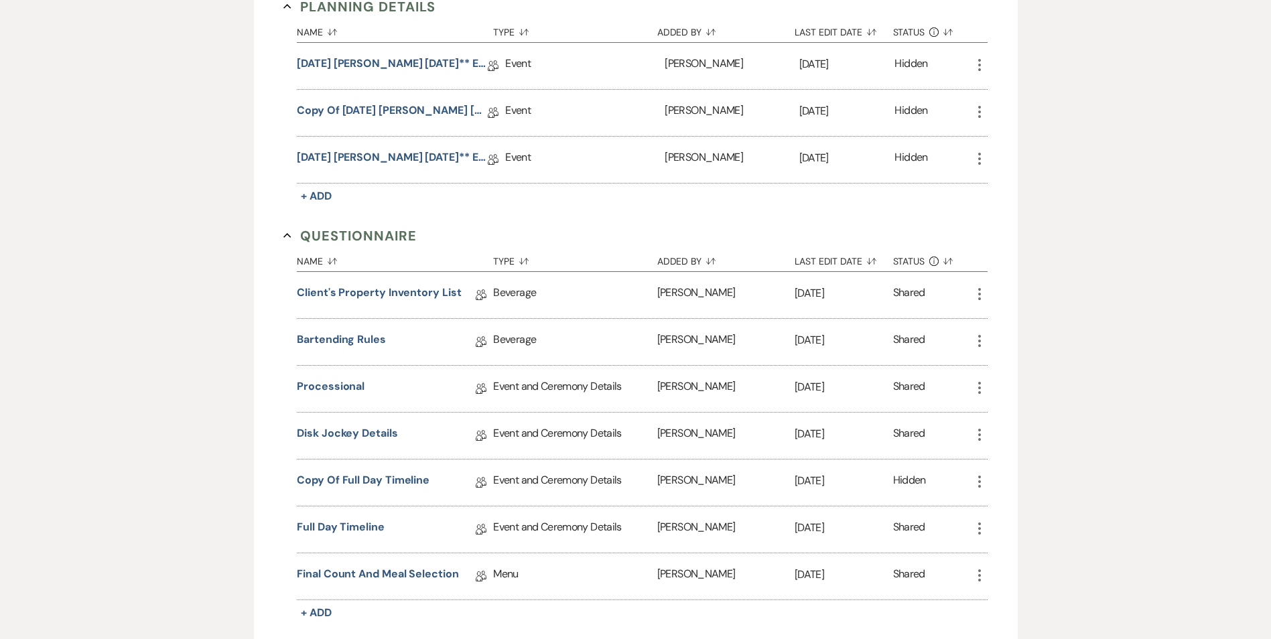
scroll to position [594, 0]
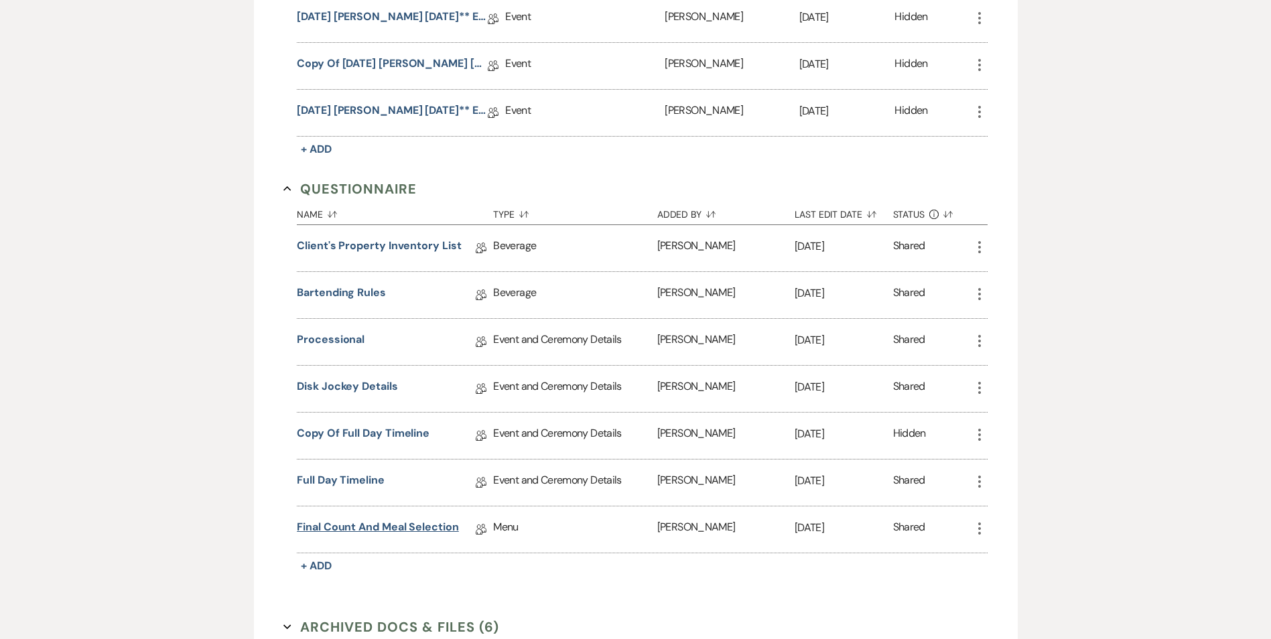
click at [405, 530] on link "Final Count and Meal Selection" at bounding box center [378, 529] width 162 height 21
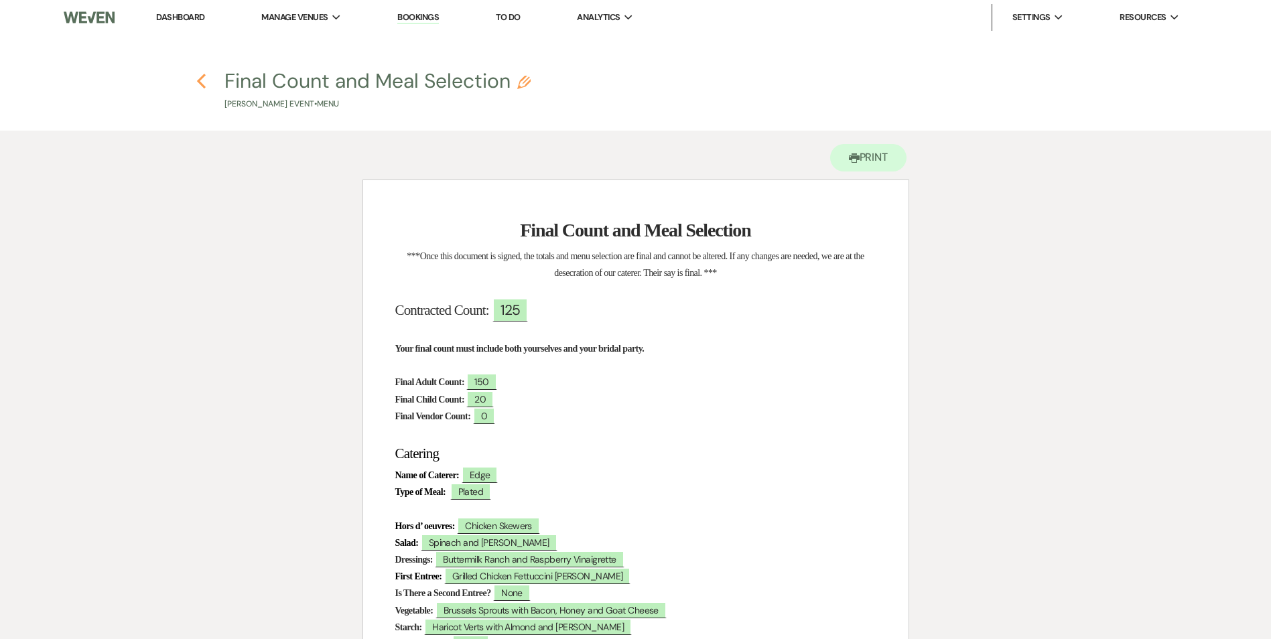
click at [199, 85] on icon "Previous" at bounding box center [201, 81] width 10 height 16
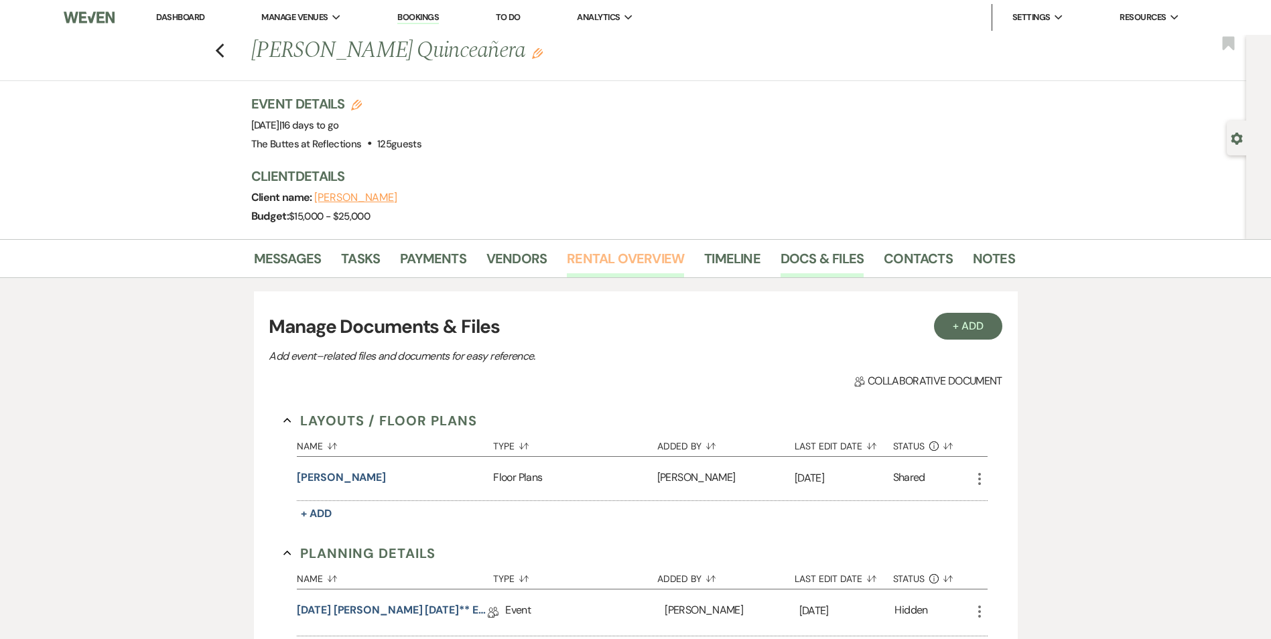
click at [593, 265] on link "Rental Overview" at bounding box center [625, 262] width 117 height 29
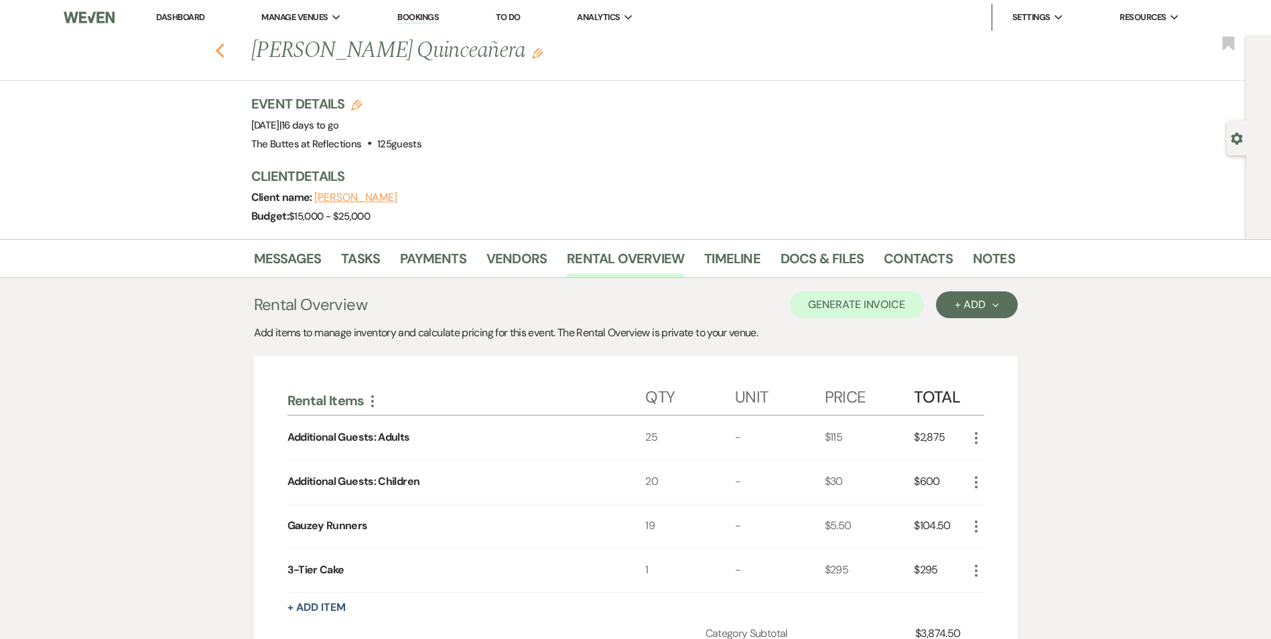
click at [222, 50] on use "button" at bounding box center [219, 51] width 9 height 15
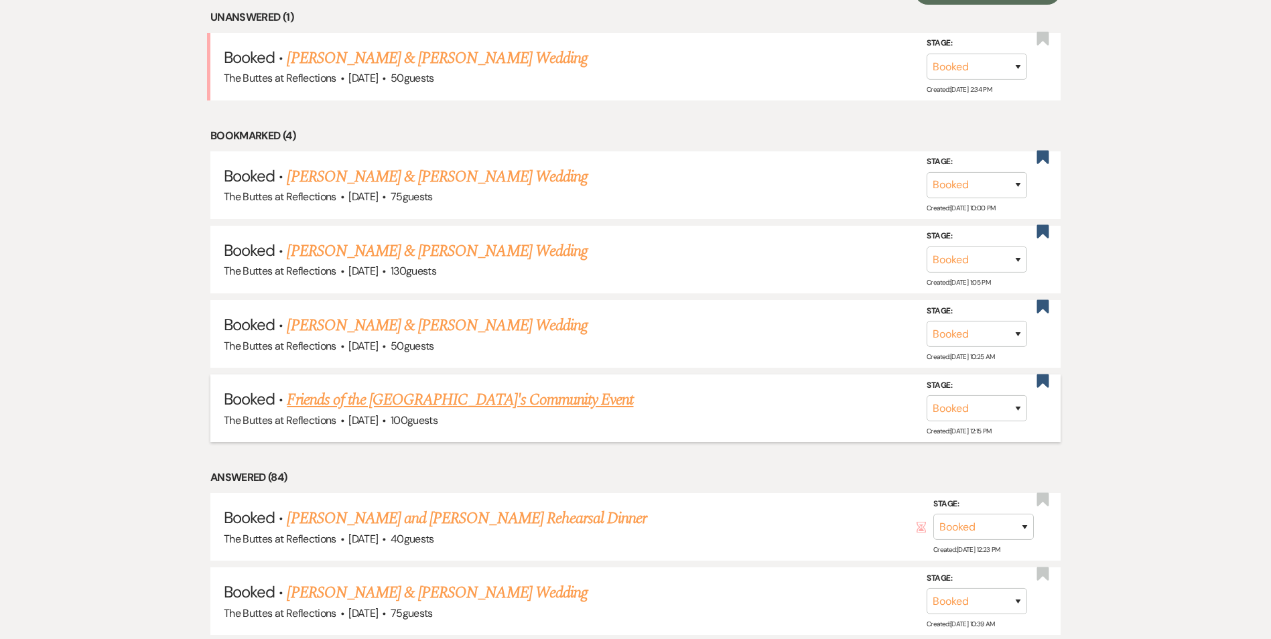
scroll to position [587, 0]
click at [462, 405] on link "Friends of the [GEOGRAPHIC_DATA]'s Community Event" at bounding box center [460, 401] width 346 height 24
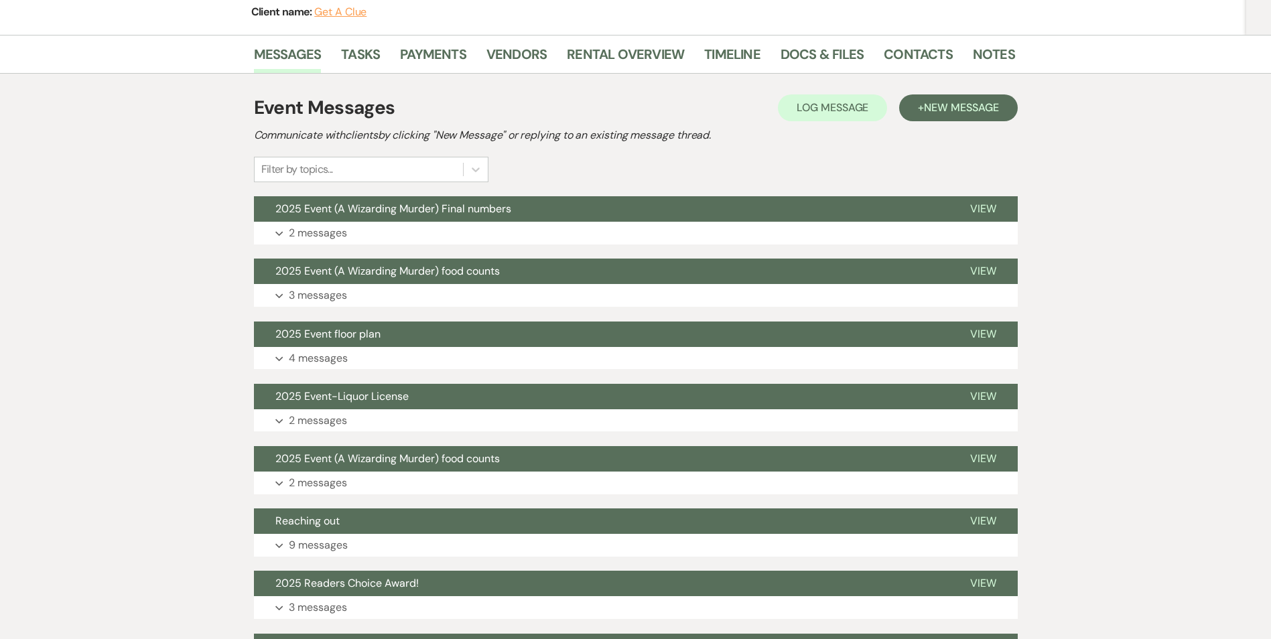
scroll to position [185, 0]
click at [463, 210] on span "2025 Event (A Wizarding Murder) Final numbers" at bounding box center [393, 209] width 236 height 14
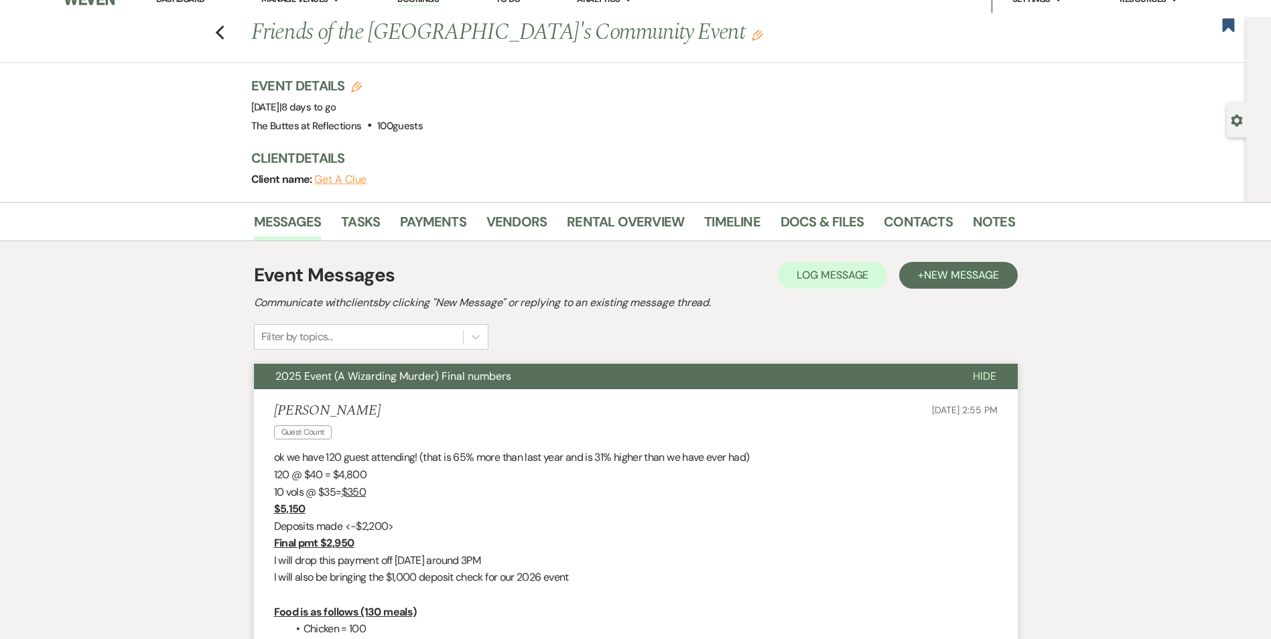
scroll to position [0, 0]
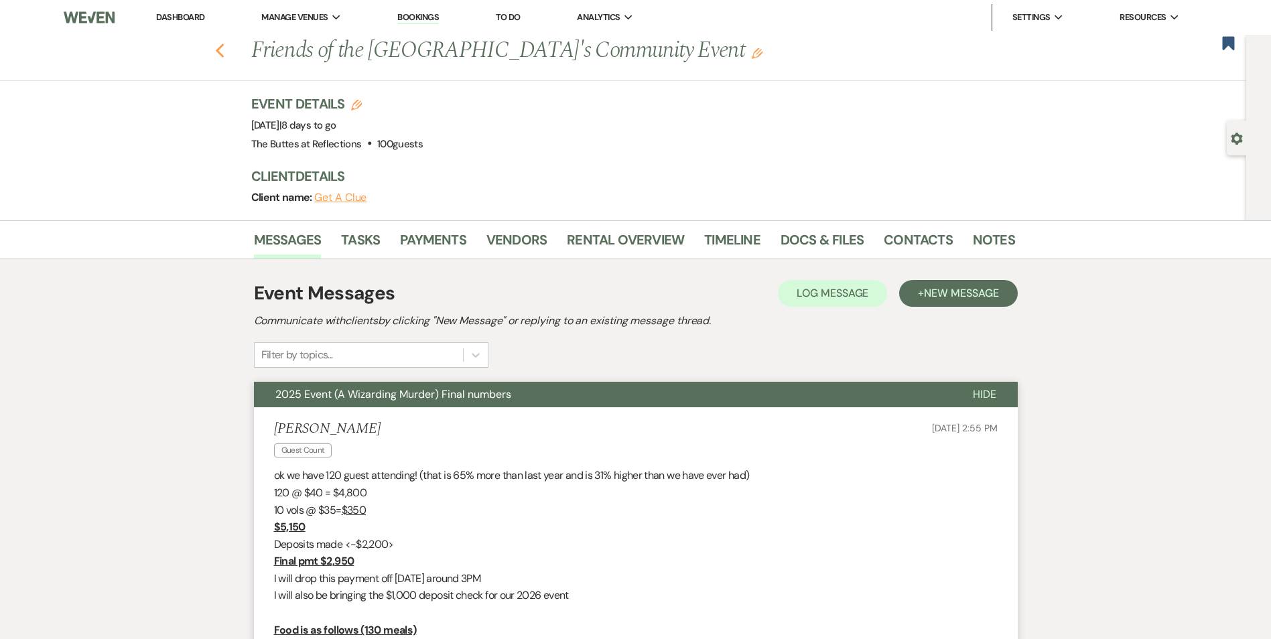
click at [225, 50] on icon "Previous" at bounding box center [220, 51] width 10 height 16
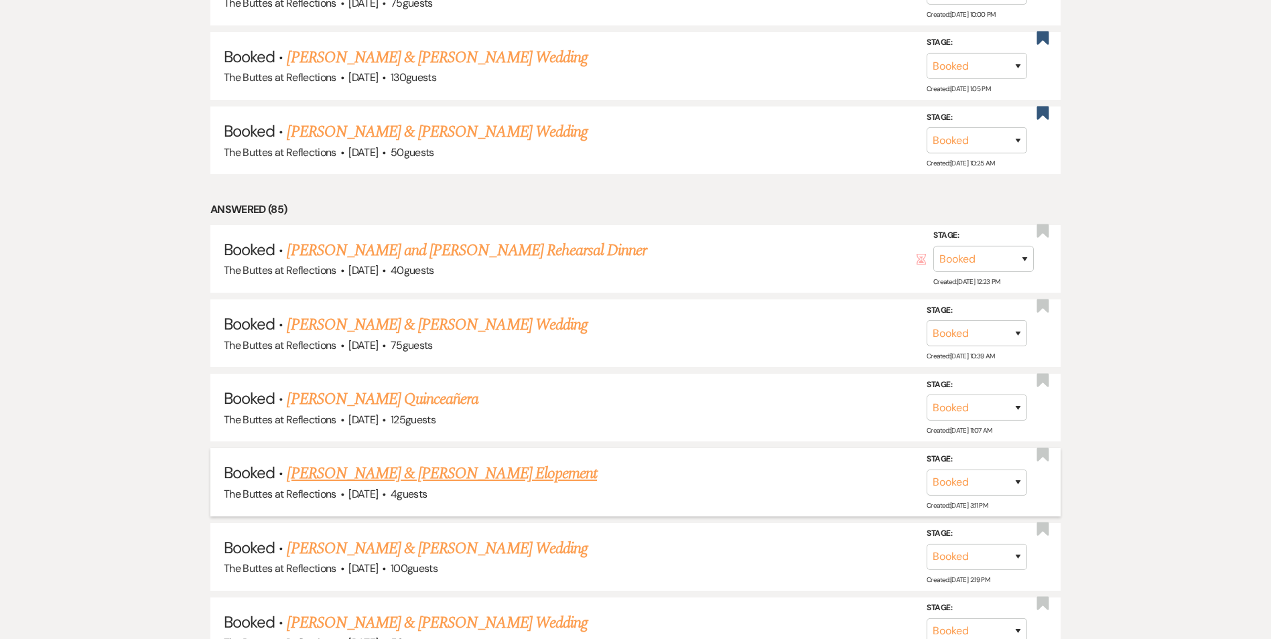
scroll to position [855, 0]
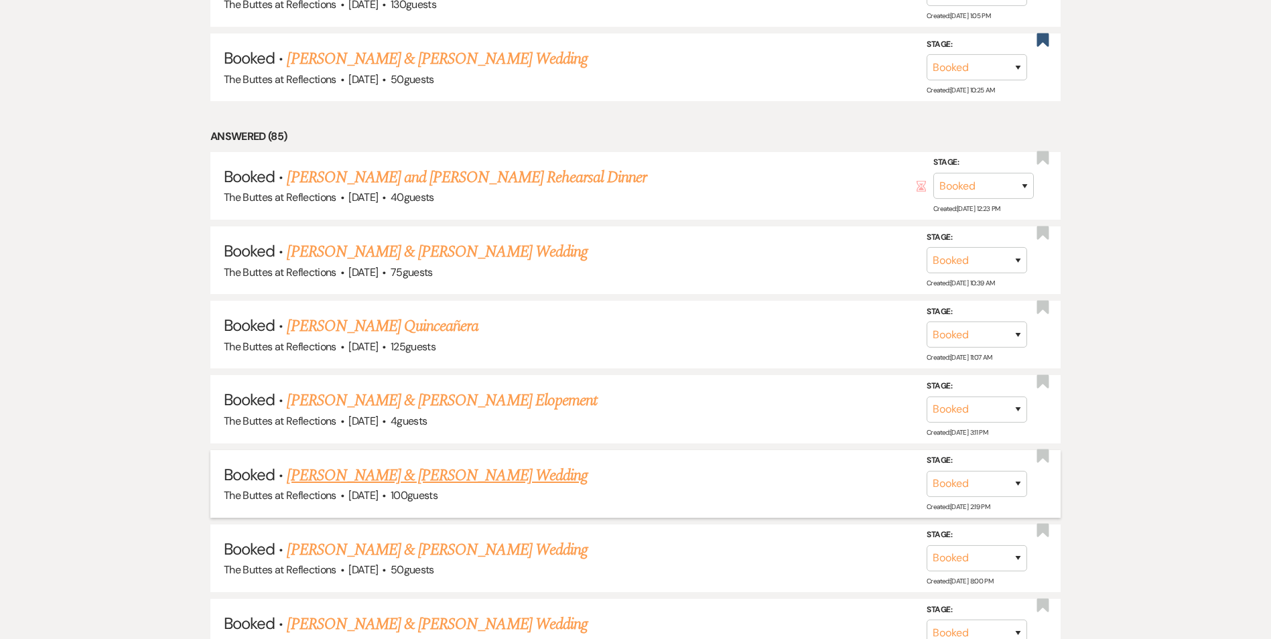
click at [439, 475] on link "[PERSON_NAME] & [PERSON_NAME] Wedding" at bounding box center [437, 476] width 300 height 24
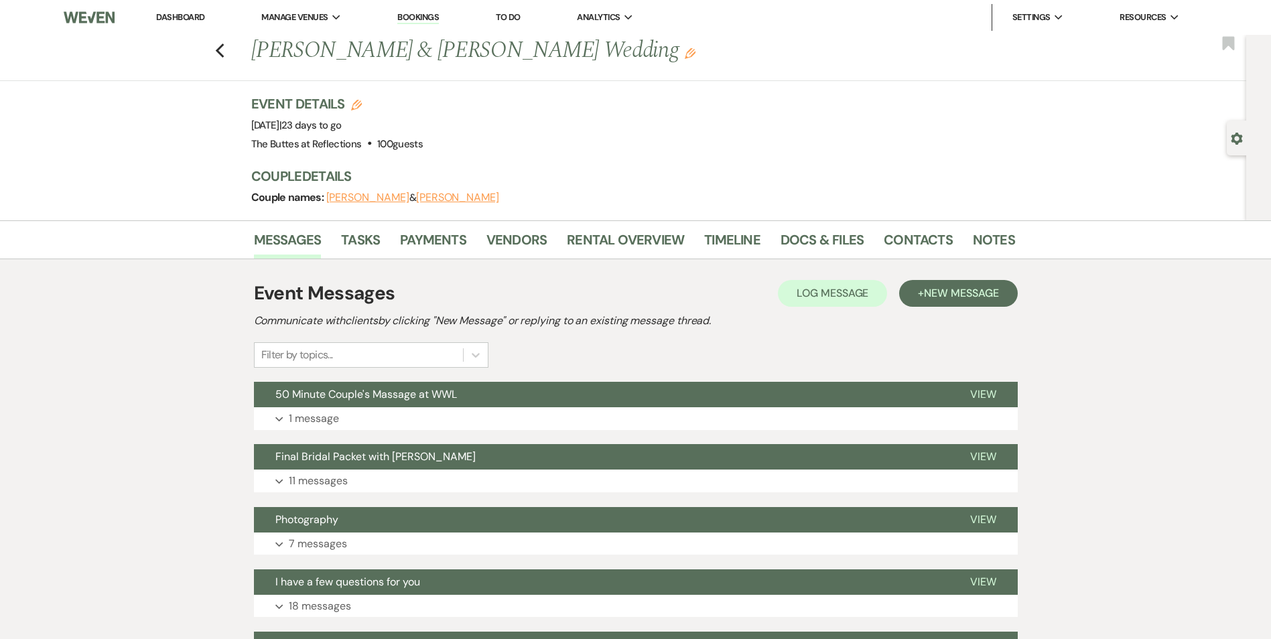
click at [231, 57] on div "Previous [PERSON_NAME] & [PERSON_NAME] Wedding Edit Bookmark" at bounding box center [619, 58] width 1253 height 46
click at [223, 57] on icon "Previous" at bounding box center [220, 51] width 10 height 16
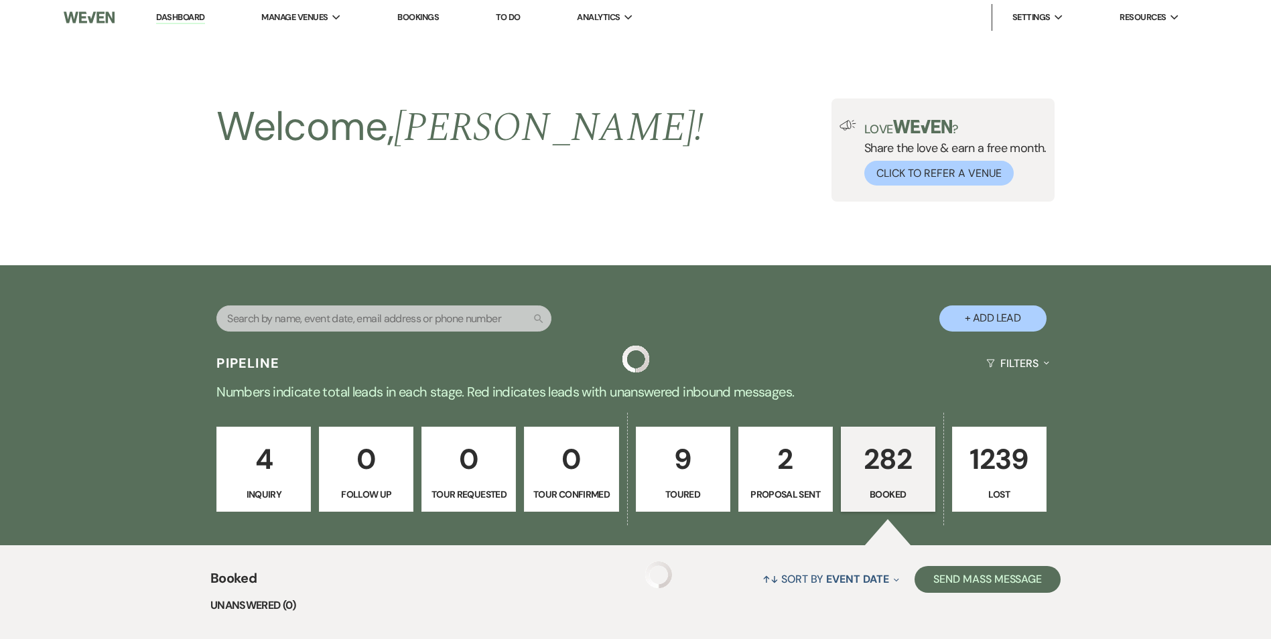
scroll to position [856, 0]
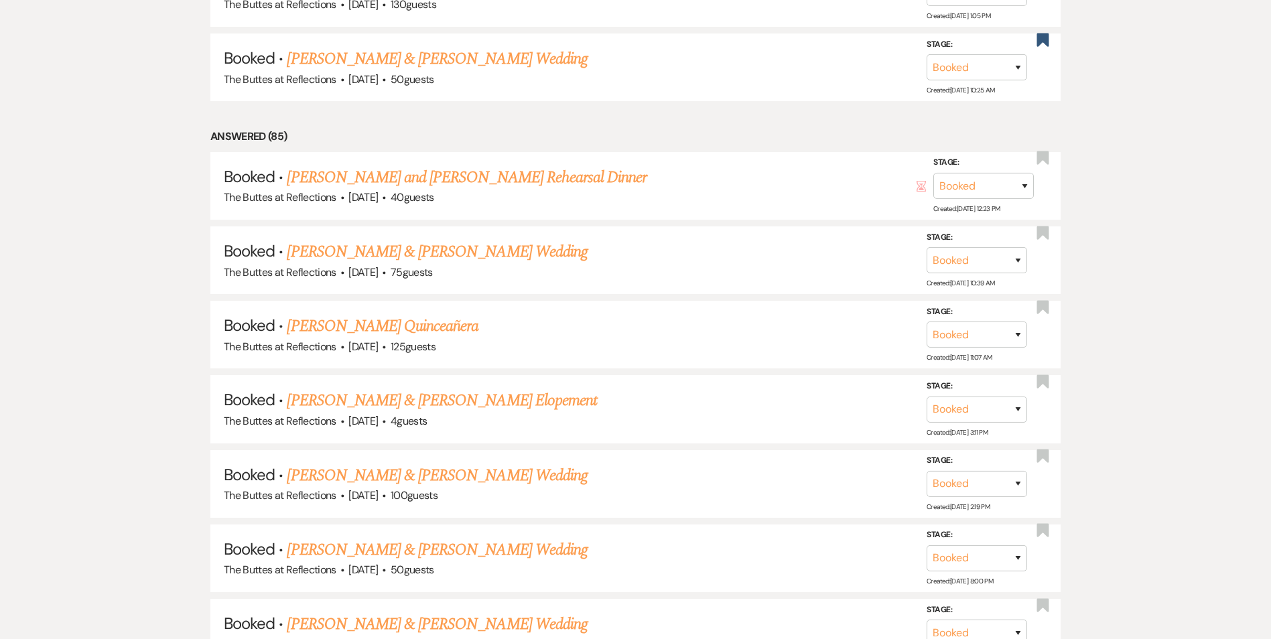
drag, startPoint x: 411, startPoint y: 248, endPoint x: 504, endPoint y: 285, distance: 100.2
click at [411, 248] on link "[PERSON_NAME] & [PERSON_NAME] Wedding" at bounding box center [437, 252] width 300 height 24
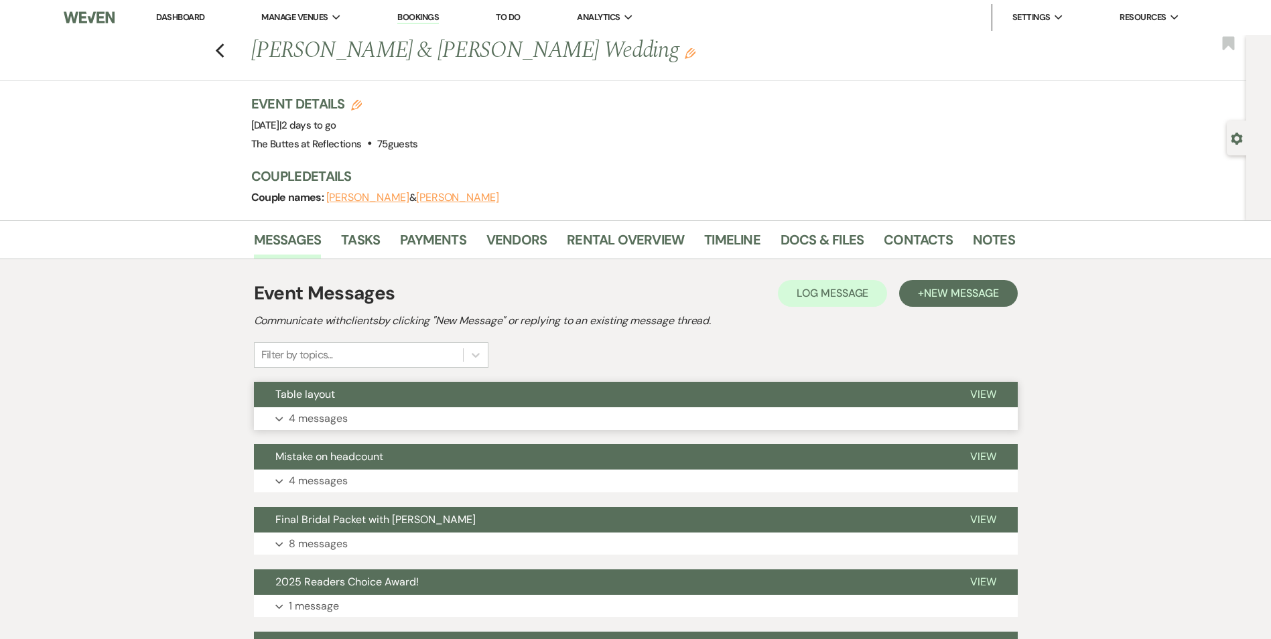
click at [498, 402] on button "Table layout" at bounding box center [601, 394] width 695 height 25
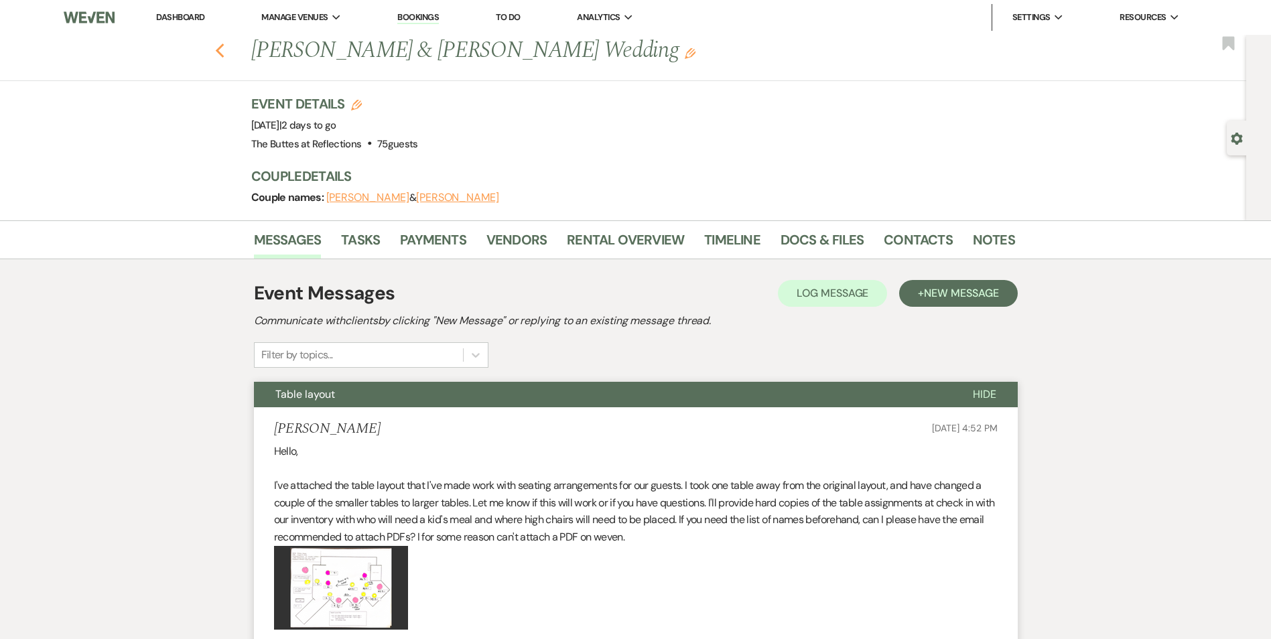
click at [222, 47] on icon "Previous" at bounding box center [220, 51] width 10 height 16
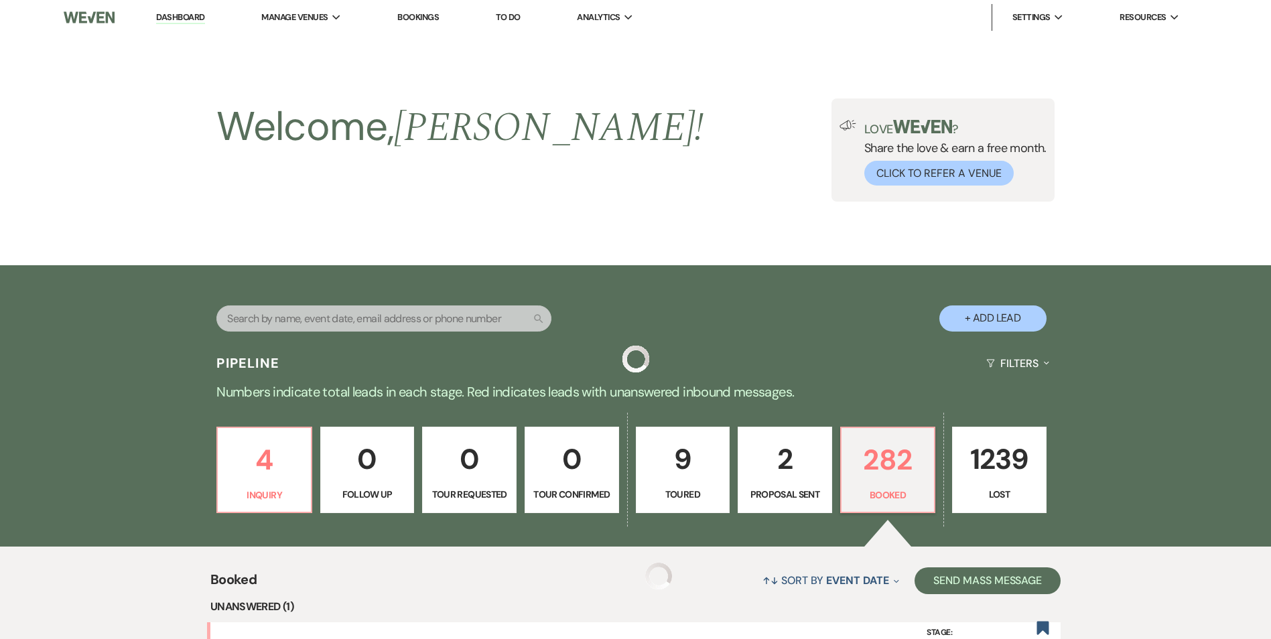
scroll to position [856, 0]
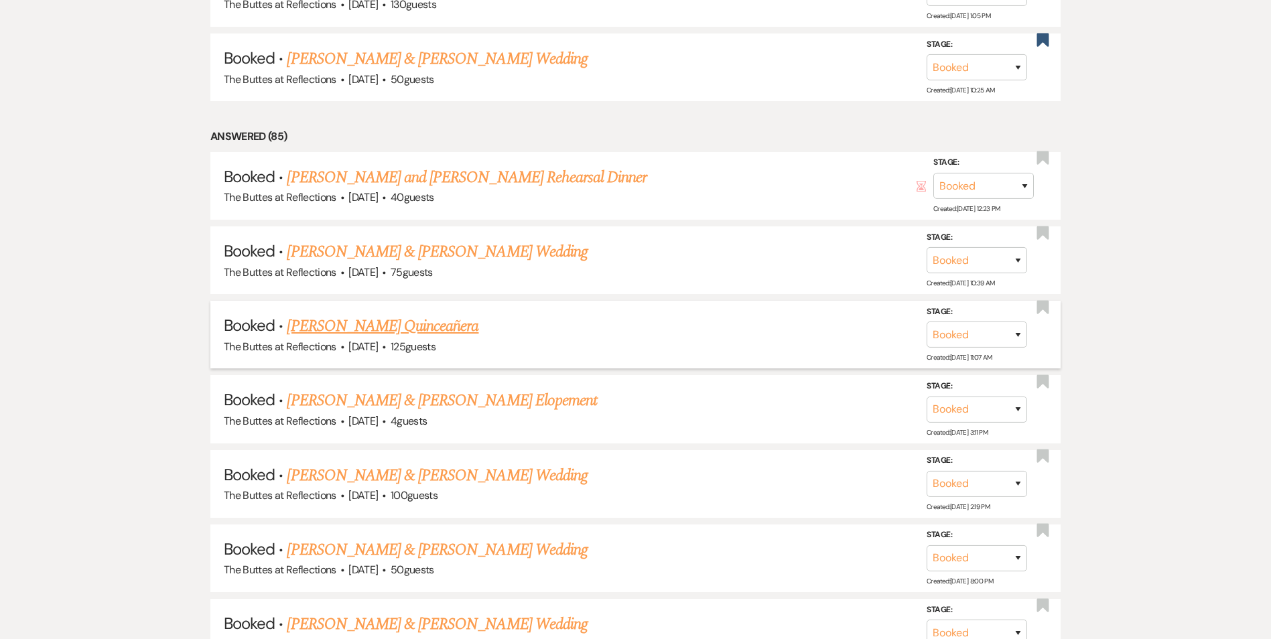
click at [365, 325] on link "[PERSON_NAME] Quinceañera" at bounding box center [383, 326] width 192 height 24
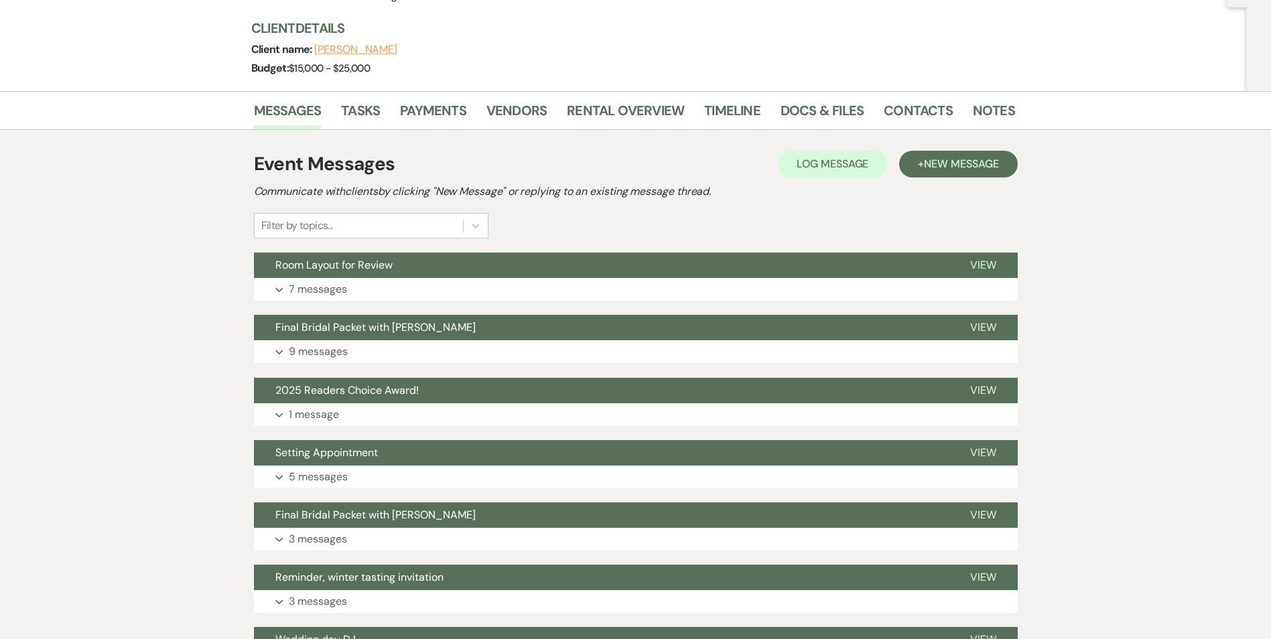
scroll to position [125, 0]
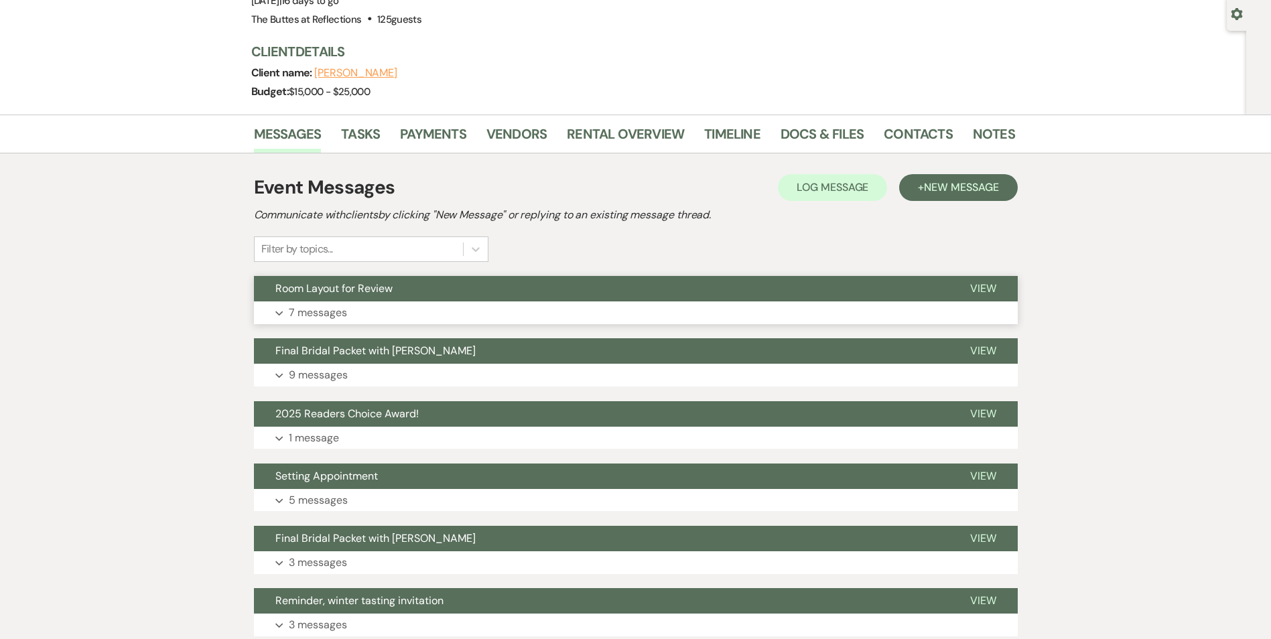
click at [349, 320] on button "Expand 7 messages" at bounding box center [636, 313] width 764 height 23
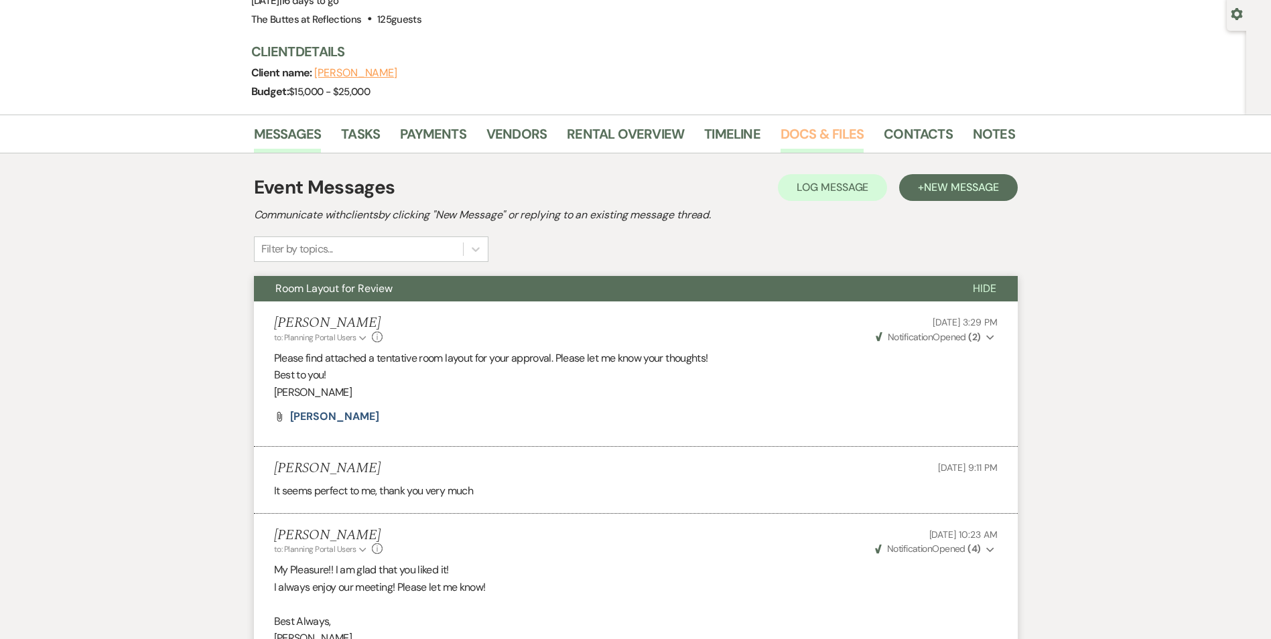
click at [838, 130] on link "Docs & Files" at bounding box center [822, 137] width 83 height 29
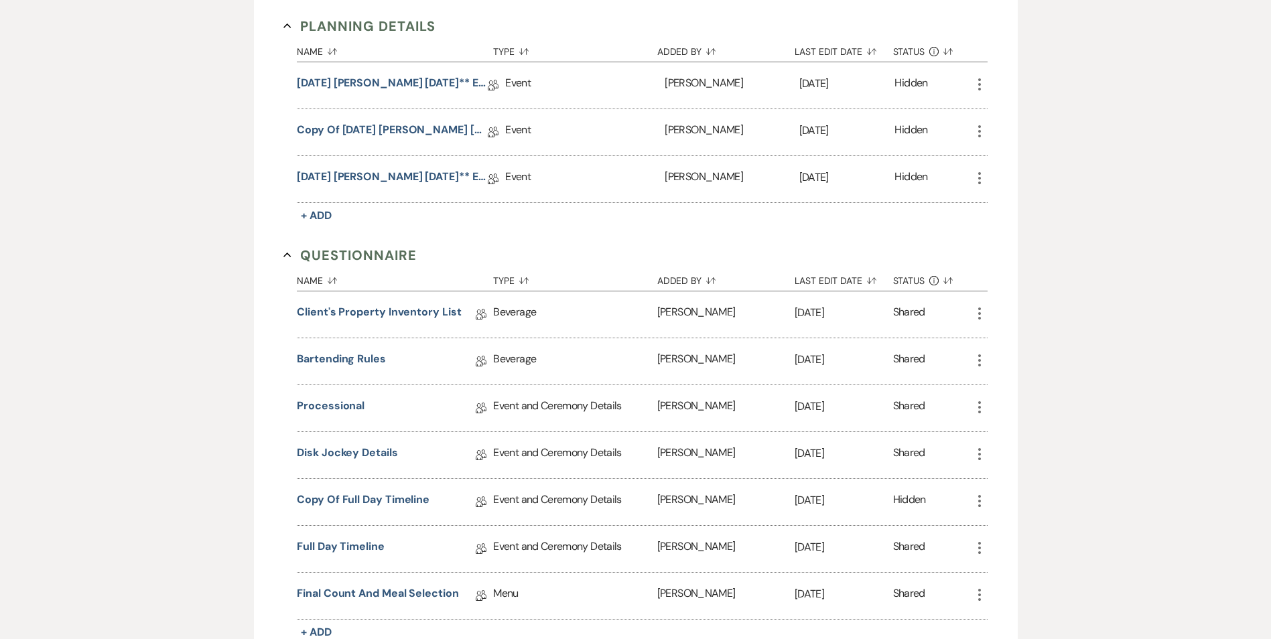
scroll to position [527, 0]
click at [442, 181] on link "[DATE] [PERSON_NAME] [DATE]** Eucalyptus Wedding Details" at bounding box center [392, 180] width 191 height 21
